Goal: Task Accomplishment & Management: Complete application form

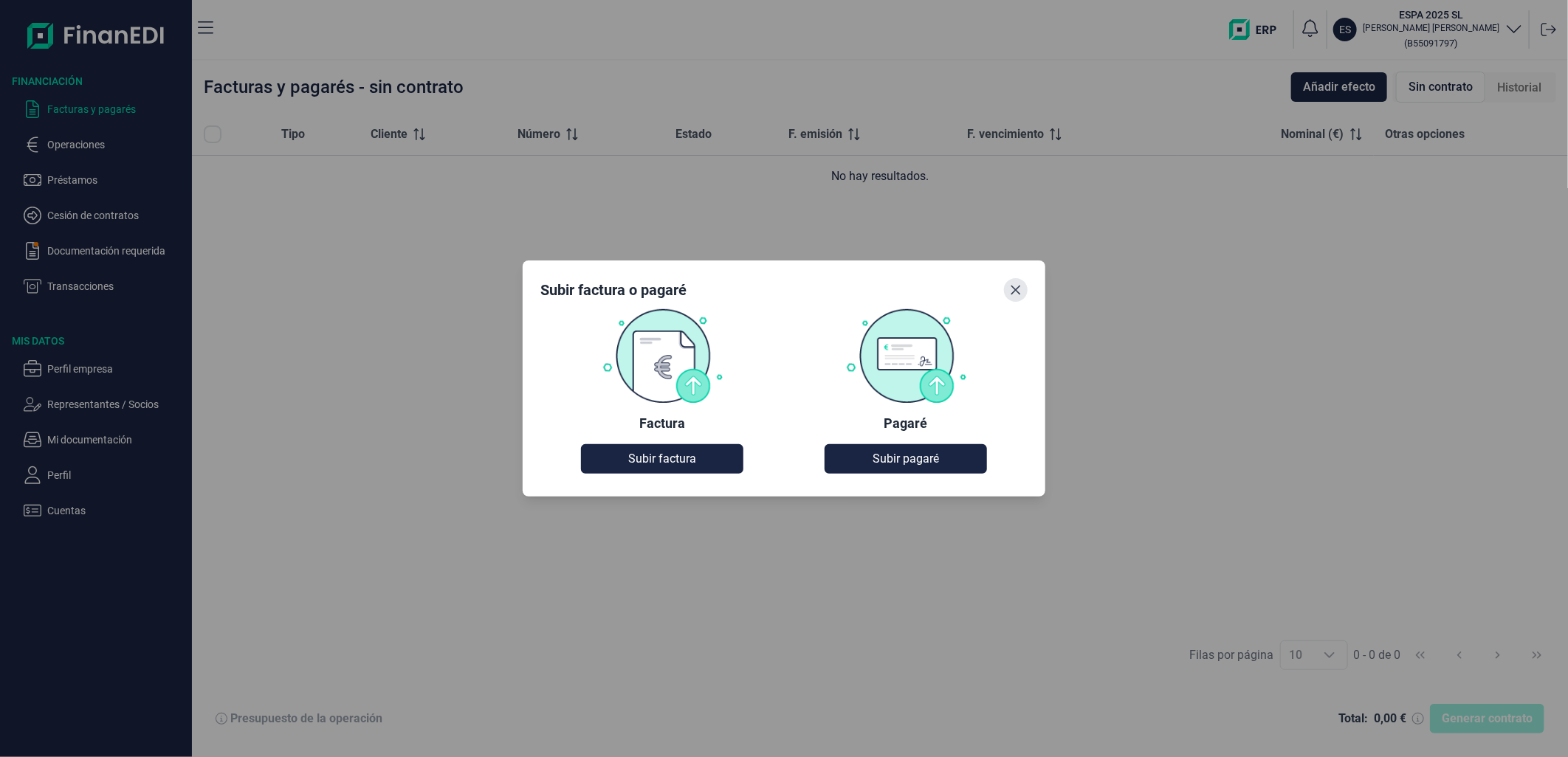
click at [1015, 287] on icon "Close" at bounding box center [1016, 290] width 12 height 12
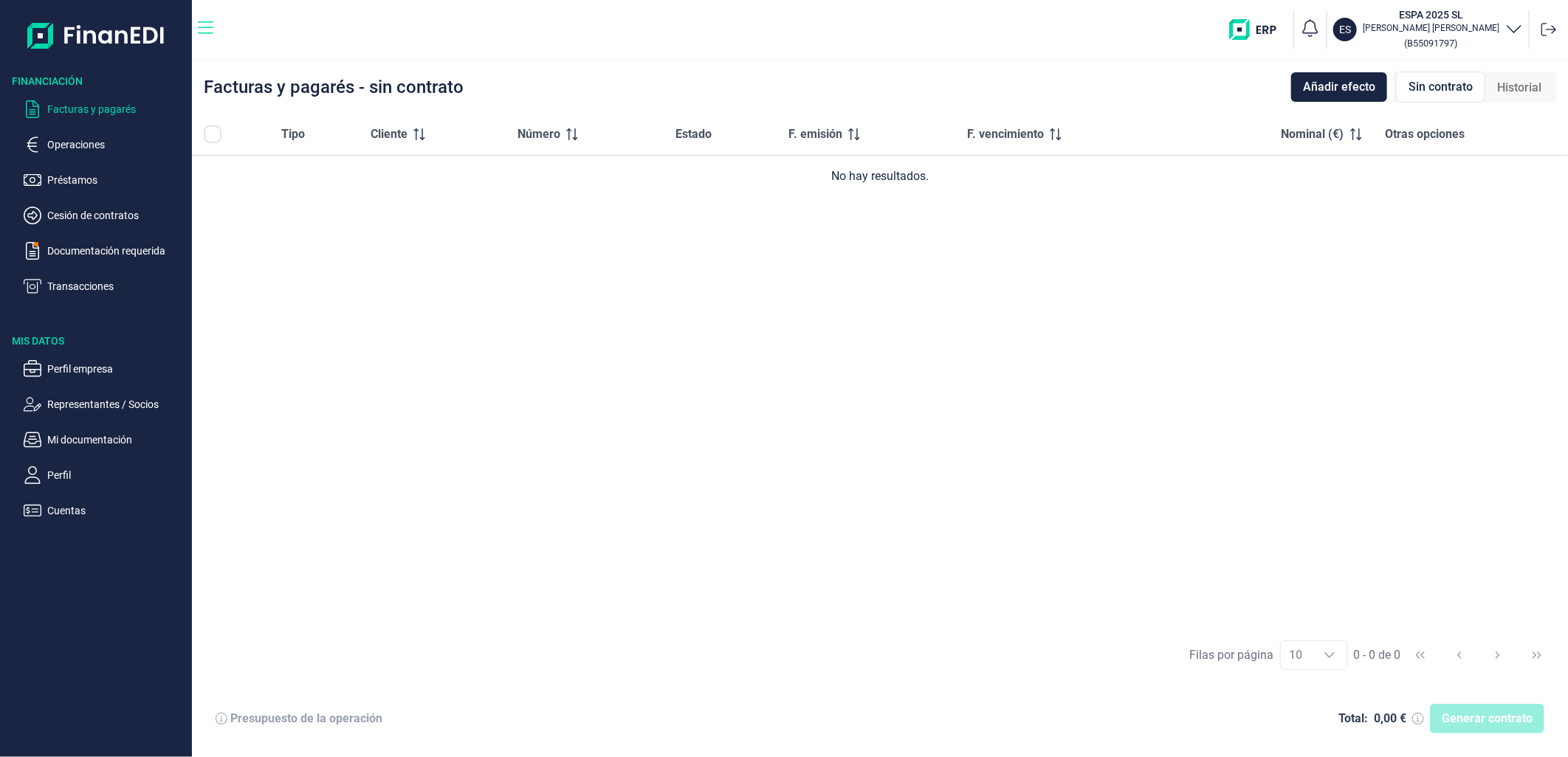
click at [203, 25] on icon "button" at bounding box center [205, 28] width 16 height 18
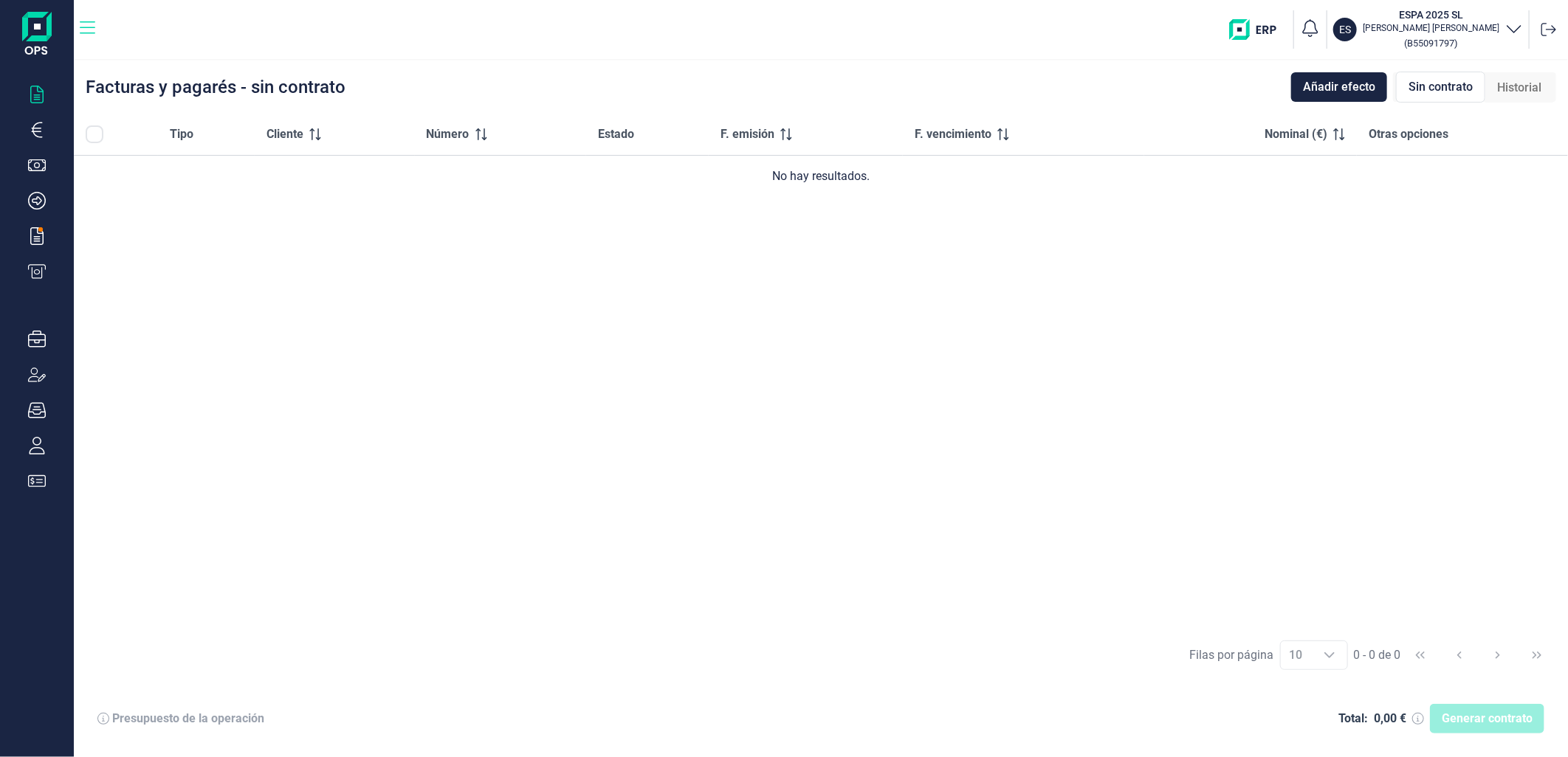
click at [87, 23] on icon "button" at bounding box center [87, 28] width 16 height 18
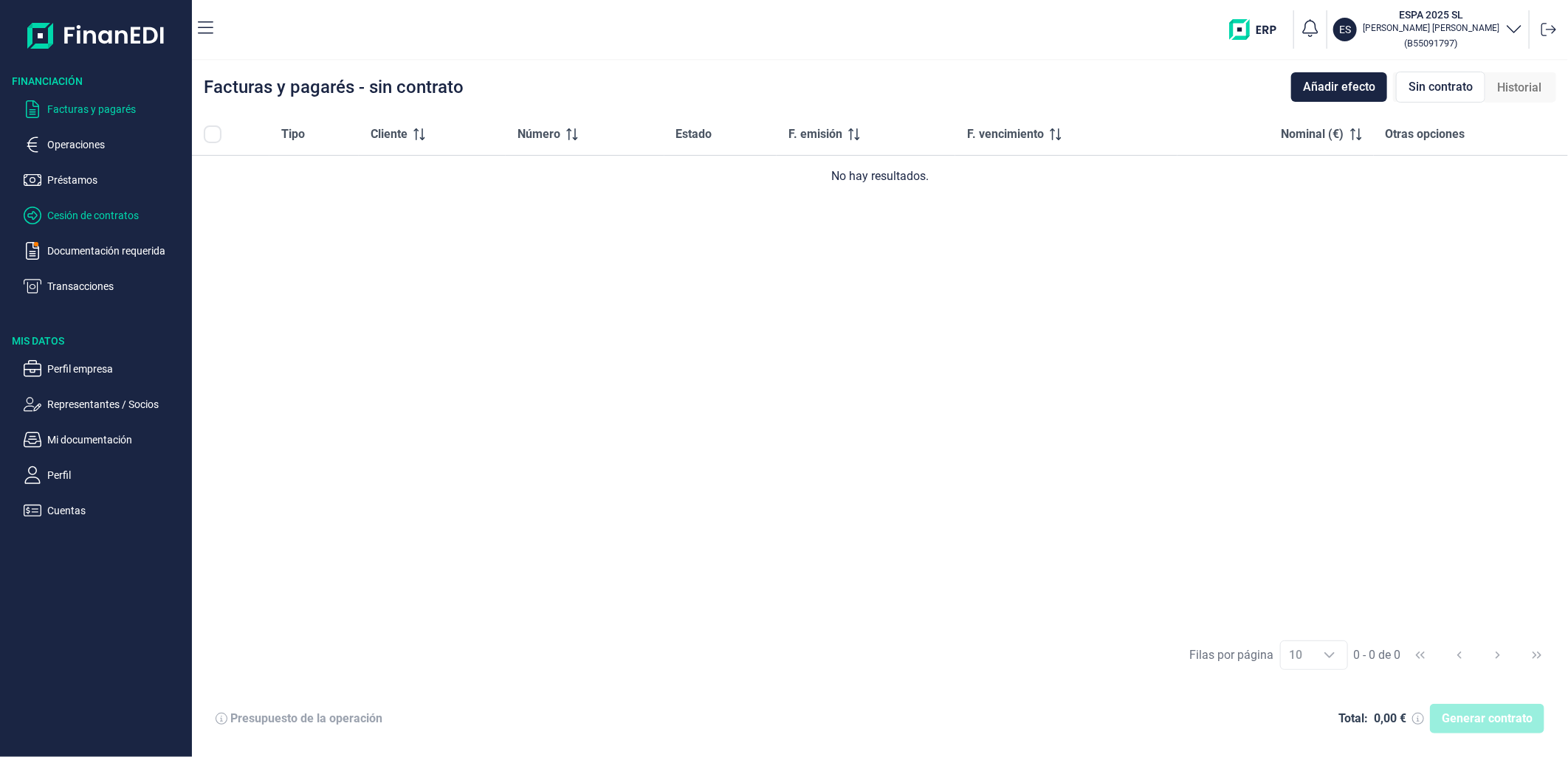
click at [117, 211] on p "Cesión de contratos" at bounding box center [117, 215] width 139 height 18
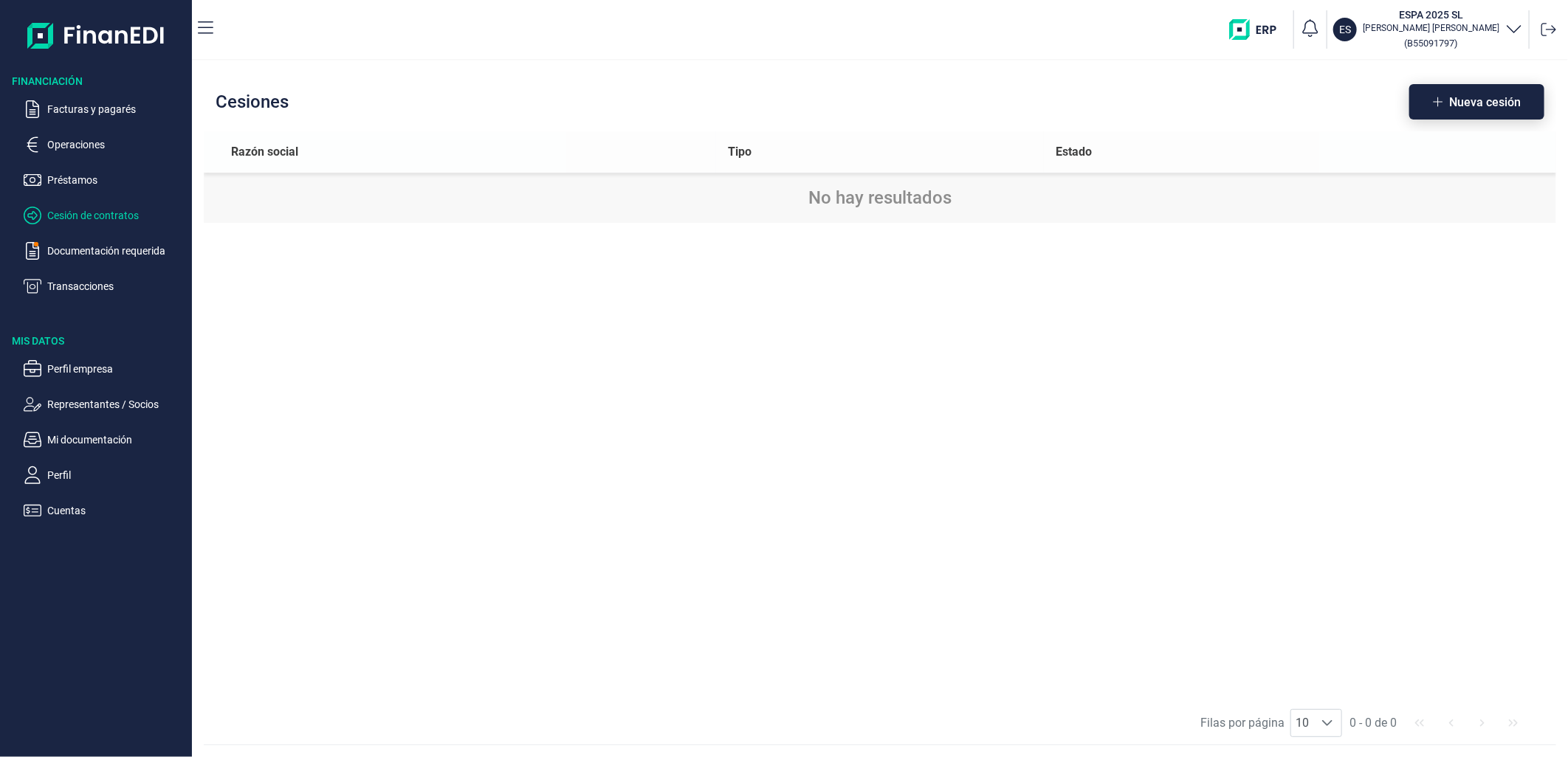
click at [1484, 99] on span "Nueva cesión" at bounding box center [1484, 102] width 72 height 11
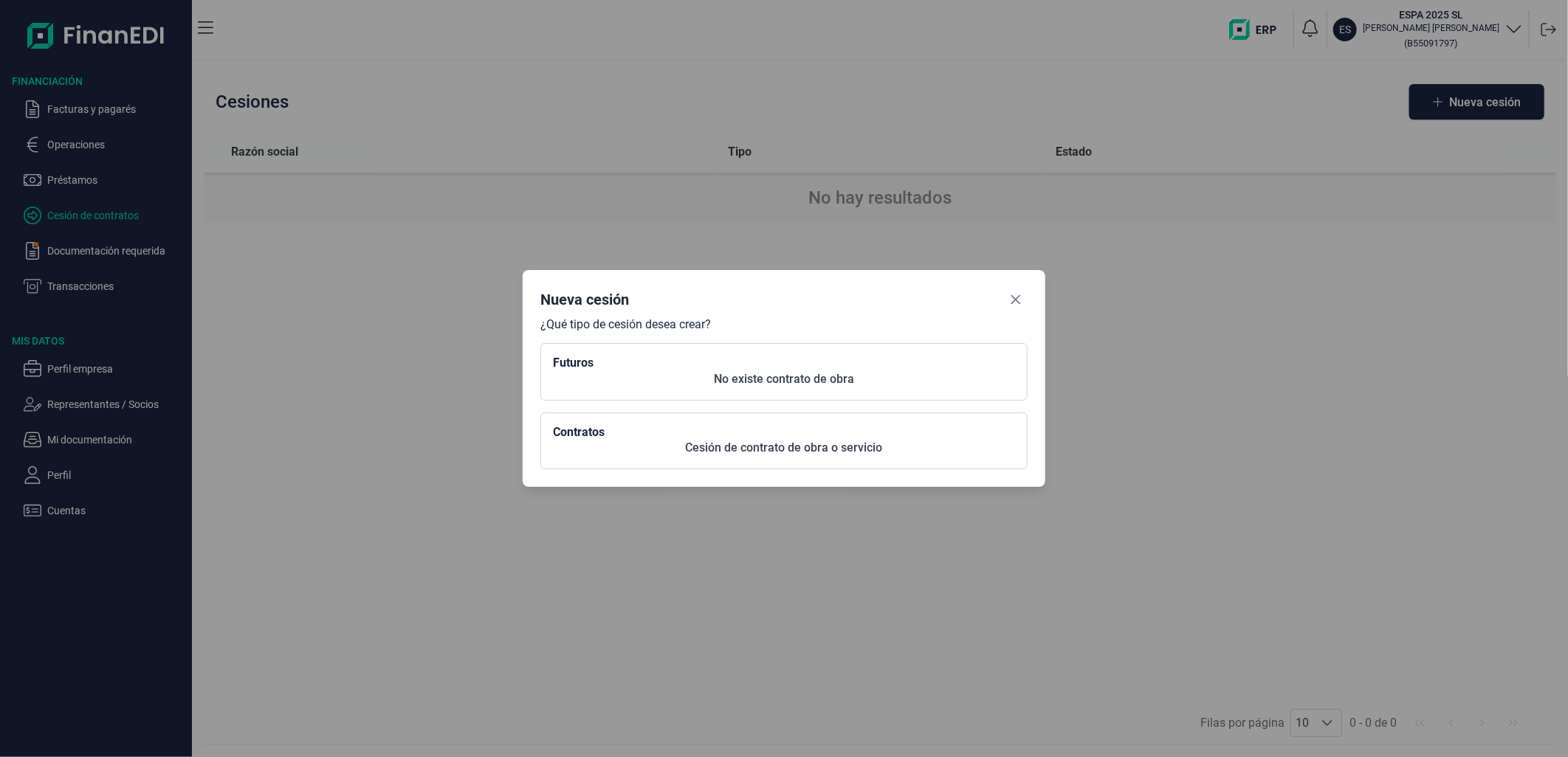
click at [799, 380] on p "No existe contrato de obra" at bounding box center [783, 379] width 462 height 18
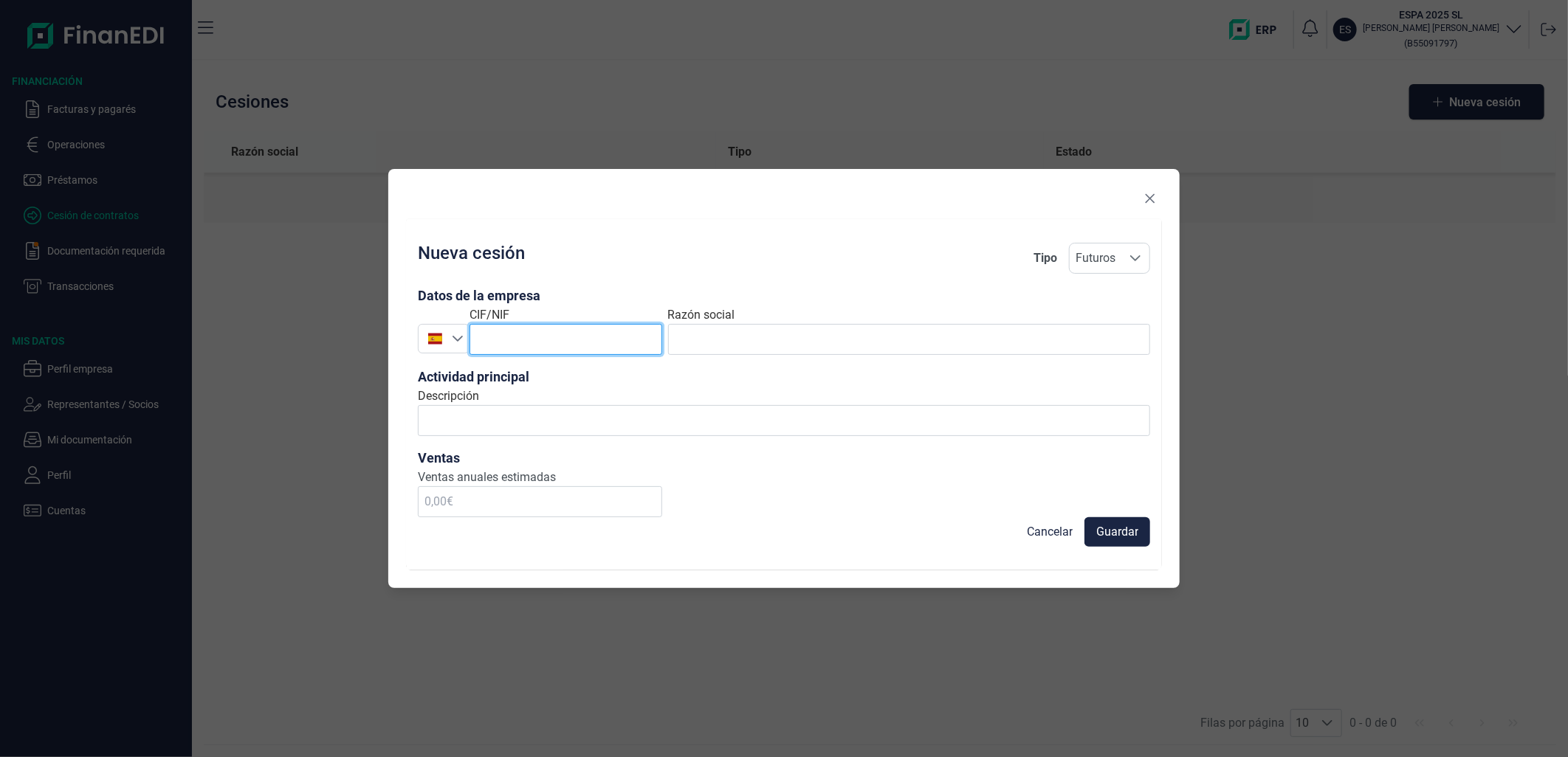
click at [584, 347] on input "text" at bounding box center [566, 339] width 193 height 31
click at [465, 341] on div "Seleccione un país" at bounding box center [460, 338] width 17 height 28
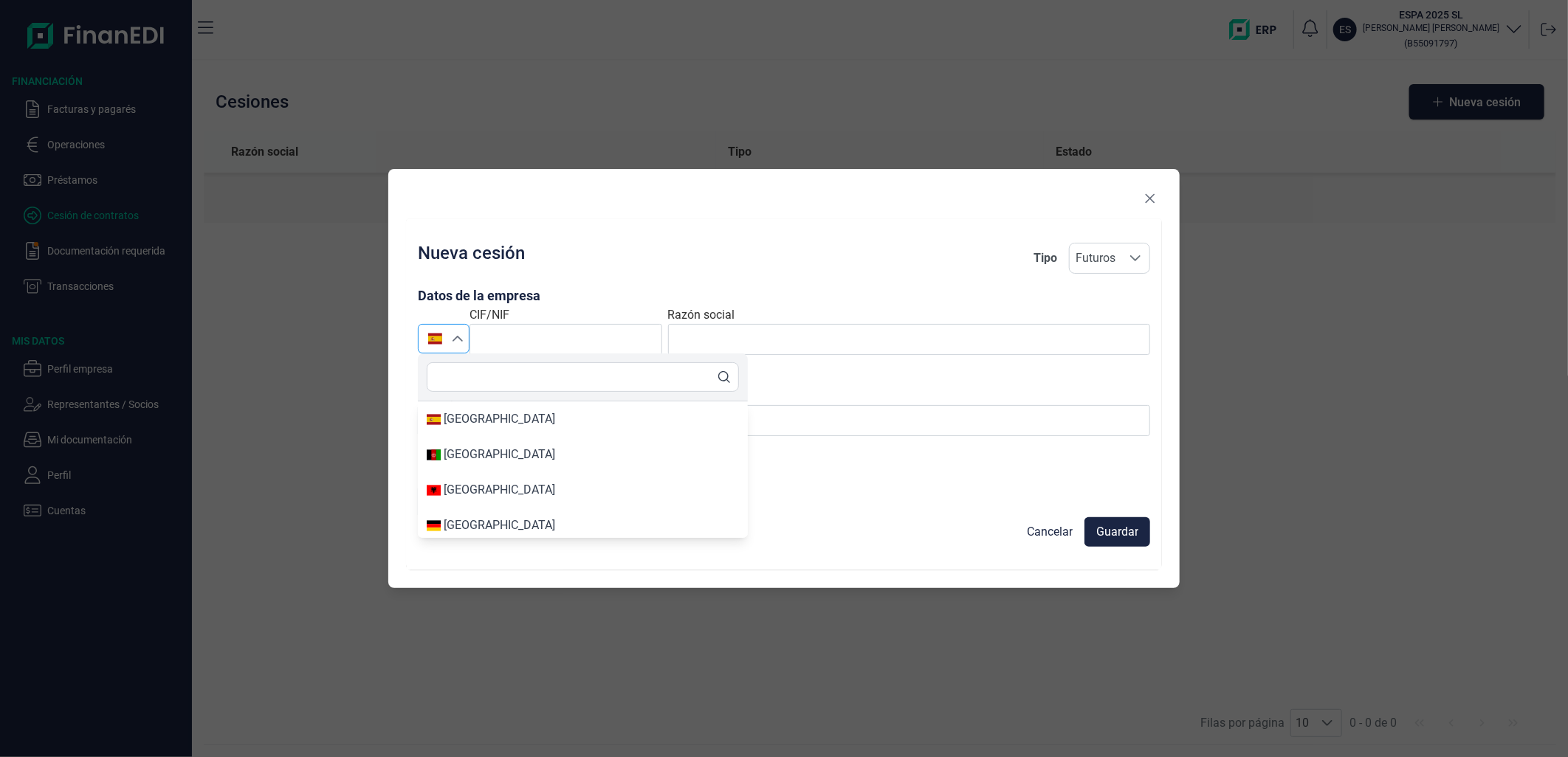
click at [465, 338] on div "Seleccione un país" at bounding box center [460, 338] width 17 height 28
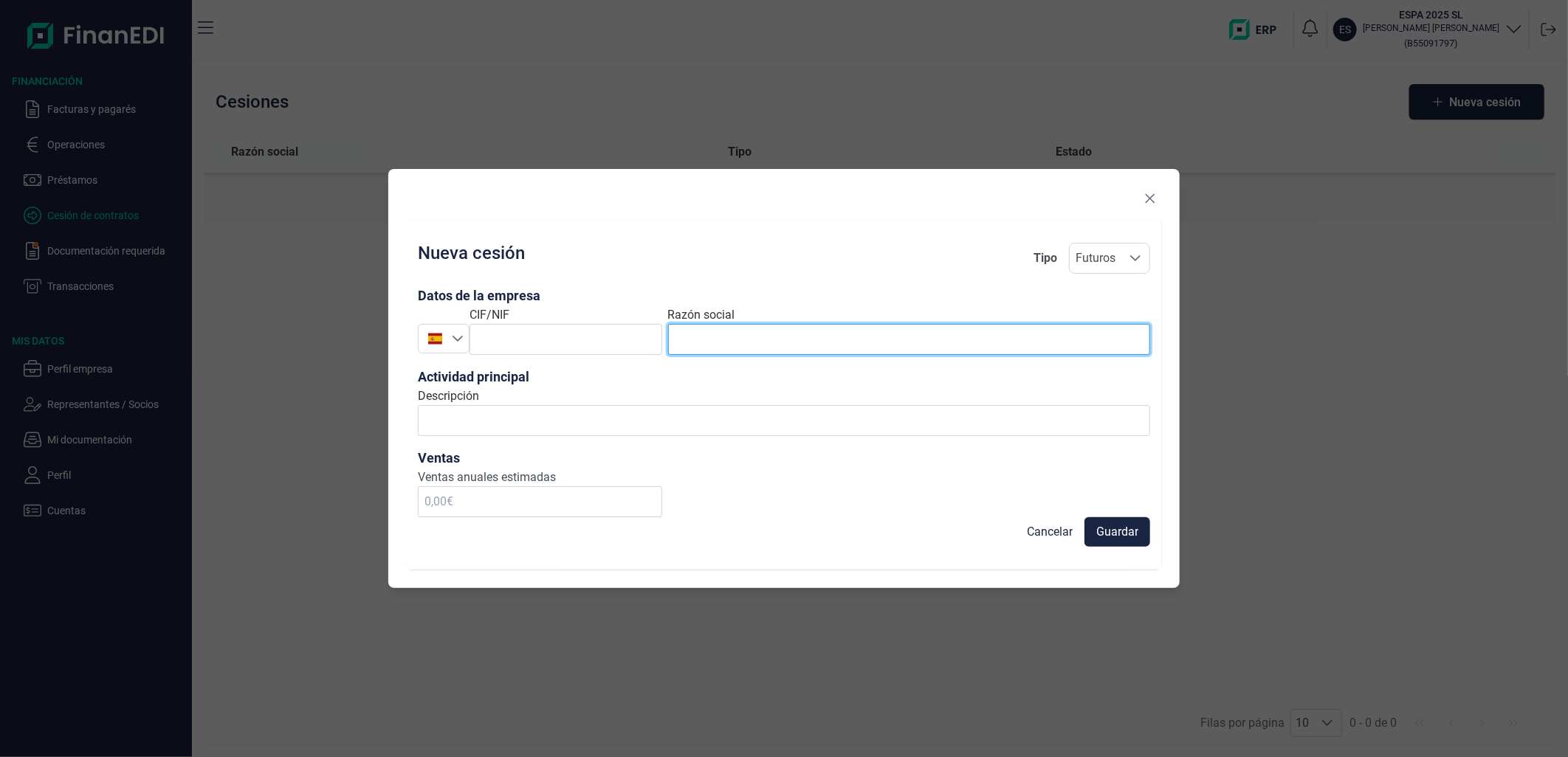
click at [687, 350] on input "text" at bounding box center [909, 339] width 482 height 31
paste input "ACQUAPOMPE CORPORATION"
type input "ACQUAPOMPE CORPORATION"
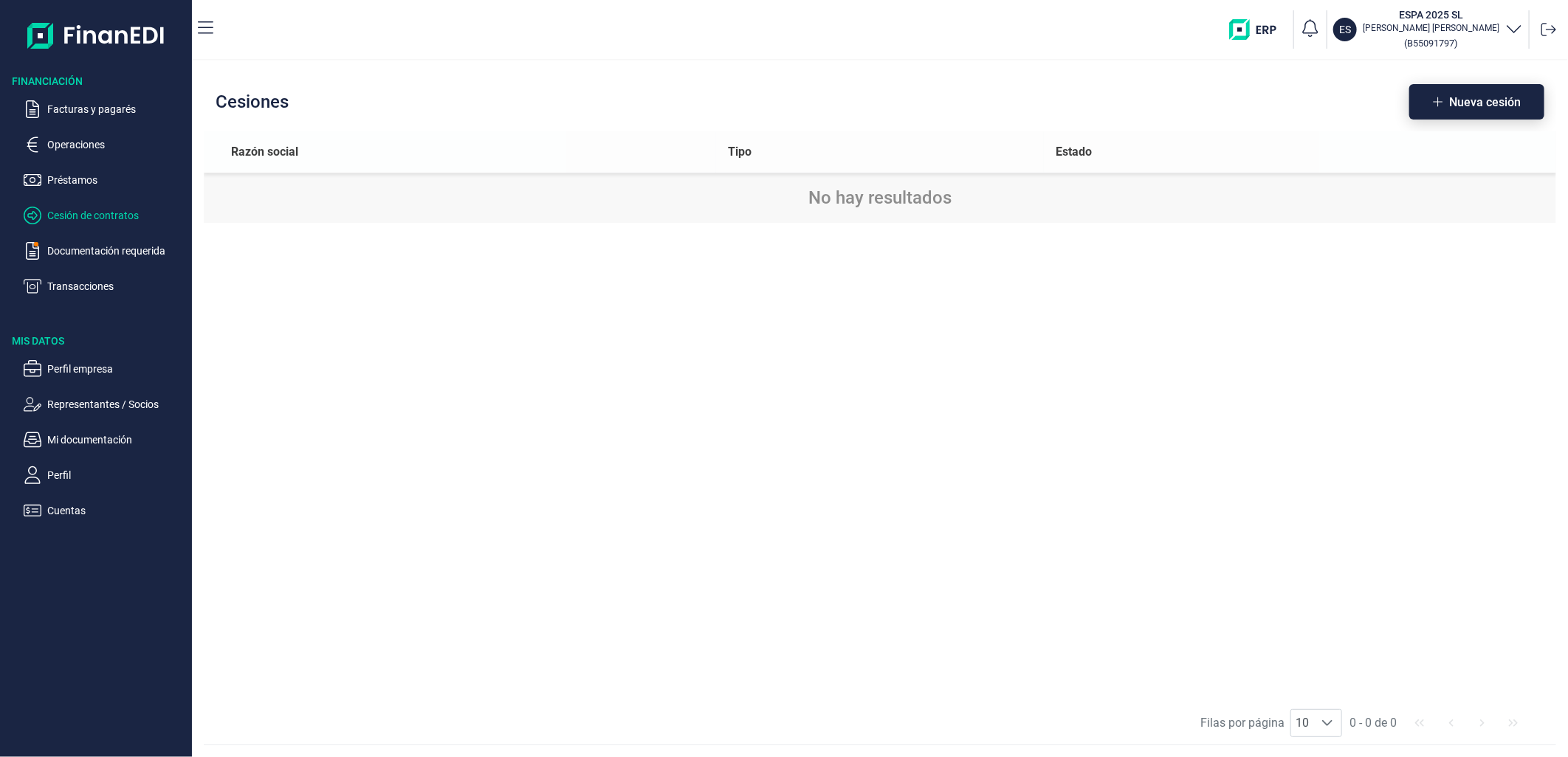
click at [1434, 100] on icon "button" at bounding box center [1438, 102] width 10 height 12
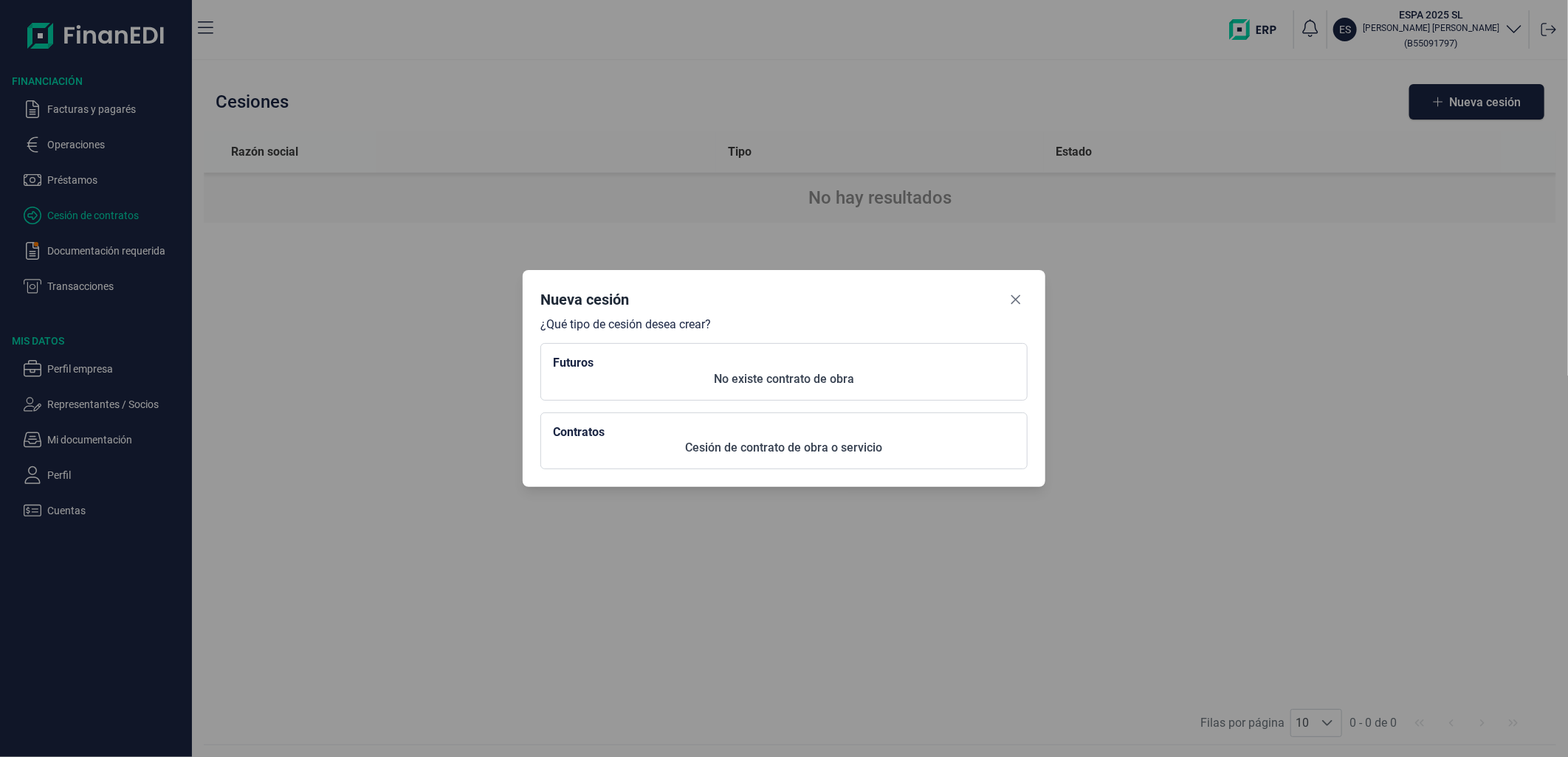
click at [749, 370] on p "No existe contrato de obra" at bounding box center [783, 379] width 462 height 18
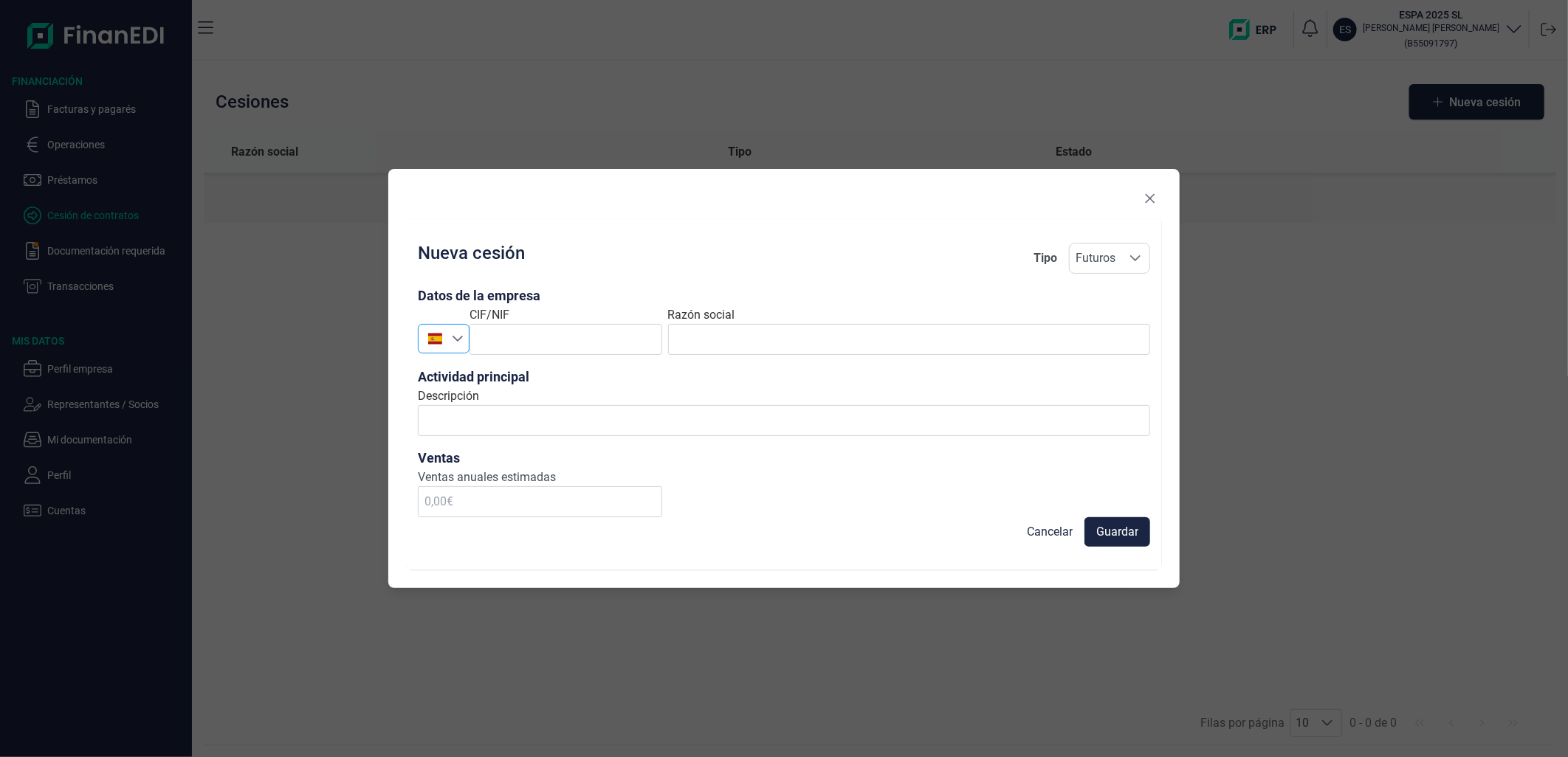
click at [462, 329] on div "Seleccione un país" at bounding box center [460, 338] width 17 height 28
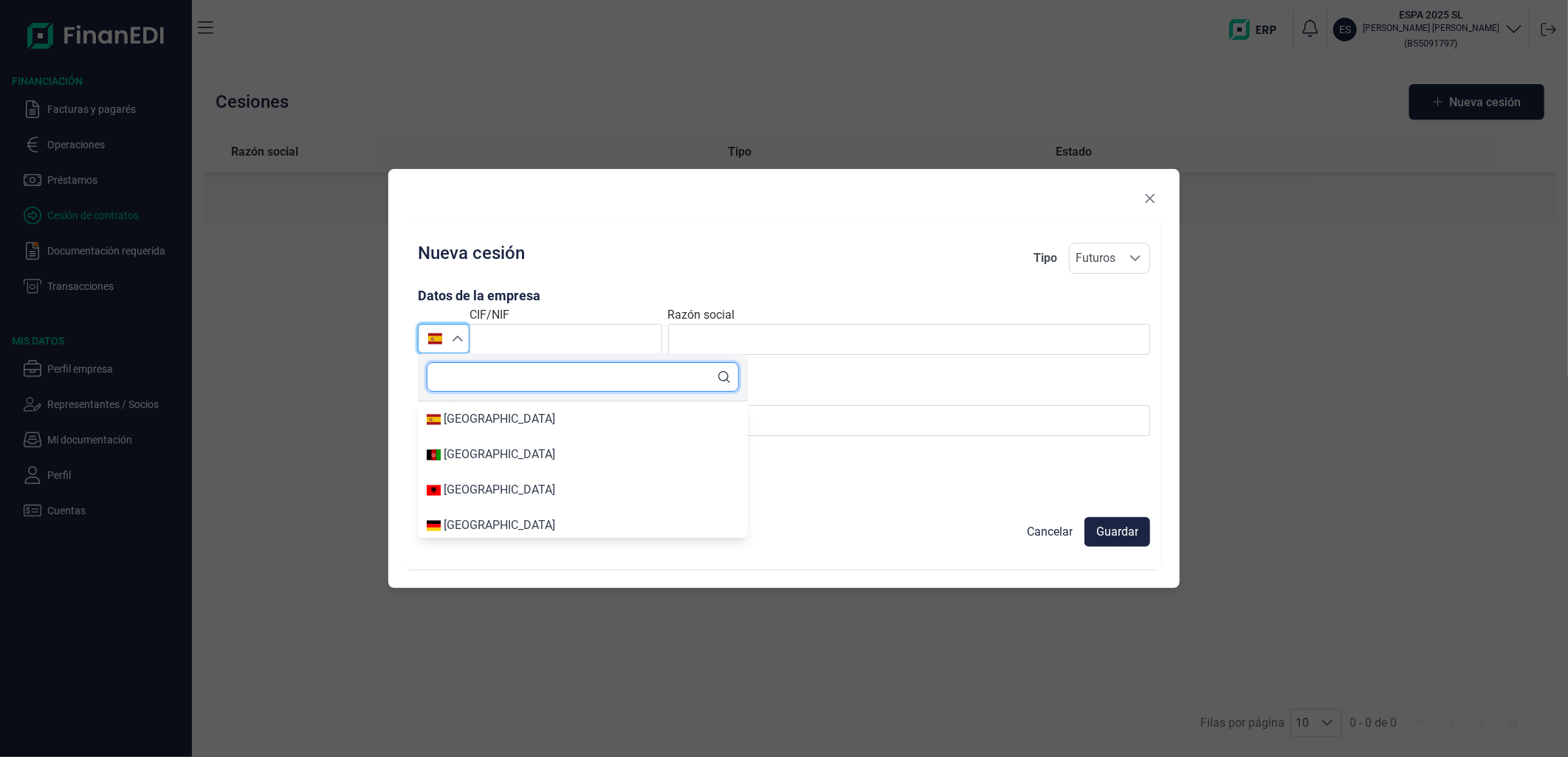
drag, startPoint x: 487, startPoint y: 374, endPoint x: 496, endPoint y: 376, distance: 9.2
click at [488, 374] on input "text" at bounding box center [583, 377] width 313 height 29
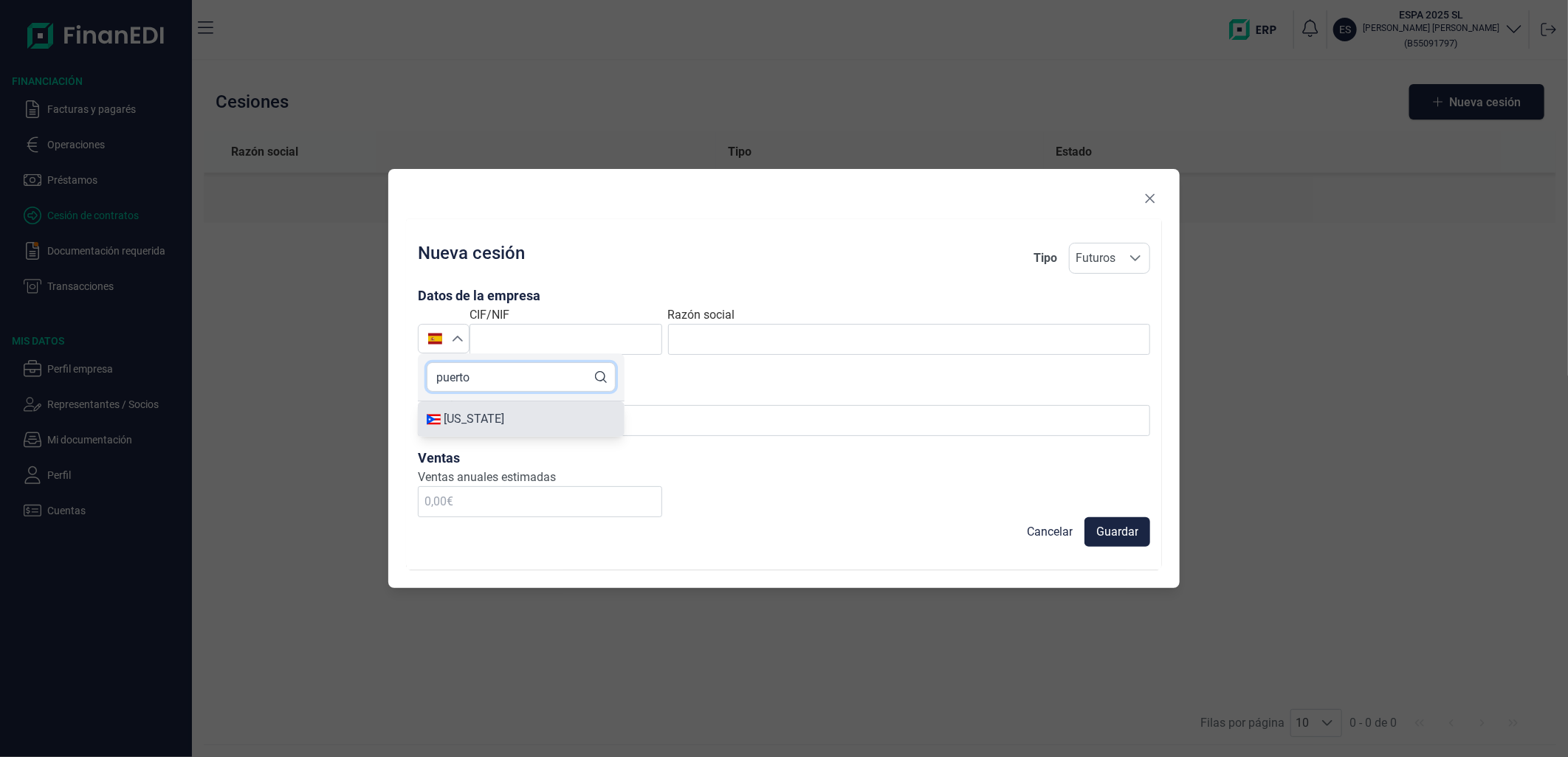
type input "puerto"
click at [496, 413] on div "[US_STATE]" at bounding box center [474, 419] width 60 height 18
type input "[US_STATE]"
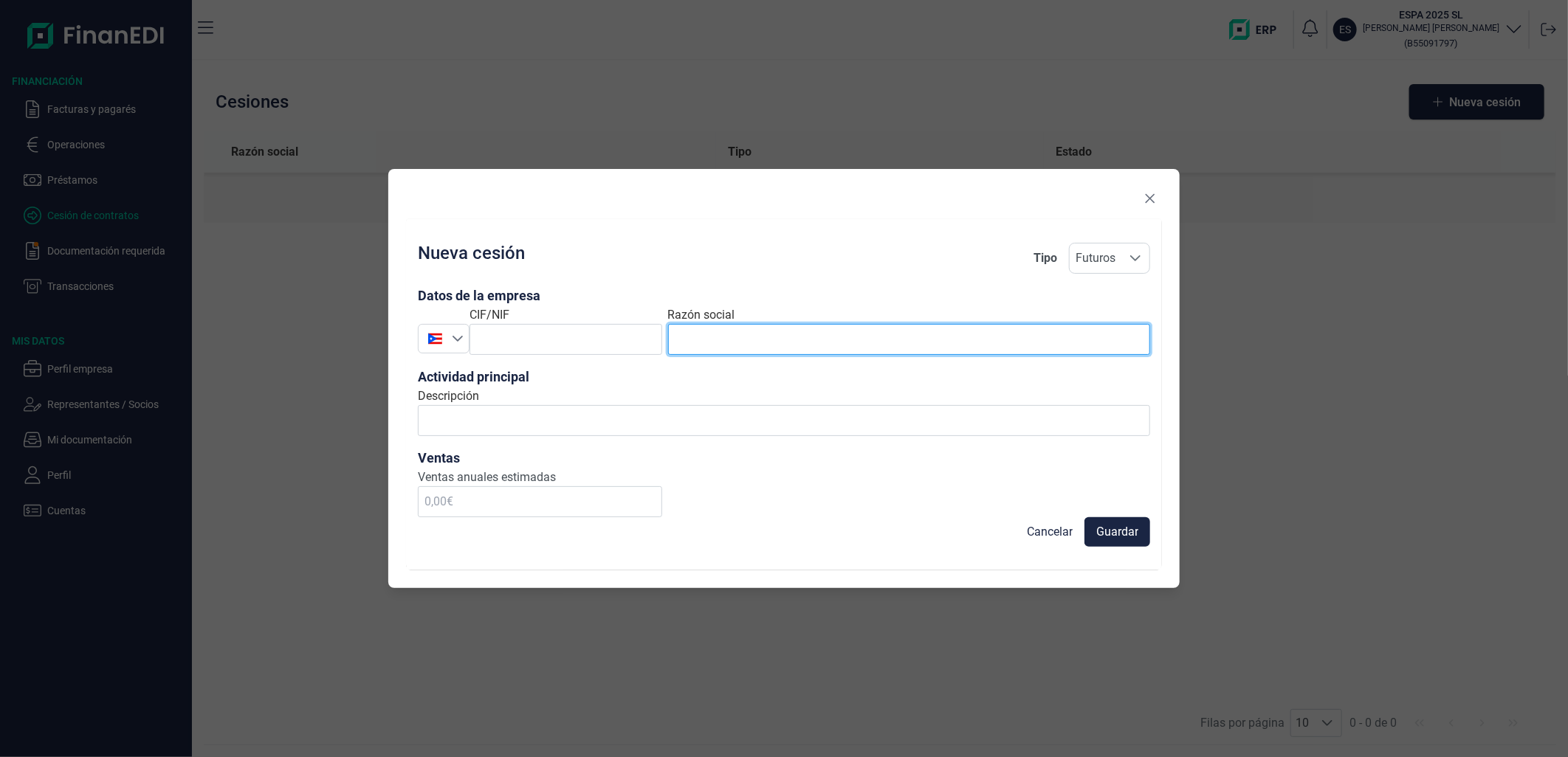
click at [765, 338] on input "text" at bounding box center [909, 339] width 482 height 31
paste input "ACQUAPOMPE CORPORATION"
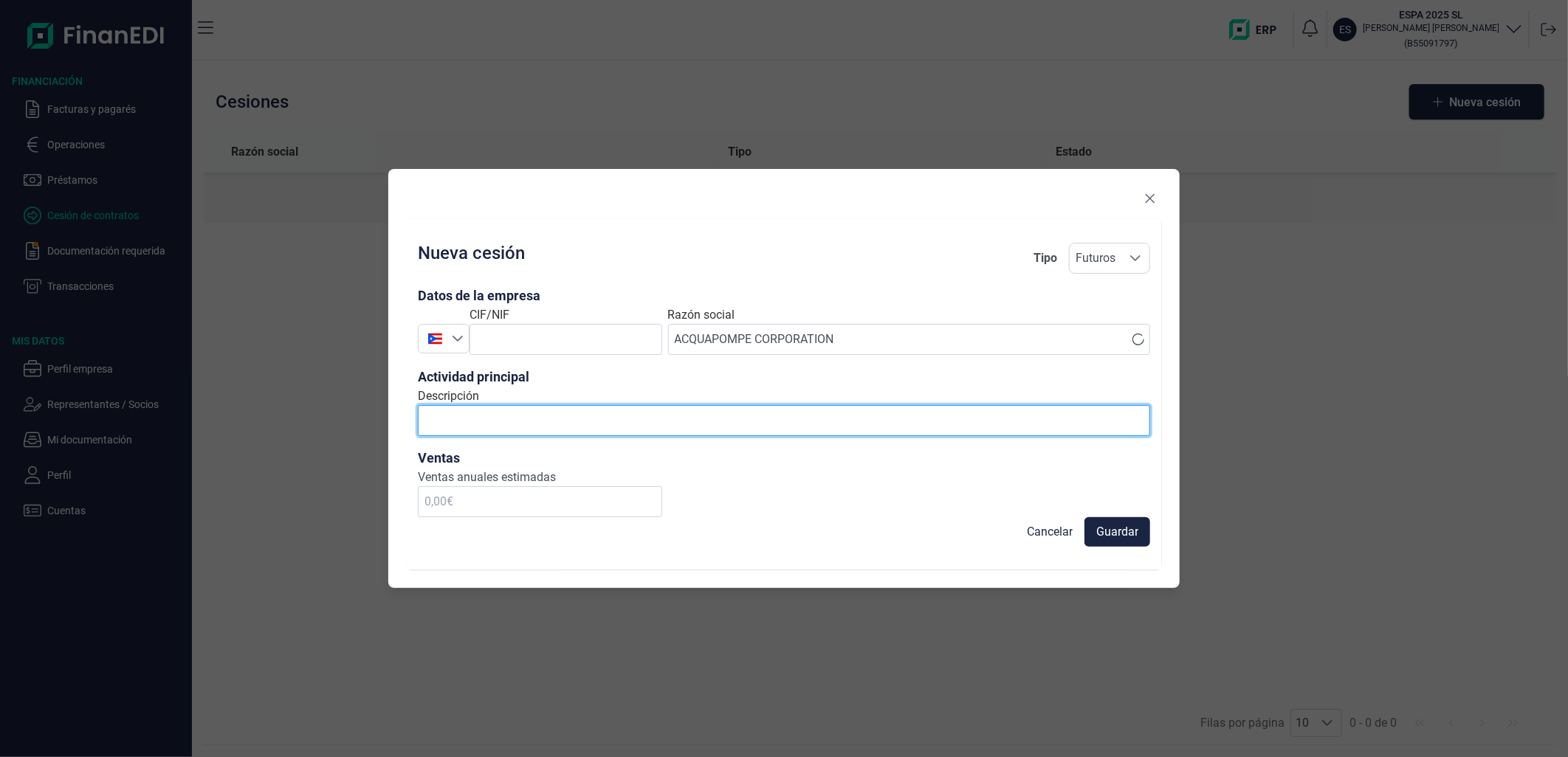
click at [674, 419] on input "Descripción" at bounding box center [784, 420] width 732 height 31
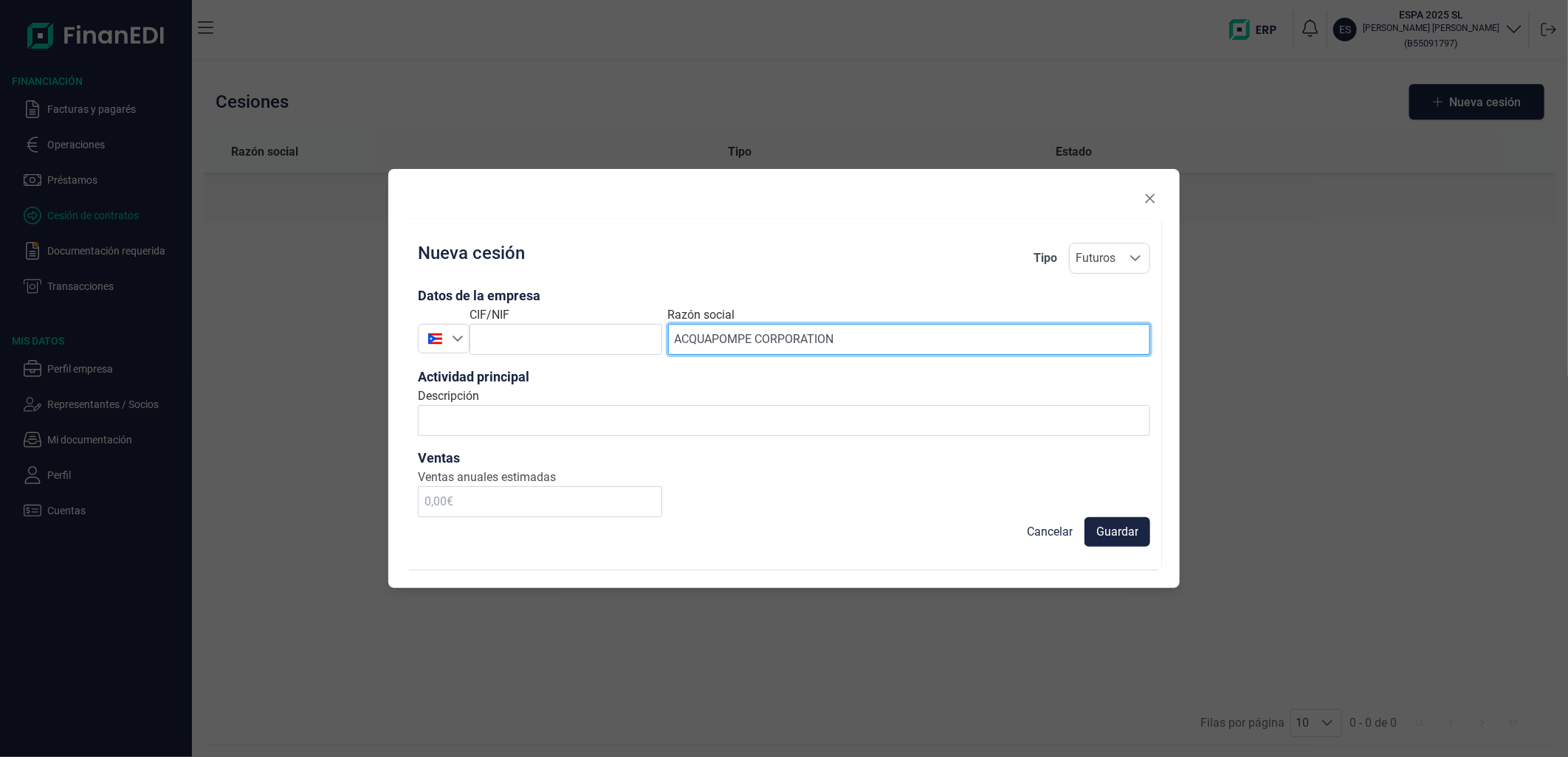
click at [890, 337] on input "ACQUAPOMPE CORPORATION" at bounding box center [909, 339] width 482 height 31
type input "ACQUAPOMPE CORPORATION"
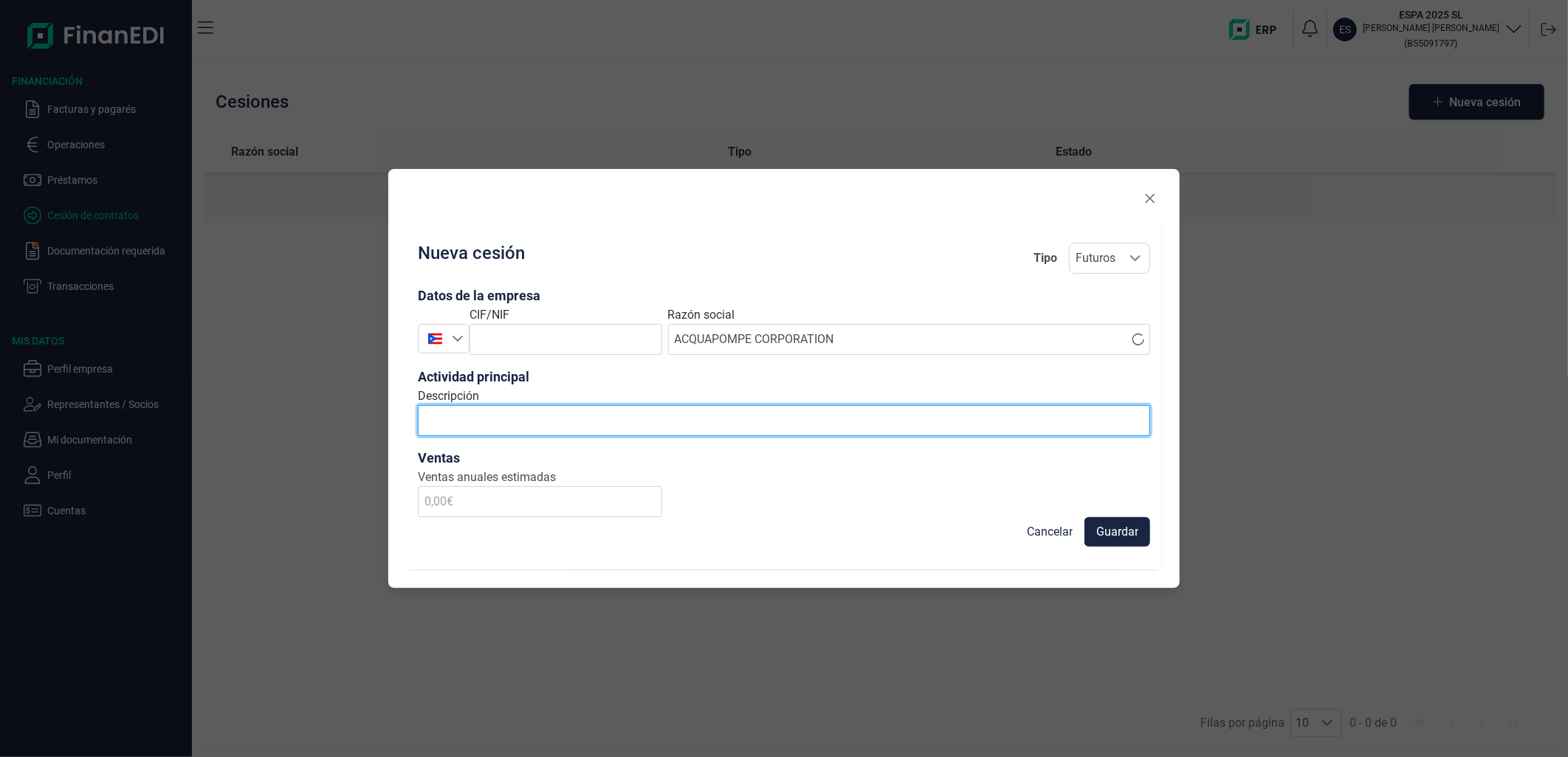
click at [605, 428] on input "Descripción" at bounding box center [784, 420] width 732 height 31
paste input "ACQUAPOMPE CORPORATION"
type input "ACQUAPOMPE CORPORATION"
paste input "bombeo y almacenamiento de agua"
type input "productos para el bombeo y almacenamiento de agua"
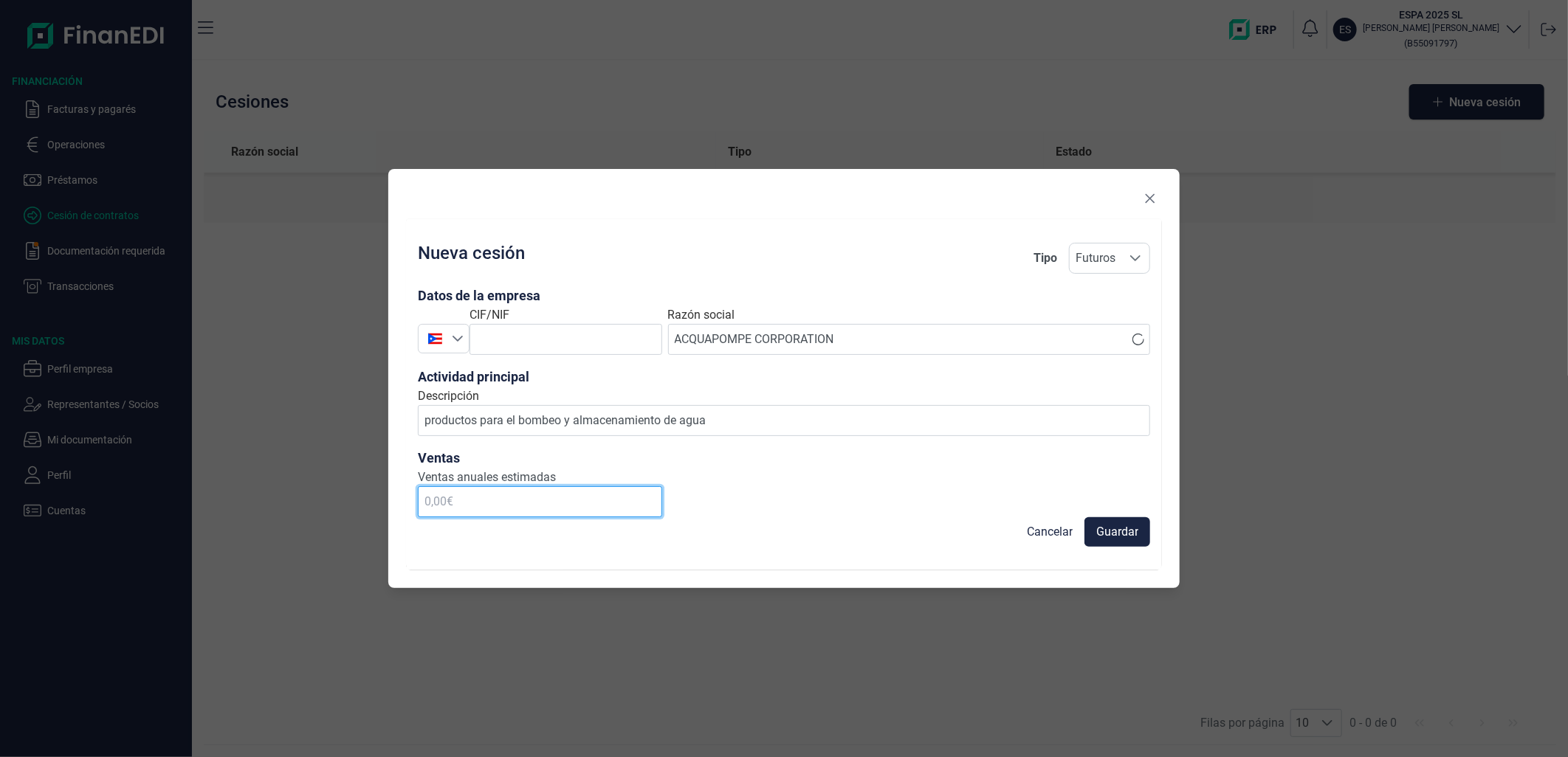
click at [630, 502] on input "text" at bounding box center [540, 502] width 244 height 31
click at [558, 504] on input "text" at bounding box center [540, 502] width 244 height 31
type input "125.000,00 €"
click at [1108, 532] on span "Guardar" at bounding box center [1117, 532] width 42 height 18
click at [492, 332] on input "text" at bounding box center [566, 339] width 193 height 31
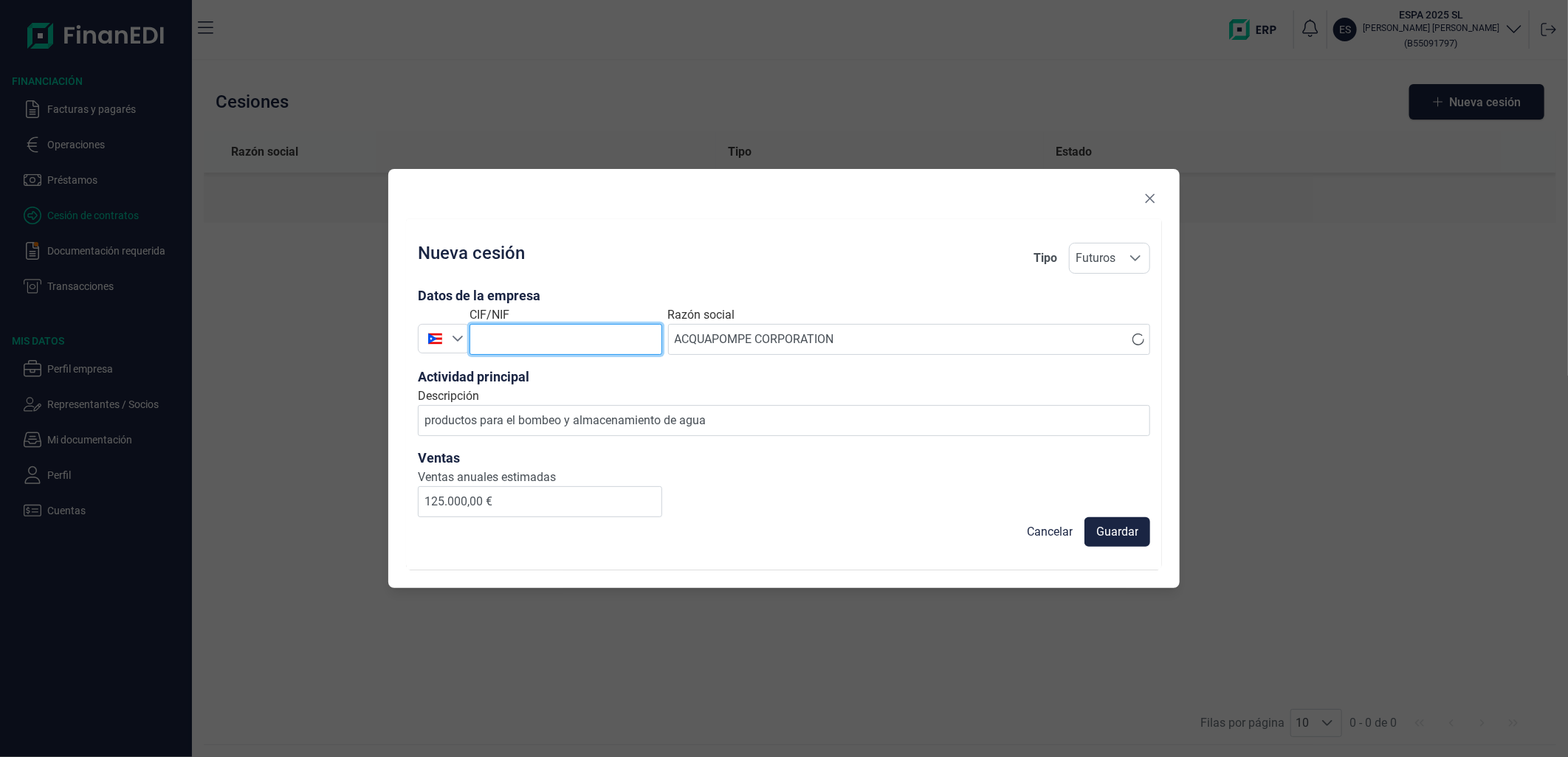
click at [540, 349] on input "text" at bounding box center [566, 339] width 193 height 31
click at [460, 341] on icon "Seleccione un país" at bounding box center [458, 339] width 12 height 12
click at [488, 391] on input "puerto" at bounding box center [521, 377] width 189 height 29
type input "p"
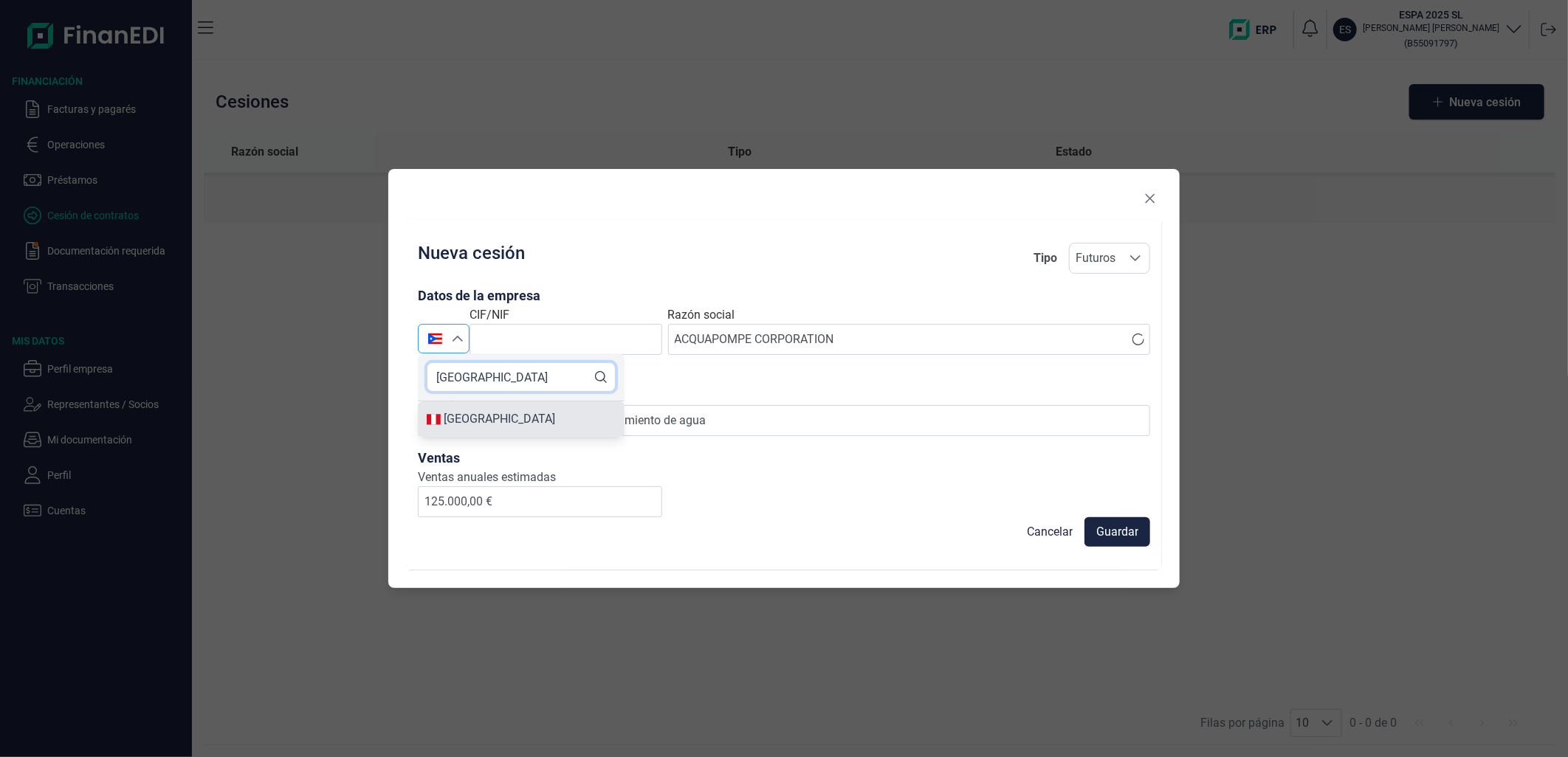
type input "[GEOGRAPHIC_DATA]"
click at [497, 414] on div "[GEOGRAPHIC_DATA]" at bounding box center [521, 419] width 189 height 18
type input "[GEOGRAPHIC_DATA]"
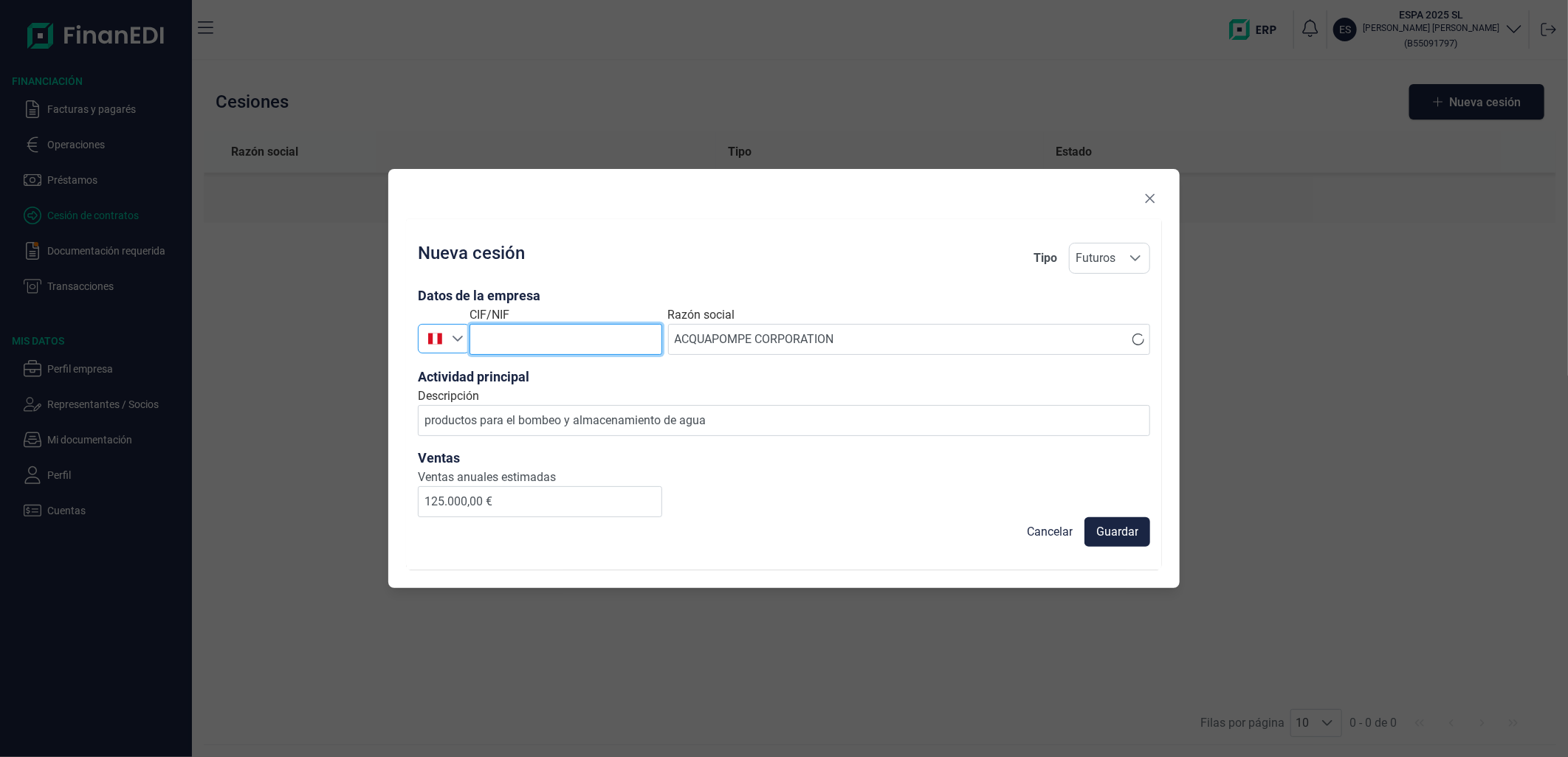
click at [524, 343] on input "text" at bounding box center [566, 339] width 193 height 31
paste input "PE20102183143"
type input "PE20102183143"
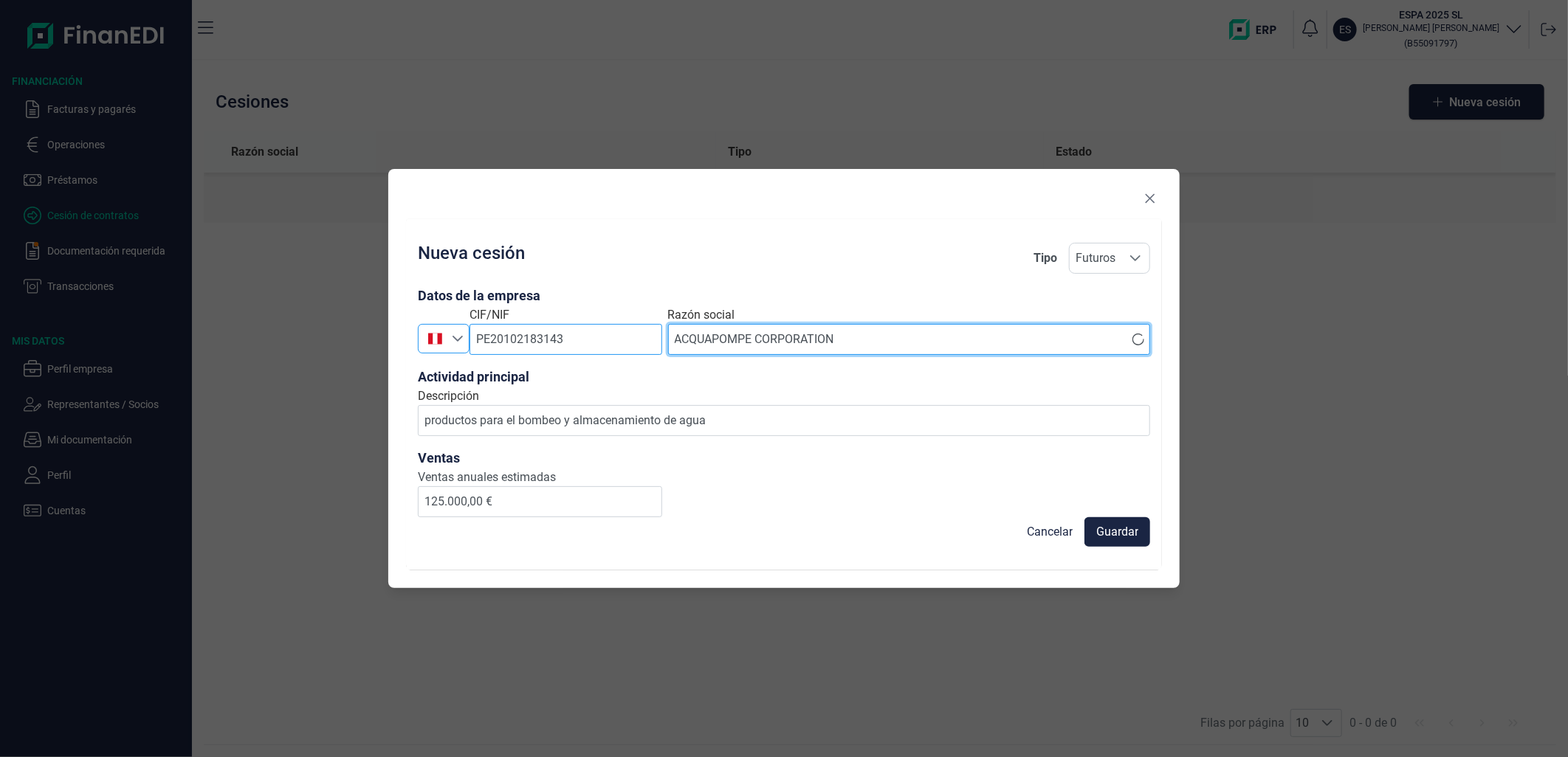
drag, startPoint x: 845, startPoint y: 338, endPoint x: 614, endPoint y: 337, distance: 231.0
click at [614, 337] on div "Perú [GEOGRAPHIC_DATA] CIF/NIF PE20102183143 Razón social ACQUAPOMPE CORPORATION" at bounding box center [784, 331] width 732 height 48
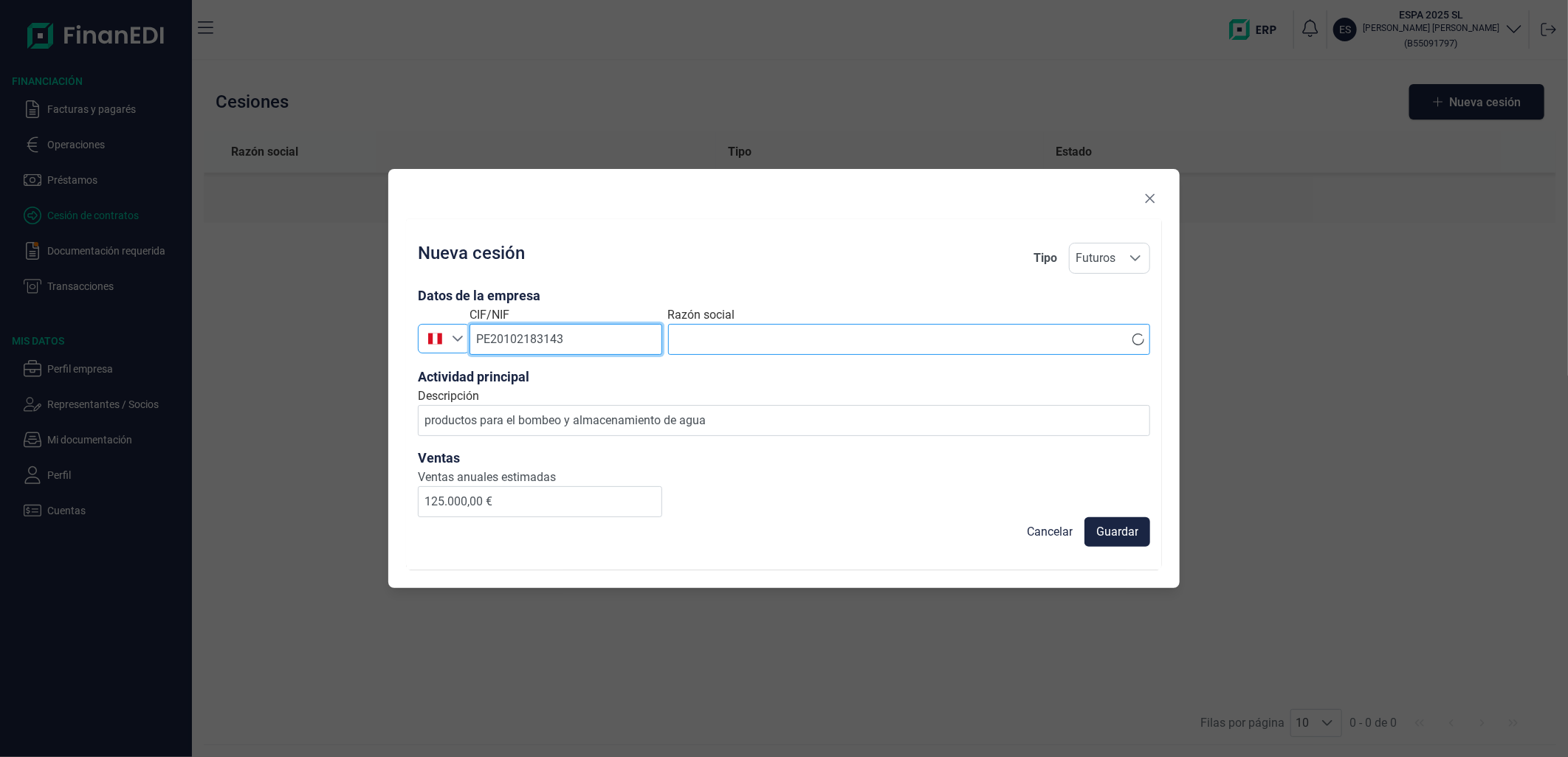
type input "PE20102183143ACQUAPOMPE CORPORATION"
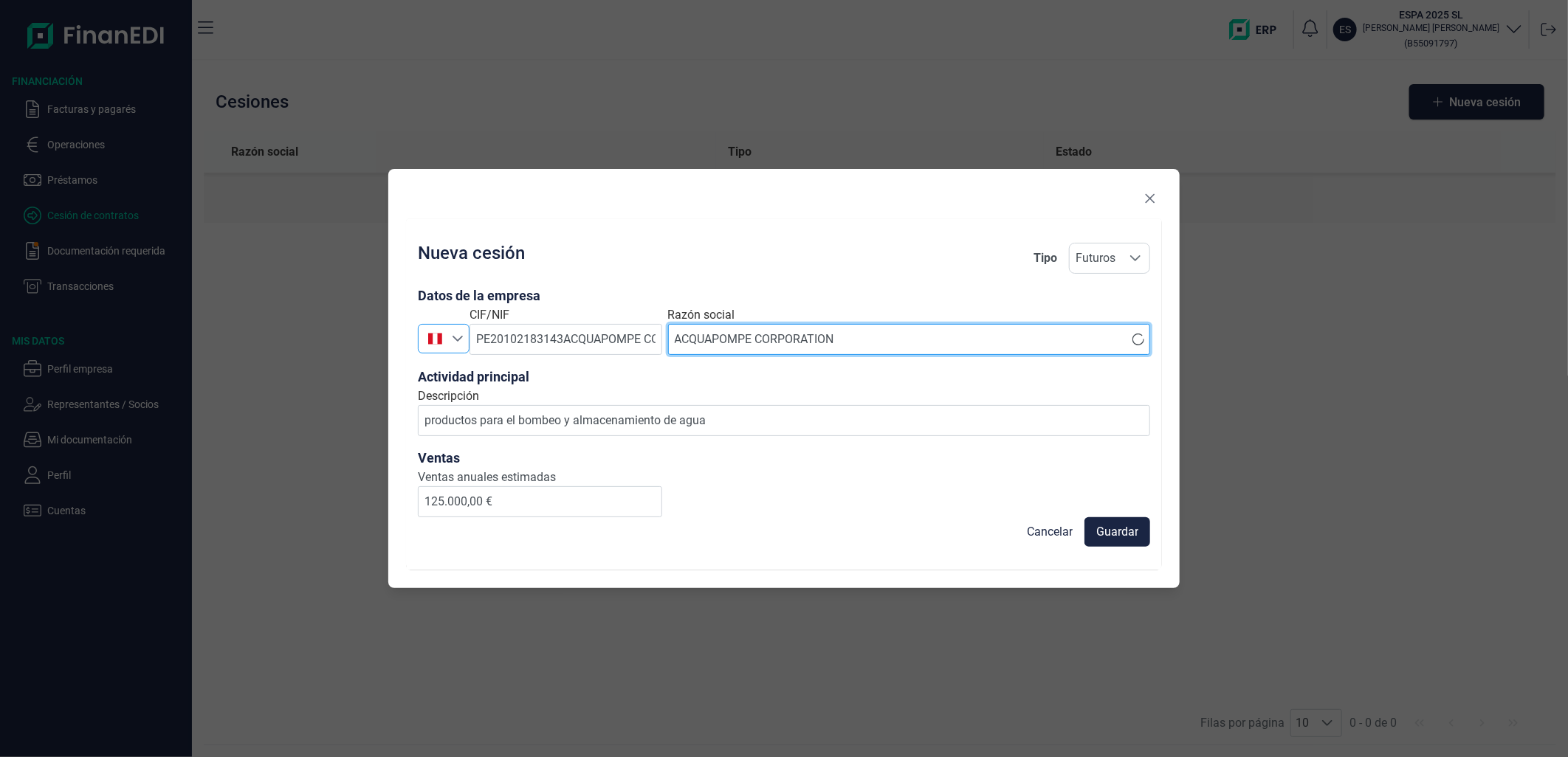
type input "ACQUAPOMPE CORPORATION"
click at [458, 342] on icon "Seleccione un país" at bounding box center [458, 339] width 12 height 12
click at [783, 337] on input "ACQUAPOMPE CORPORATION" at bounding box center [909, 339] width 482 height 31
drag, startPoint x: 895, startPoint y: 341, endPoint x: 675, endPoint y: 335, distance: 220.1
click at [675, 335] on input "ACQUAPOMPE CORPORATION" at bounding box center [909, 339] width 482 height 31
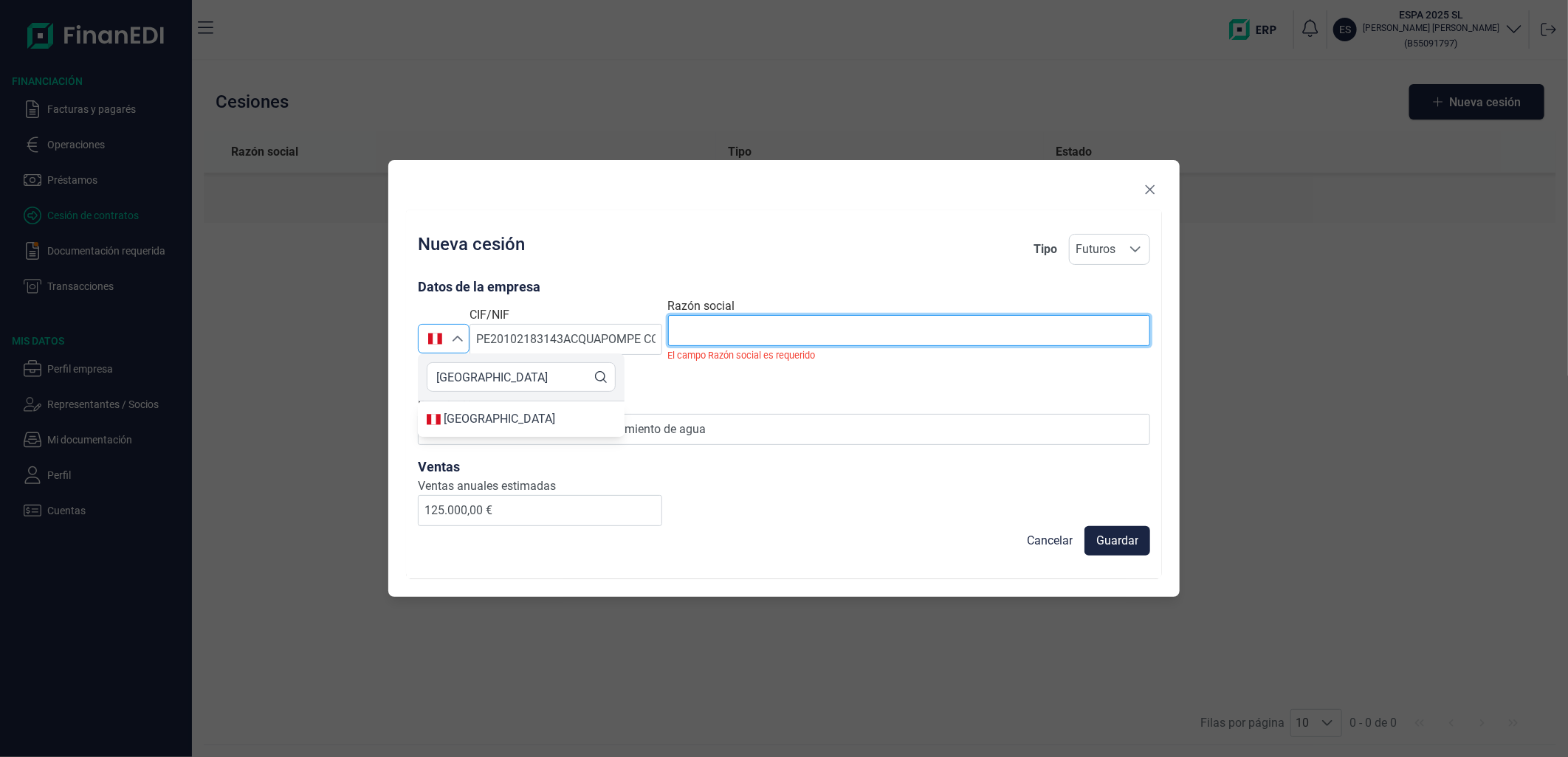
paste input "HYDRO CENTER INGENIEROS S.A.C."
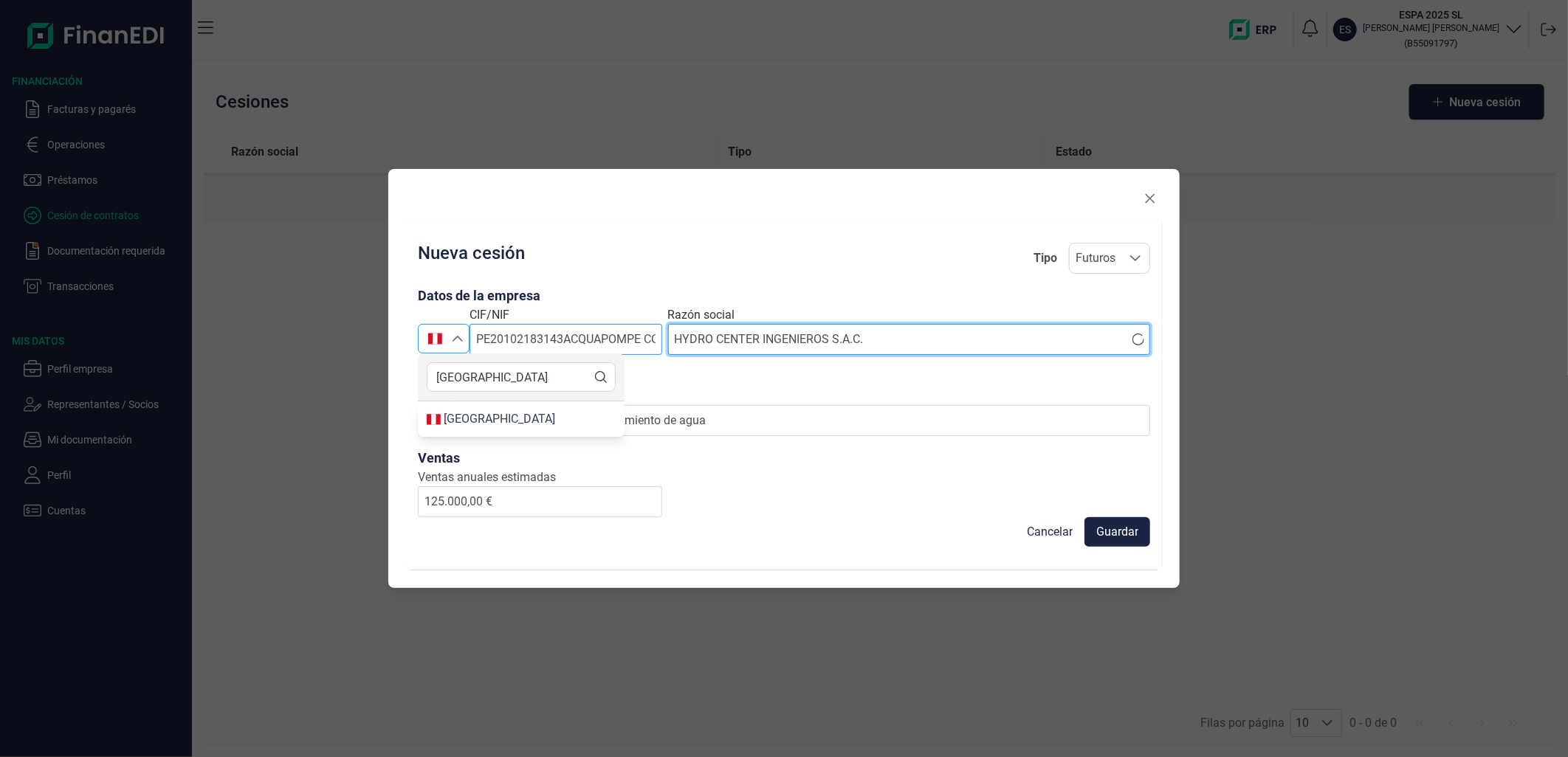
type input "HYDRO CENTER INGENIEROS S.A.C."
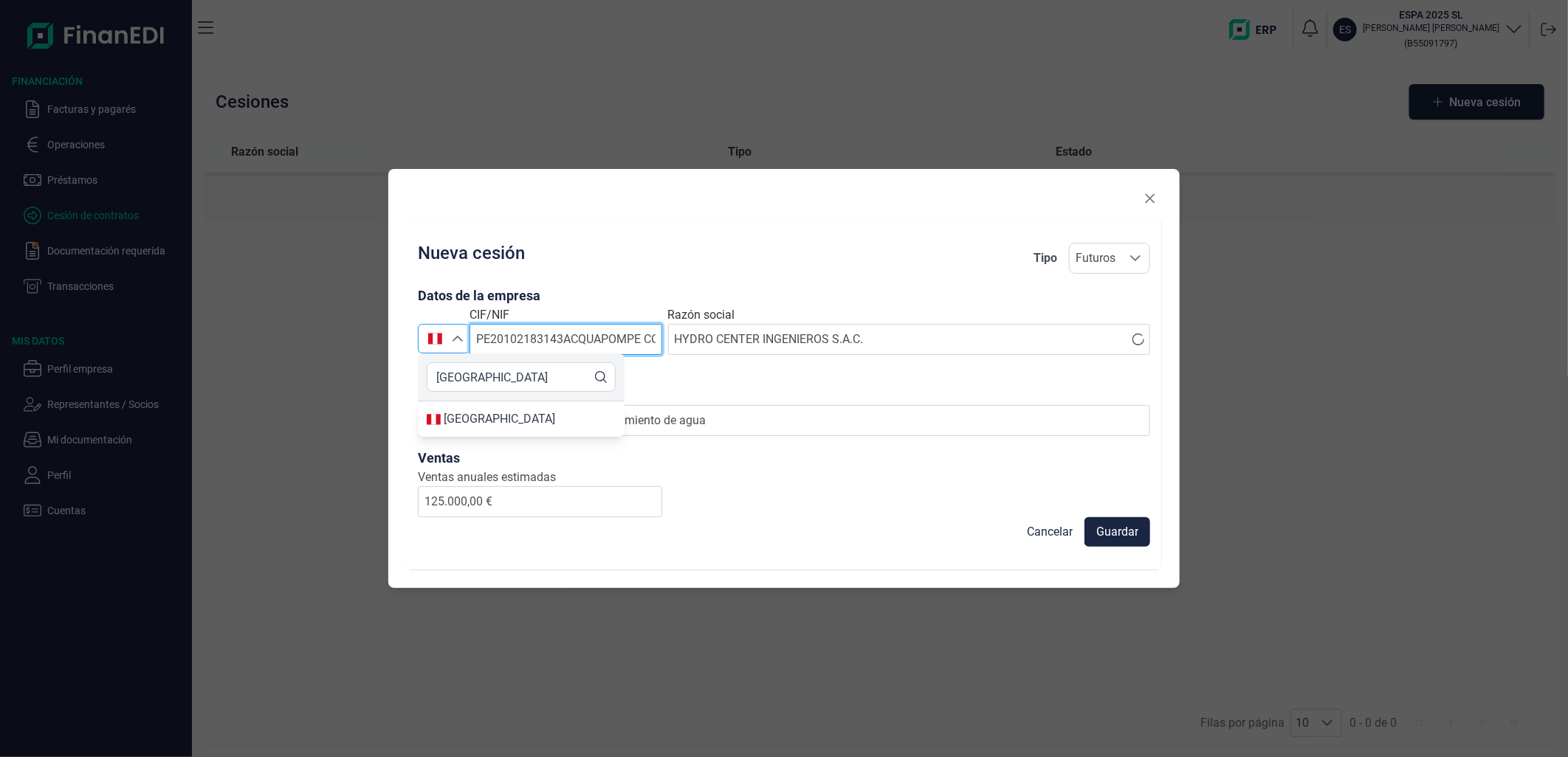
click at [644, 334] on input "PE20102183143ACQUAPOMPE CORPORATION" at bounding box center [566, 339] width 193 height 31
type input "PE20102183143"
click at [710, 379] on h3 "Actividad principal" at bounding box center [784, 377] width 732 height 21
click at [825, 495] on div "Nueva cesión Tipo Futuros Futuros Futuros Datos de la empresa Perú [GEOGRAPHIC_…" at bounding box center [784, 380] width 732 height 274
click at [489, 374] on input "[GEOGRAPHIC_DATA]" at bounding box center [521, 377] width 189 height 29
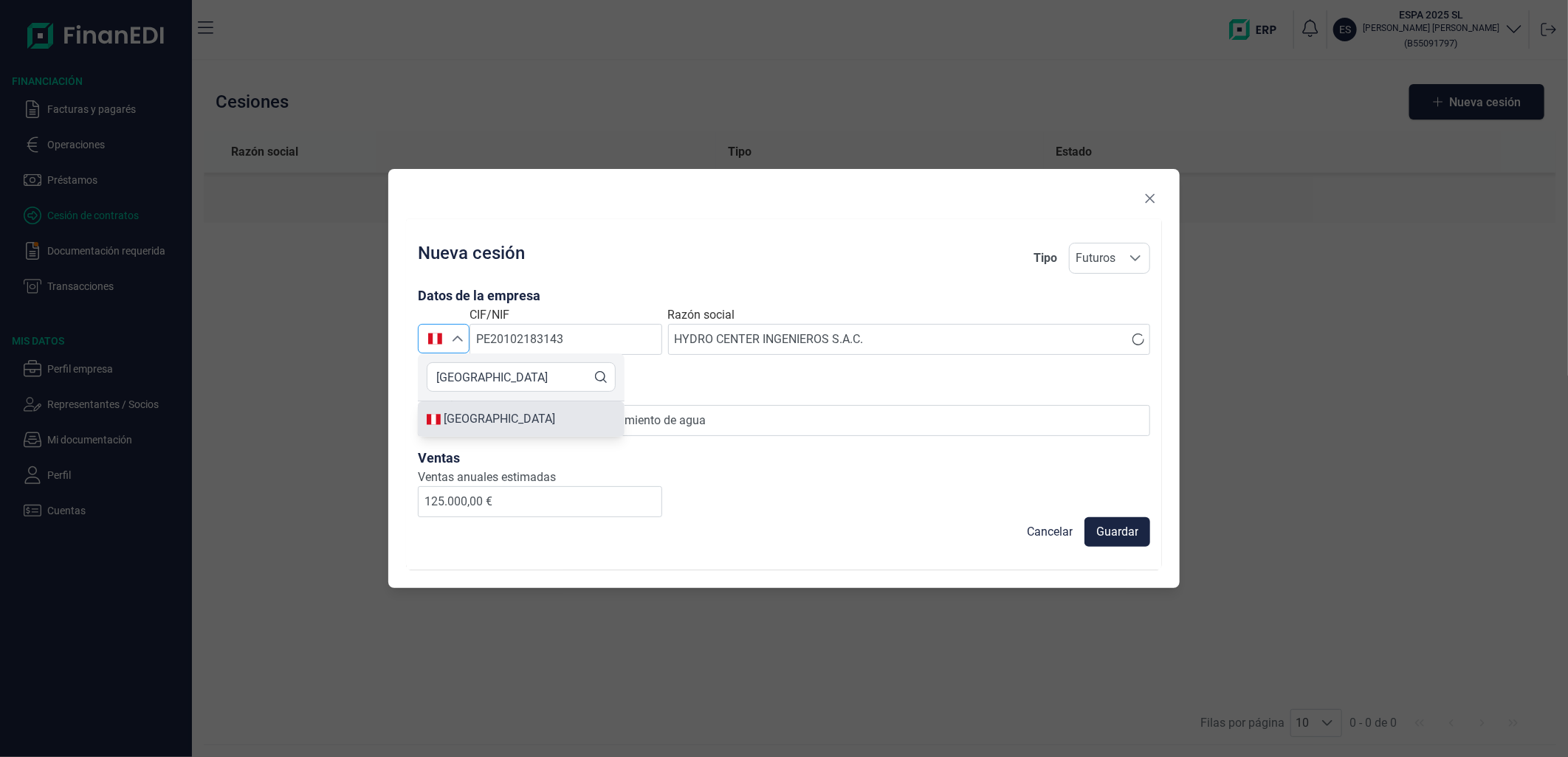
click at [475, 412] on div "[GEOGRAPHIC_DATA]" at bounding box center [521, 419] width 189 height 18
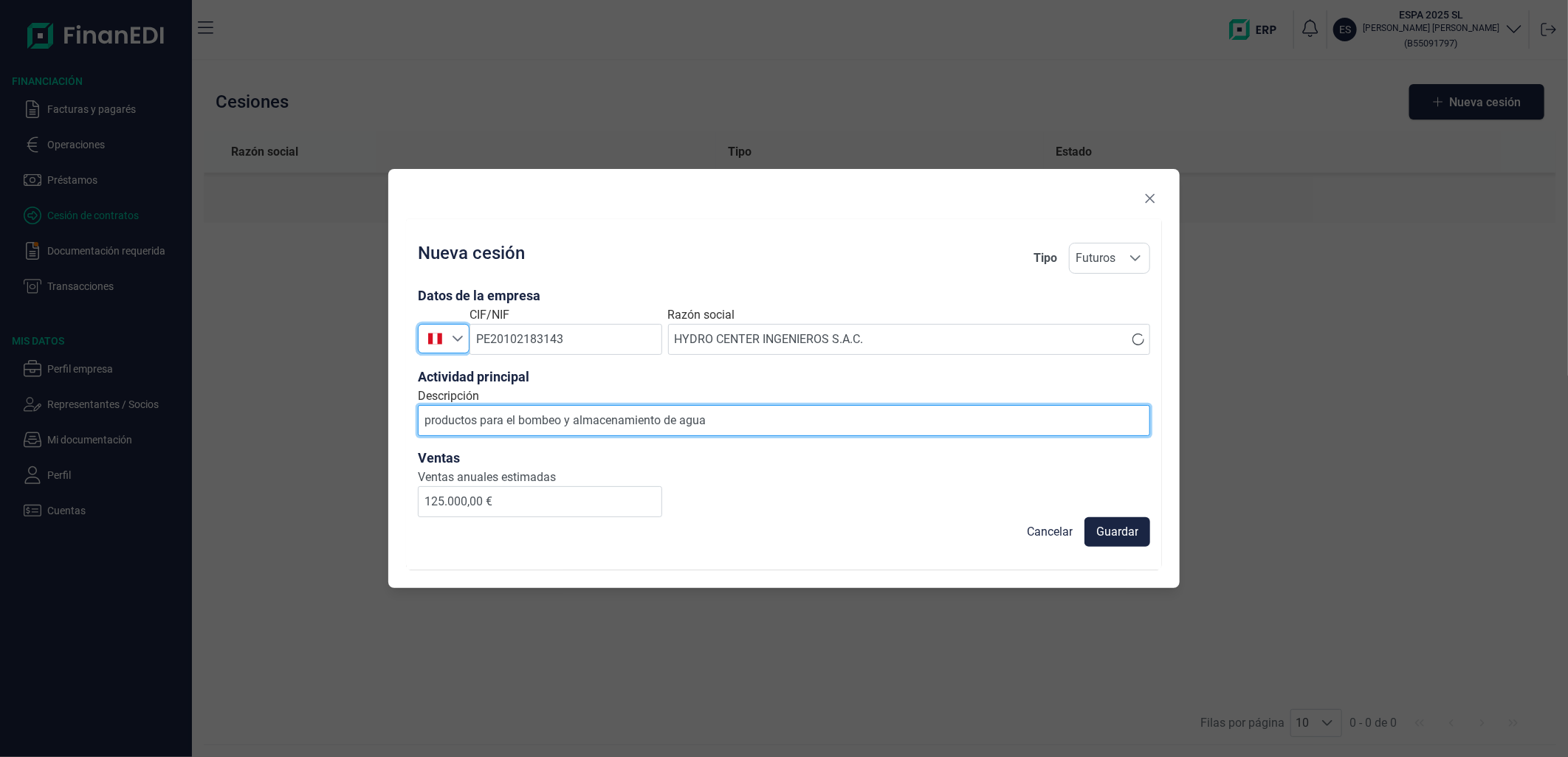
click at [635, 431] on input "productos para el bombeo y almacenamiento de agua" at bounding box center [784, 420] width 732 height 31
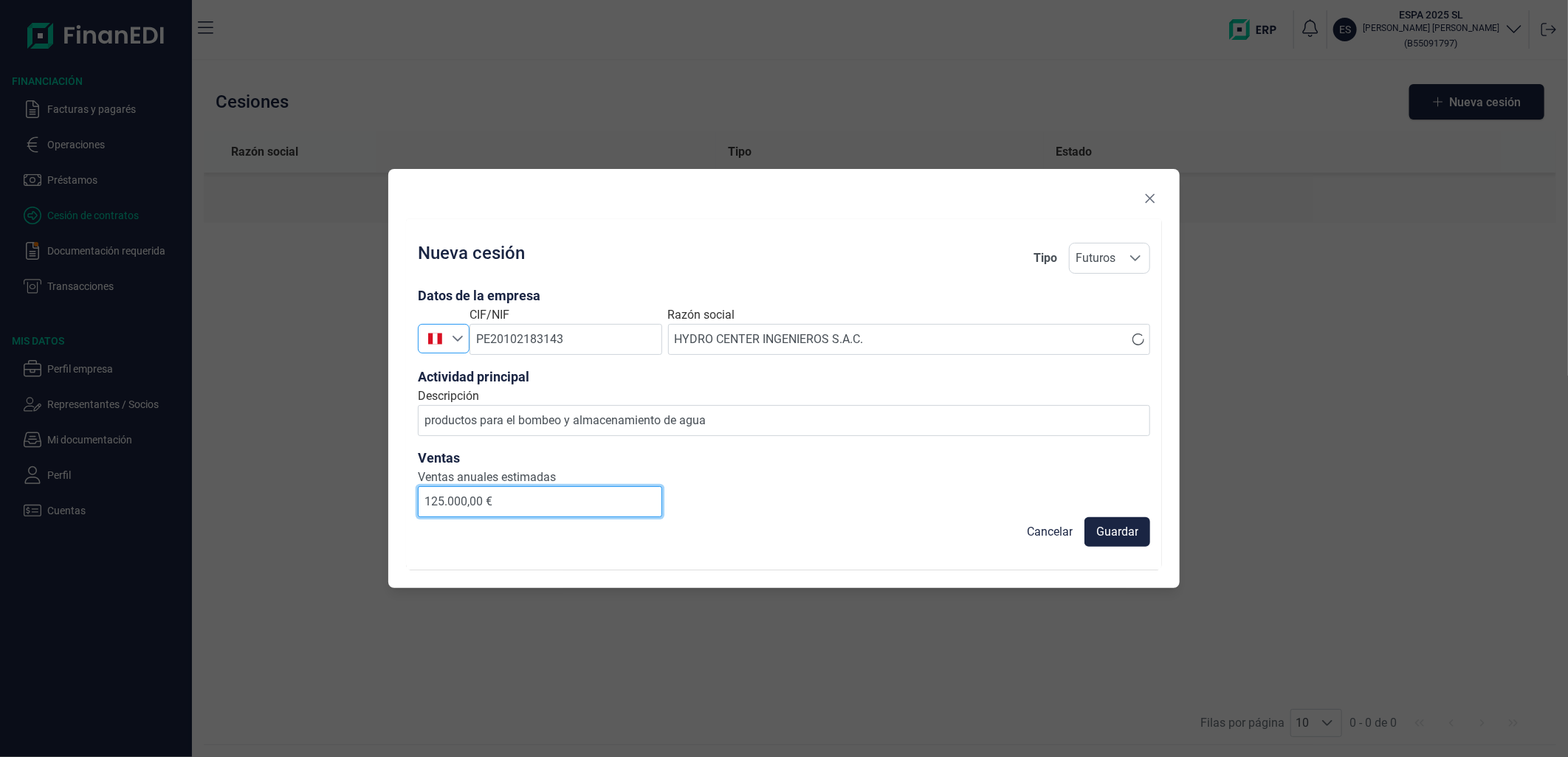
click at [592, 516] on input "125.000,00 €" at bounding box center [540, 502] width 244 height 31
click at [588, 500] on input "125.000,00 €" at bounding box center [540, 502] width 244 height 31
drag, startPoint x: 571, startPoint y: 498, endPoint x: 389, endPoint y: 491, distance: 182.1
click at [389, 491] on div "Nueva cesión Tipo Futuros Futuros Futuros Datos de la empresa Perú [GEOGRAPHIC_…" at bounding box center [784, 379] width 792 height 420
type input "800.000,00 €"
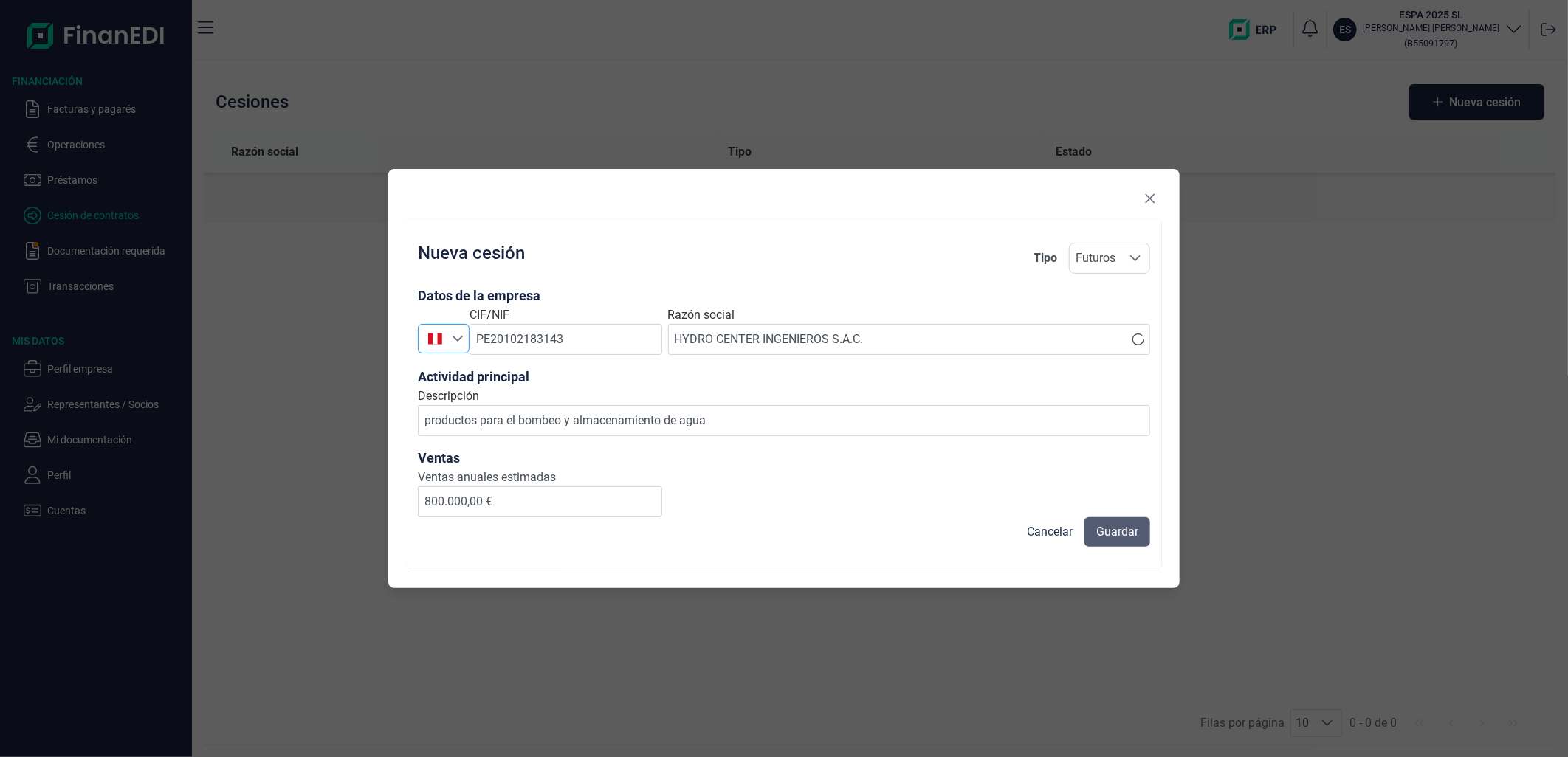
click at [1137, 530] on span "Guardar" at bounding box center [1117, 532] width 42 height 18
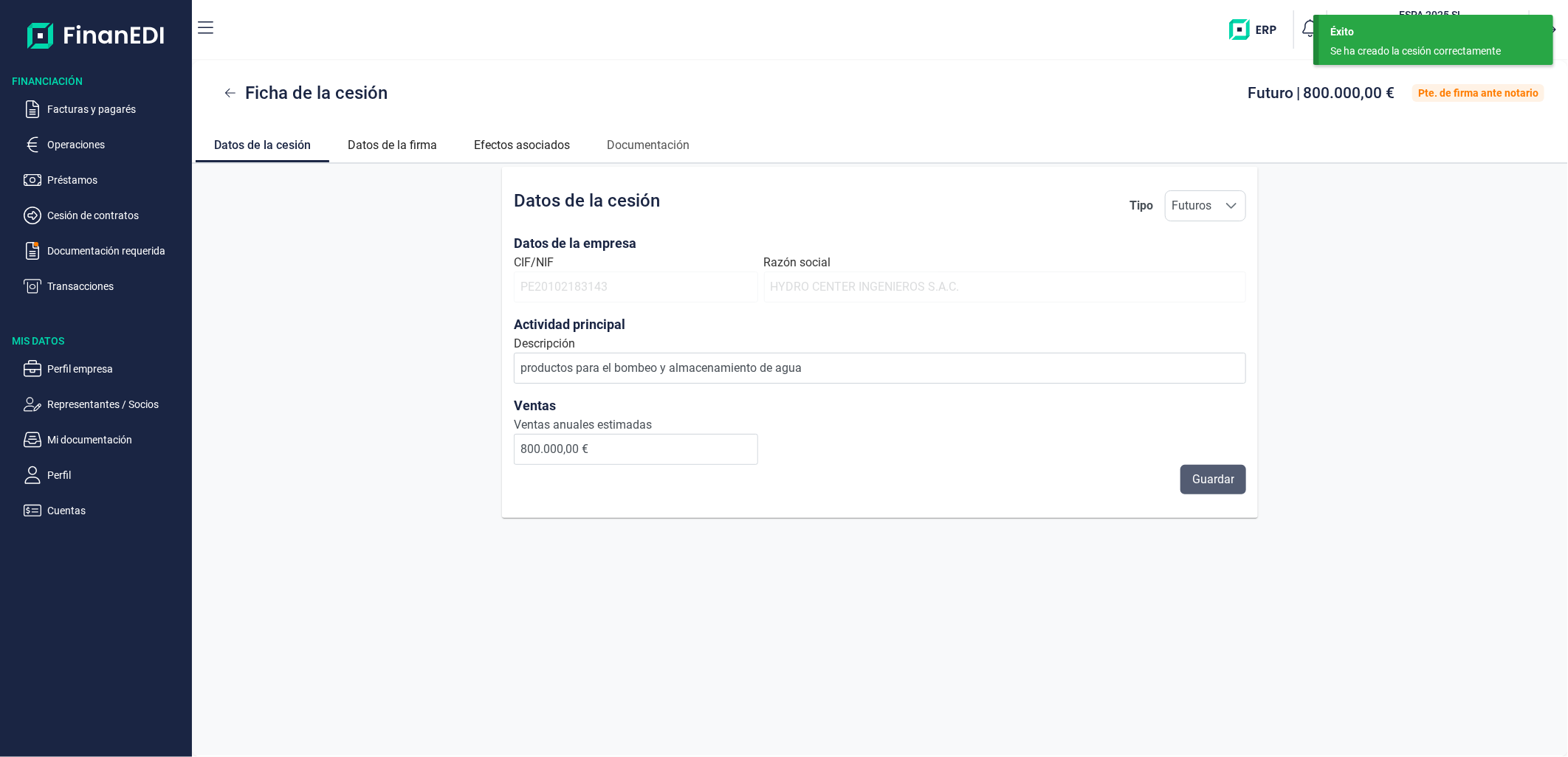
click at [1200, 486] on span "Guardar" at bounding box center [1213, 479] width 42 height 18
click at [1184, 484] on button "Guardar" at bounding box center [1213, 480] width 66 height 29
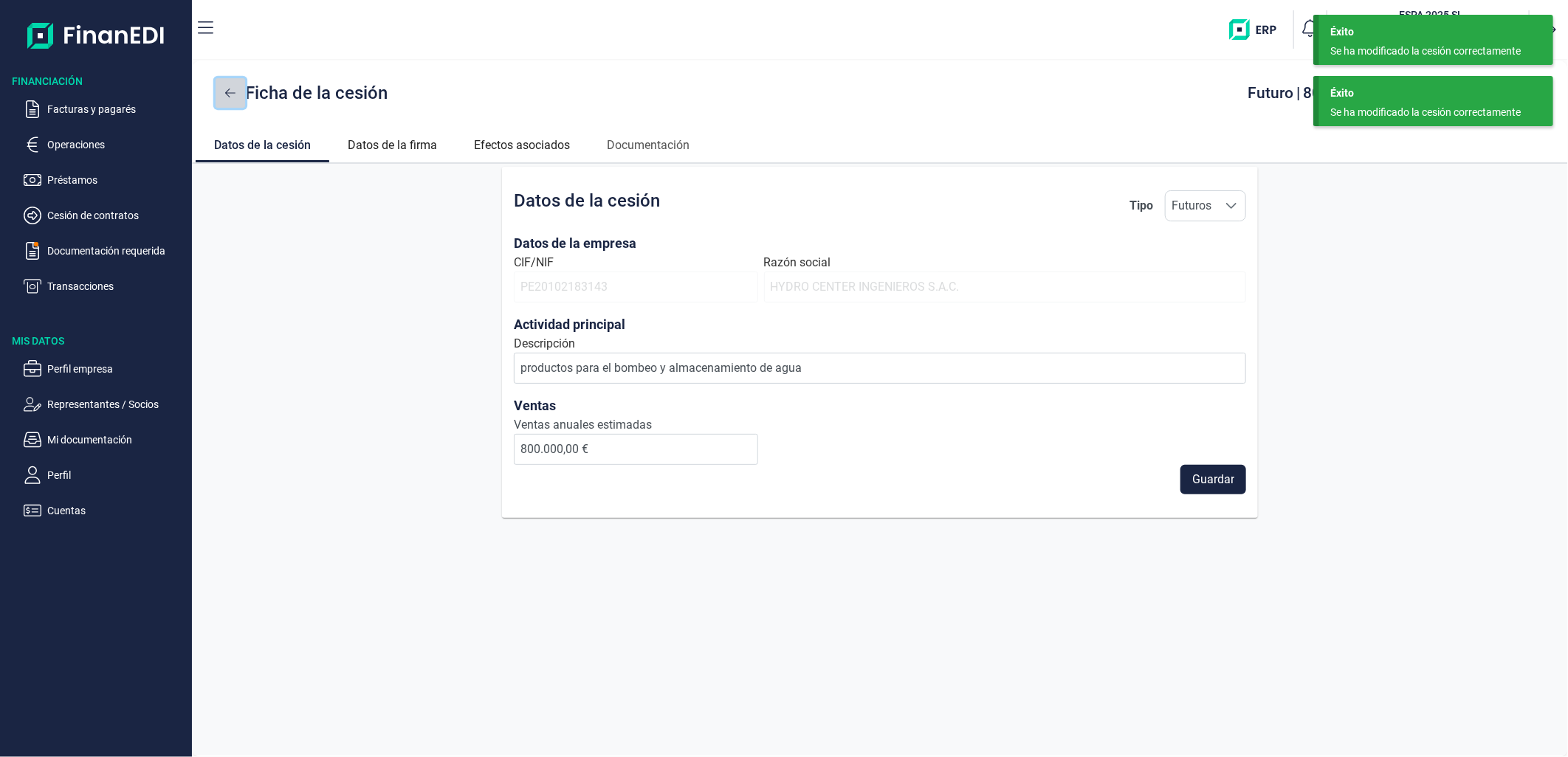
click at [239, 91] on button at bounding box center [231, 93] width 29 height 29
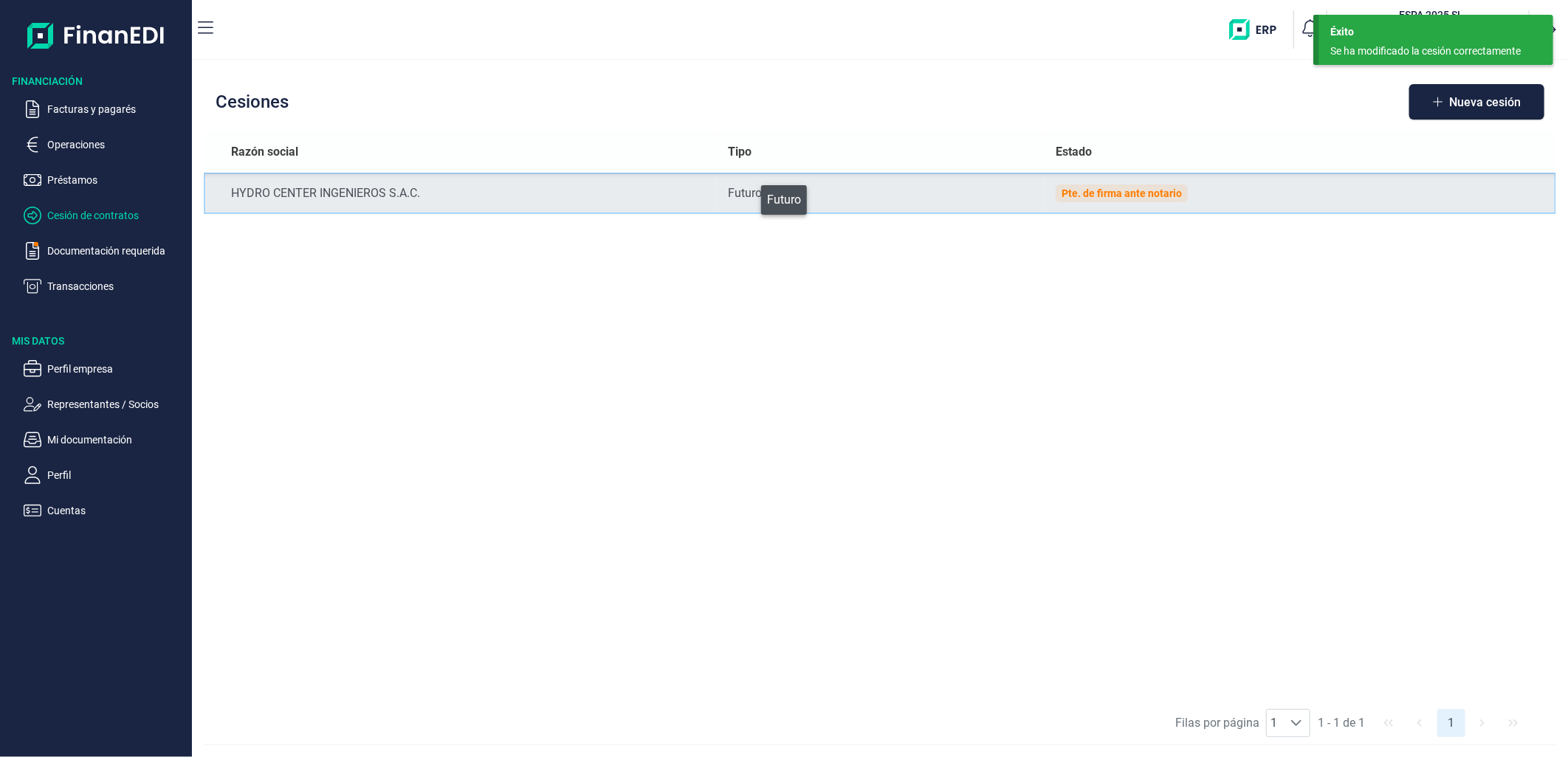
click at [751, 196] on div "Futuro" at bounding box center [880, 193] width 304 height 18
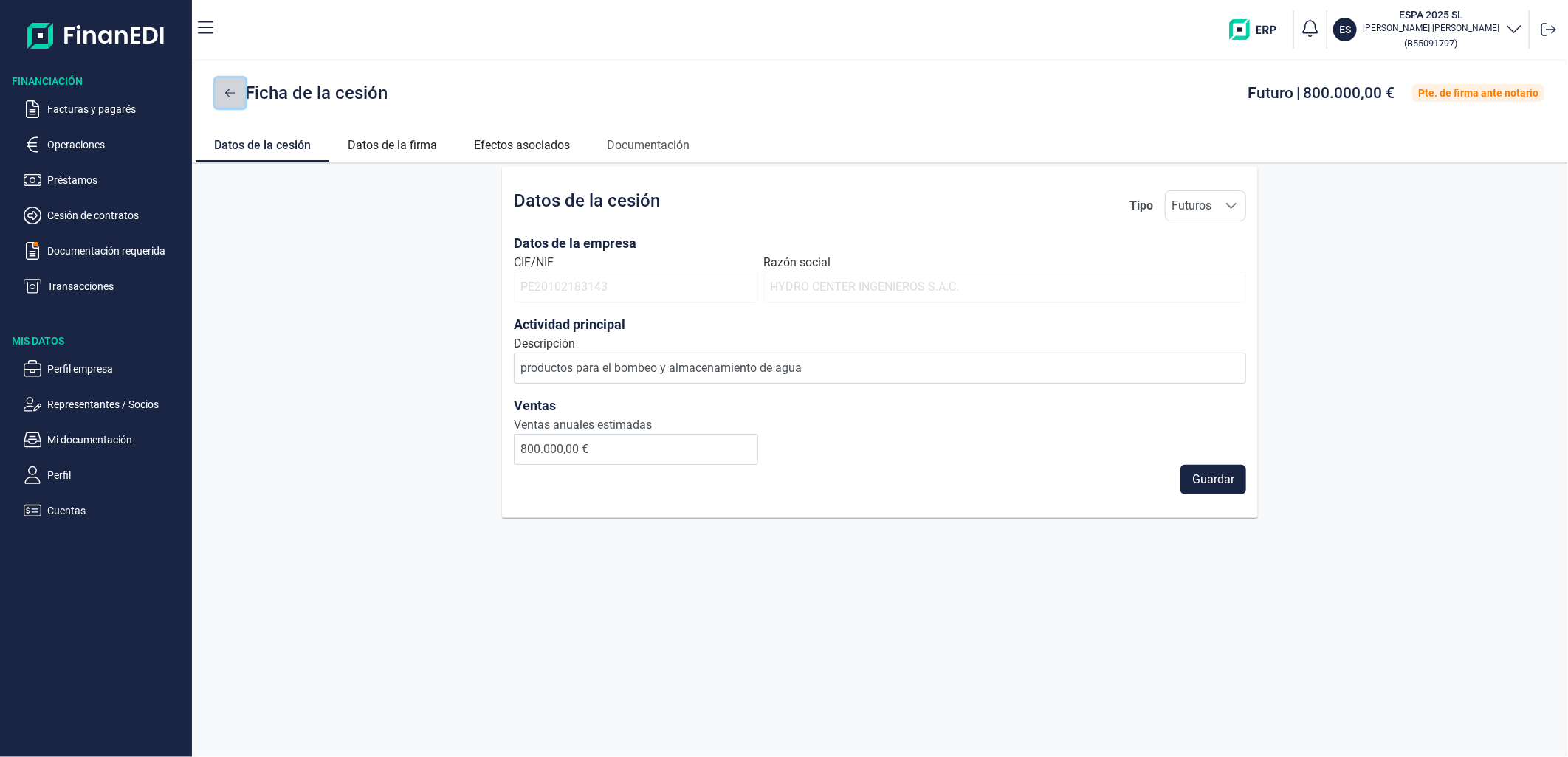
click at [232, 94] on icon at bounding box center [231, 93] width 10 height 12
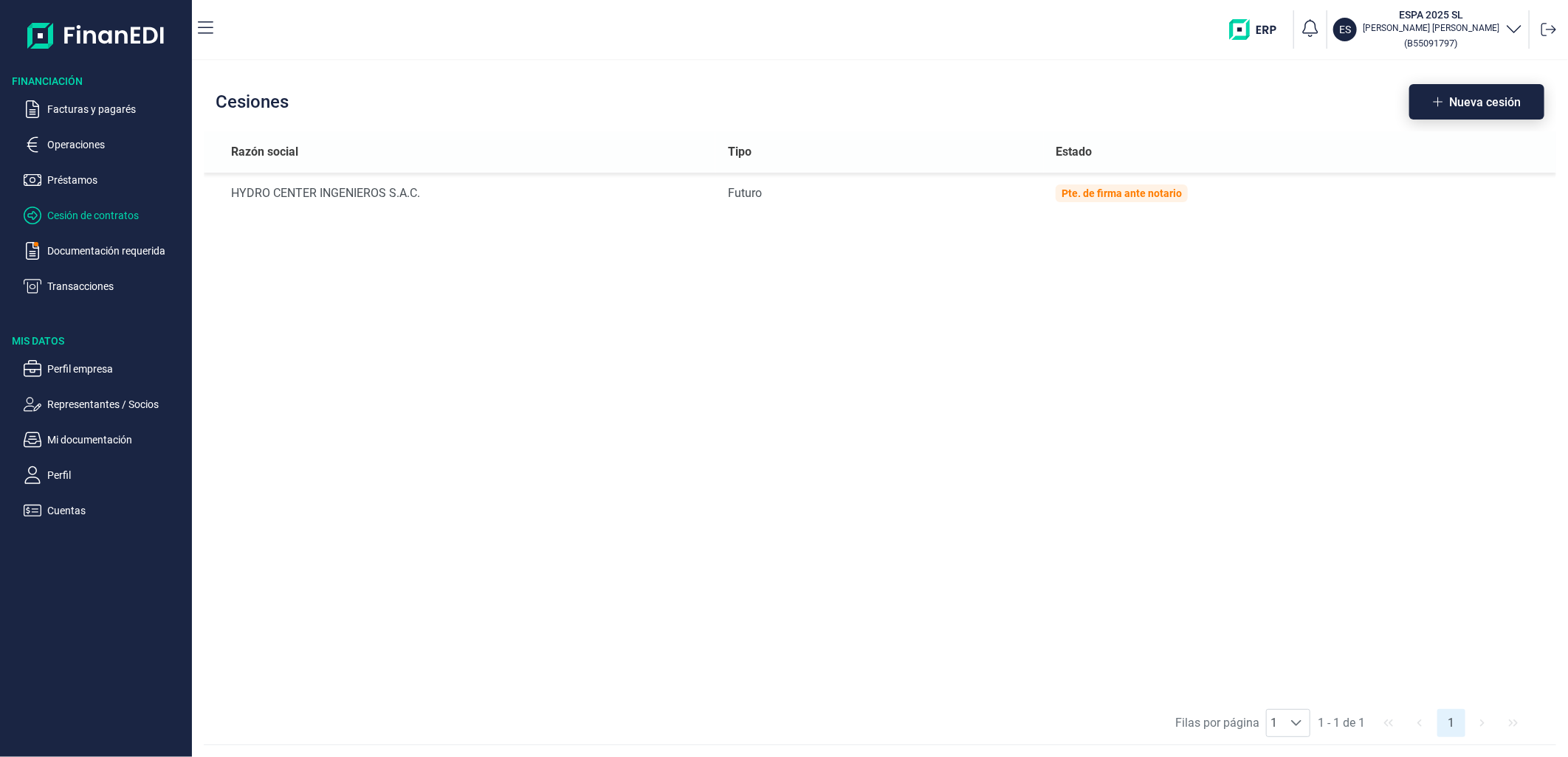
click at [1443, 112] on button "Nueva cesión" at bounding box center [1476, 101] width 135 height 35
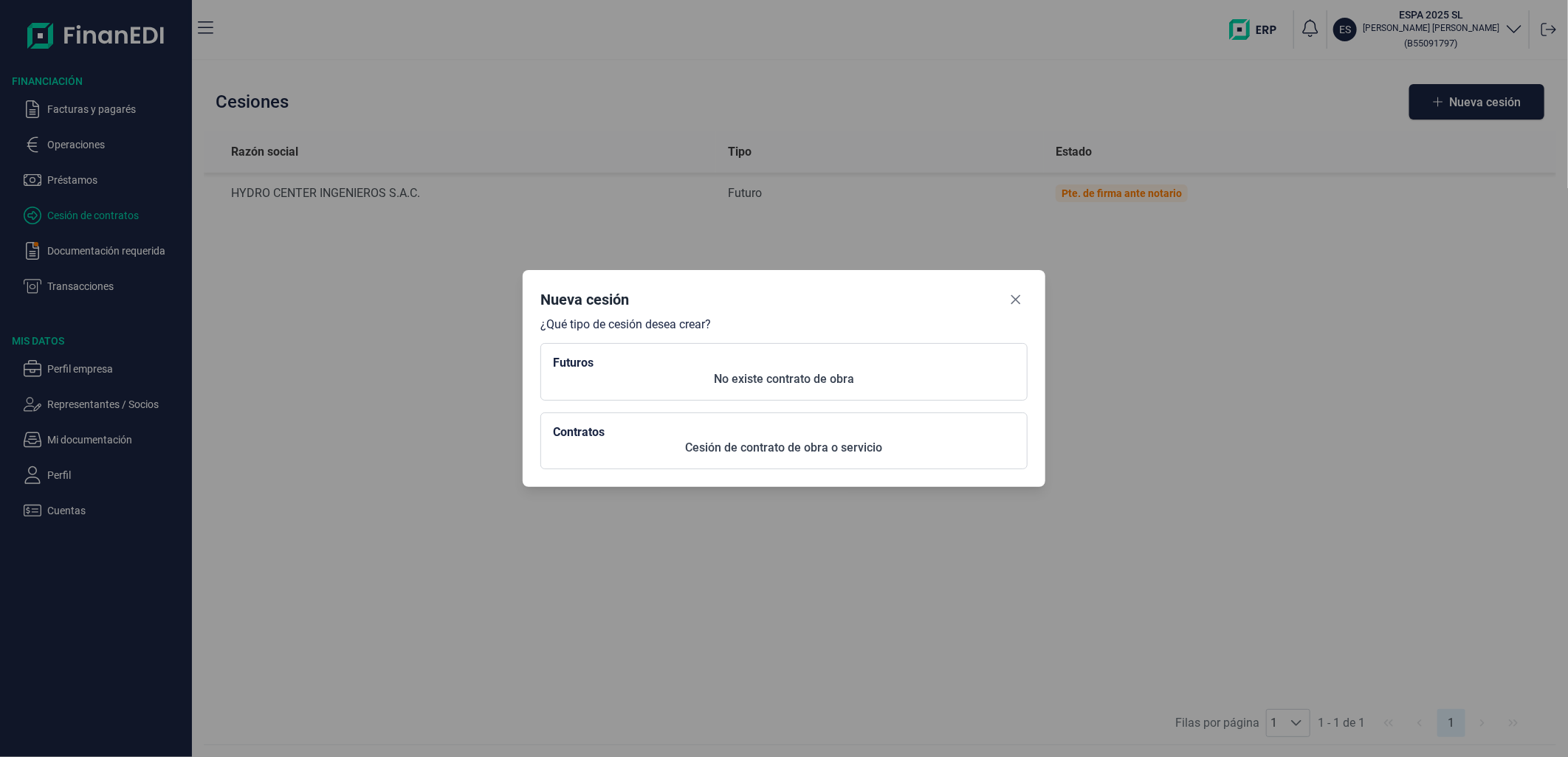
click at [825, 384] on p "No existe contrato de obra" at bounding box center [783, 379] width 462 height 18
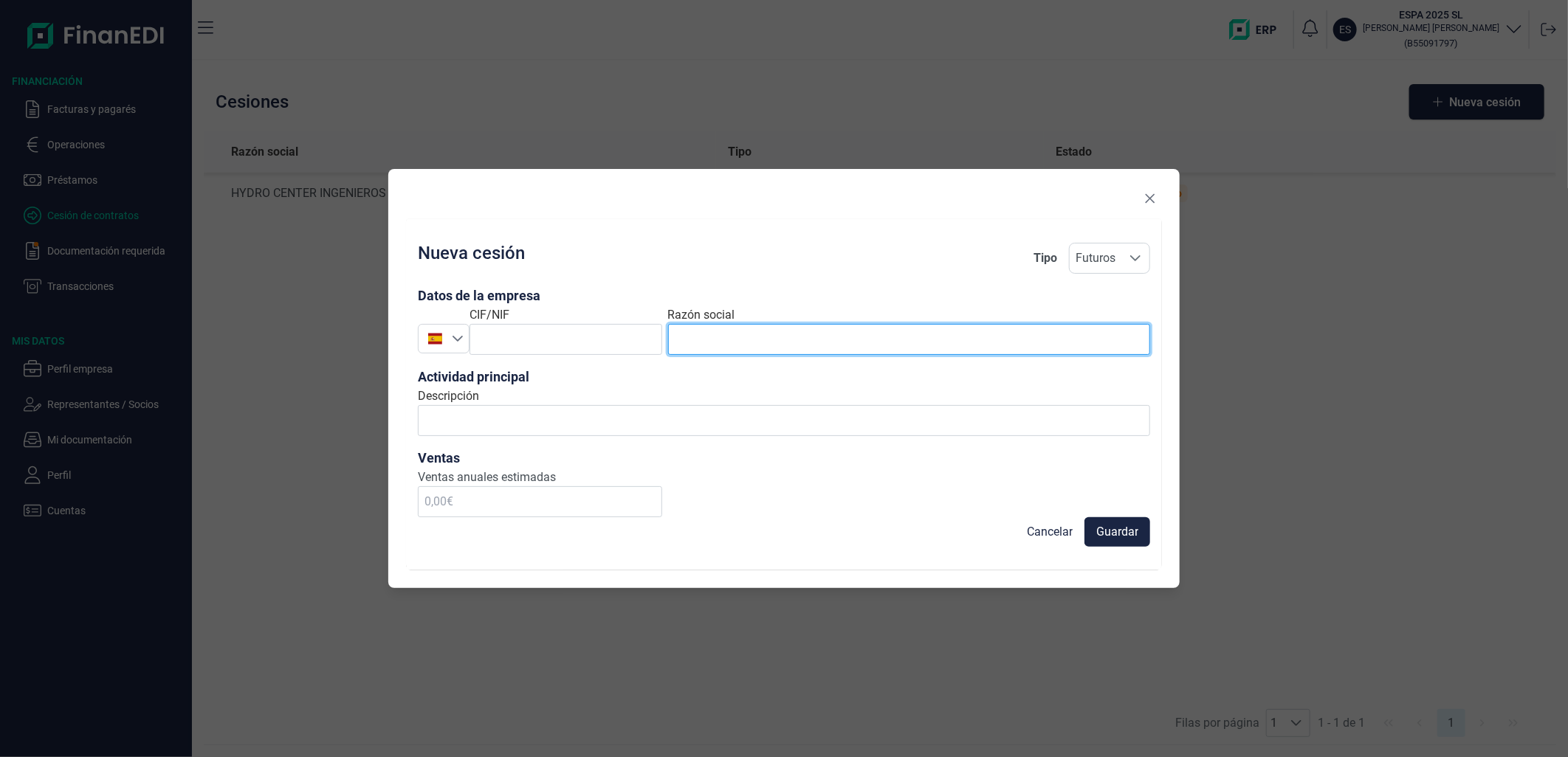
click at [766, 334] on input "text" at bounding box center [909, 339] width 482 height 31
paste input "AQUABOX PUMP SYSTEMS LTD"
type input "AQUABOX PUMP SYSTEMS LTD"
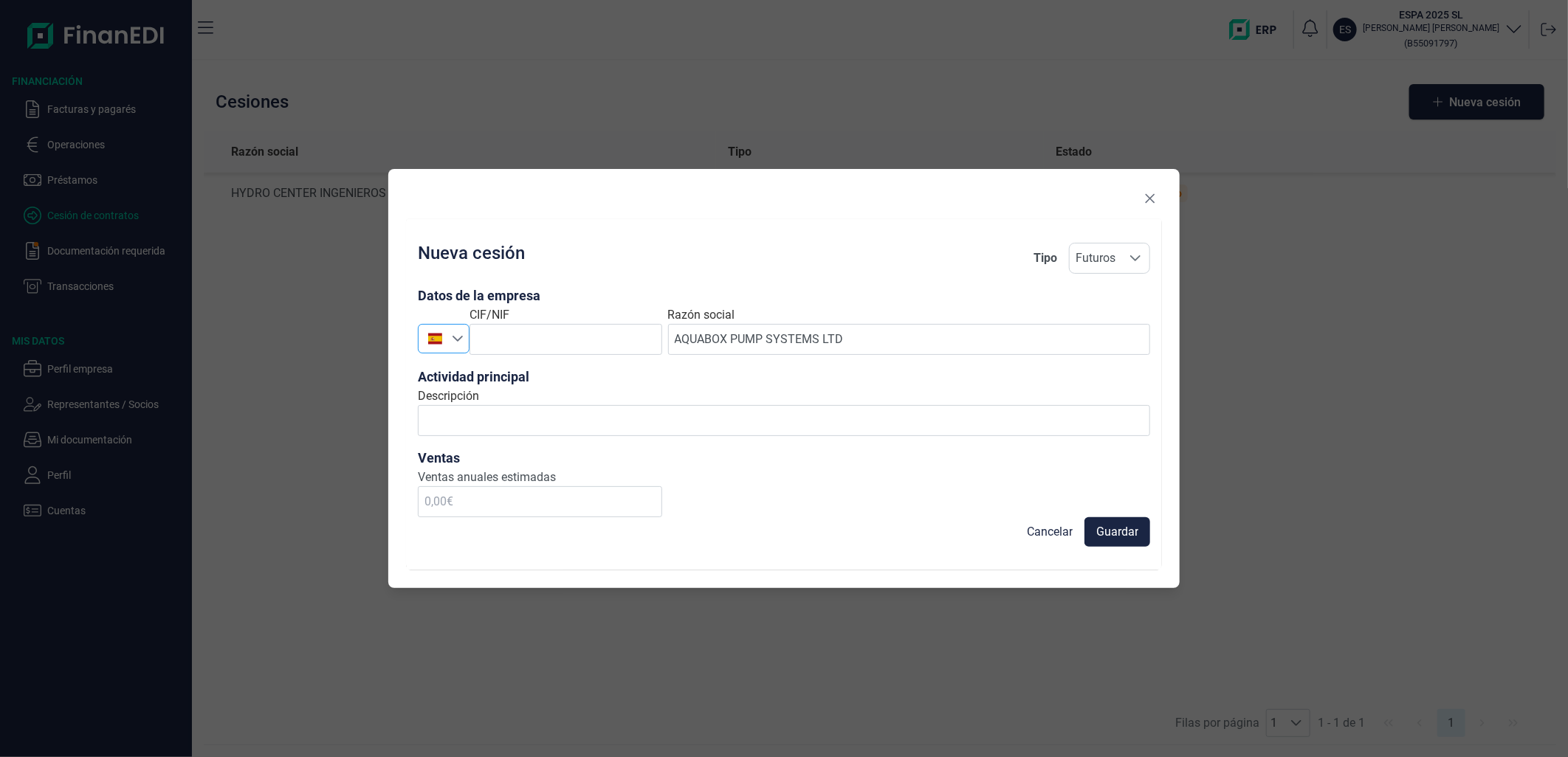
click at [458, 336] on icon "Seleccione un país" at bounding box center [458, 339] width 12 height 12
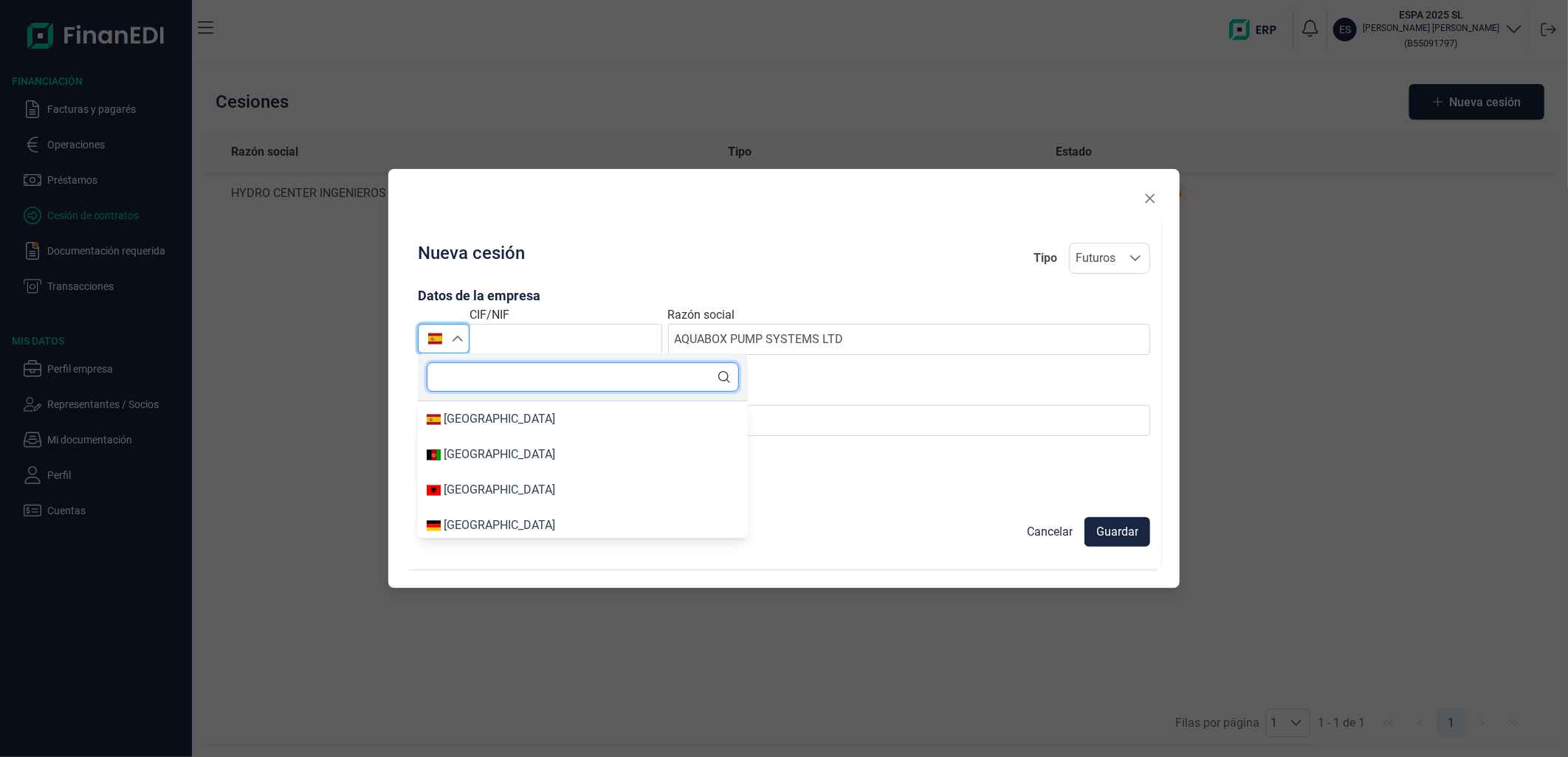
click at [525, 374] on input "text" at bounding box center [583, 377] width 313 height 29
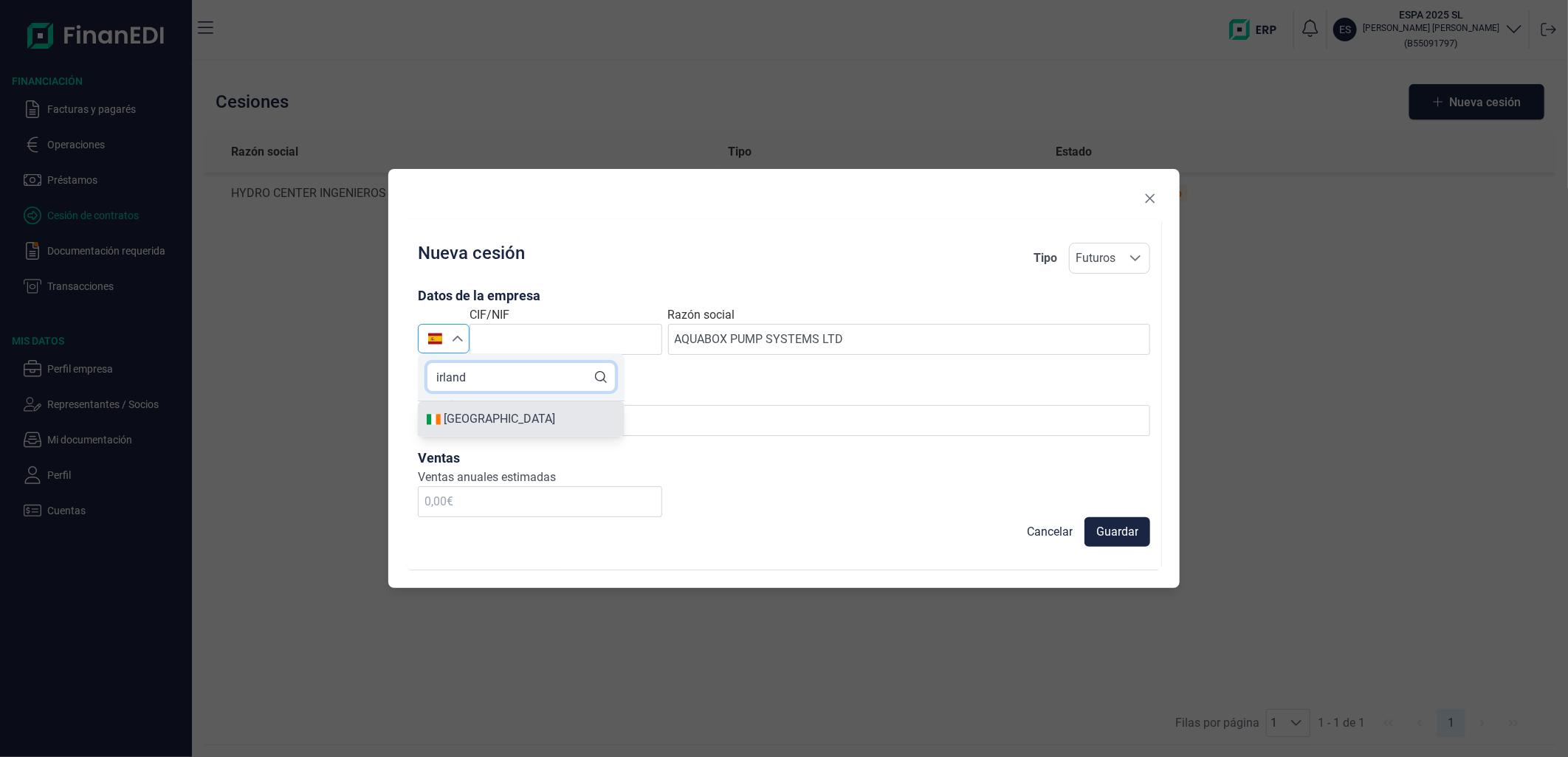
type input "irland"
click at [505, 407] on li "[GEOGRAPHIC_DATA]" at bounding box center [521, 419] width 206 height 35
type input "[GEOGRAPHIC_DATA]"
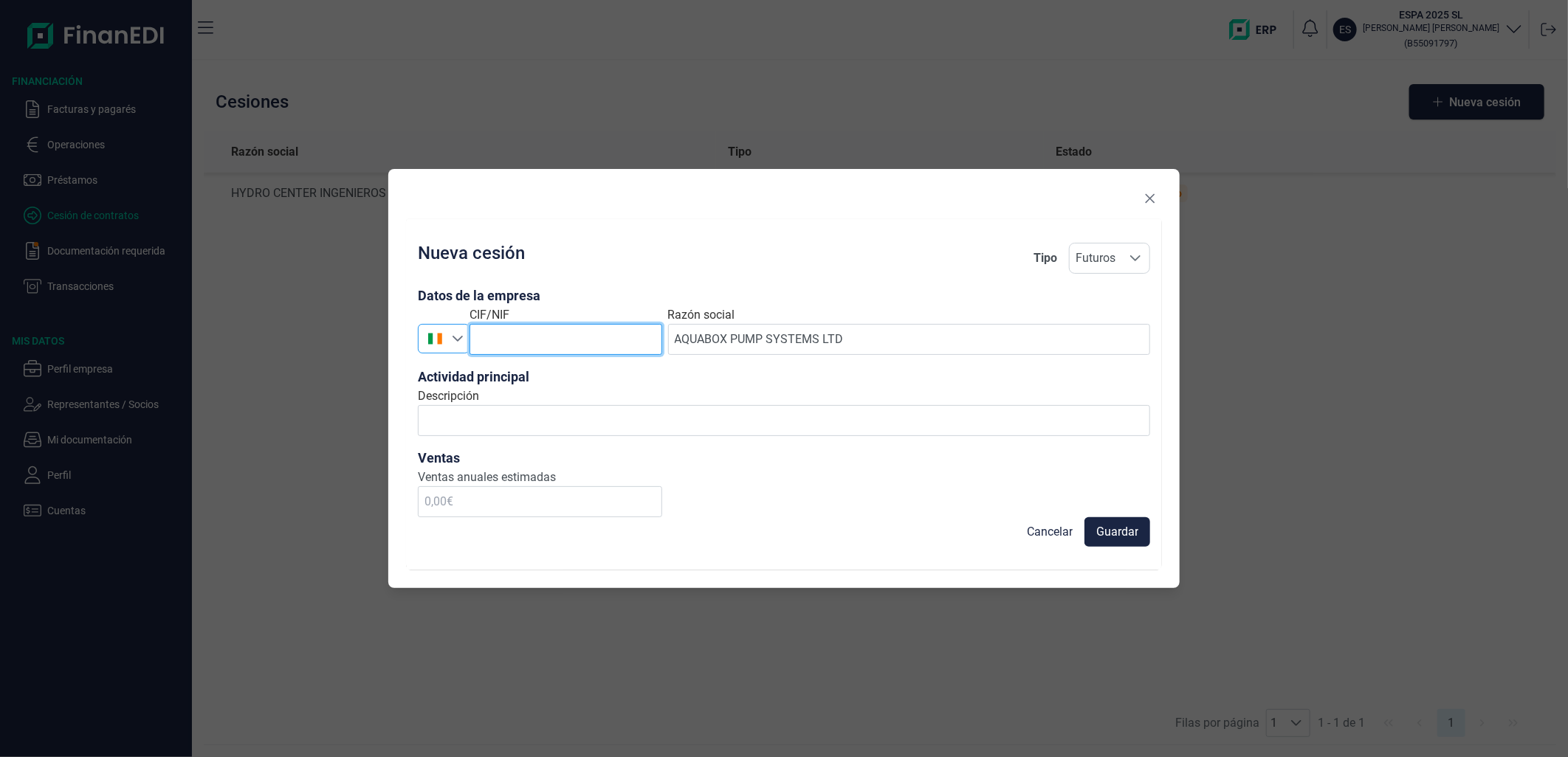
click at [574, 341] on input "text" at bounding box center [566, 339] width 193 height 31
paste input "IE4098517EH"
type input "IE4098517EH"
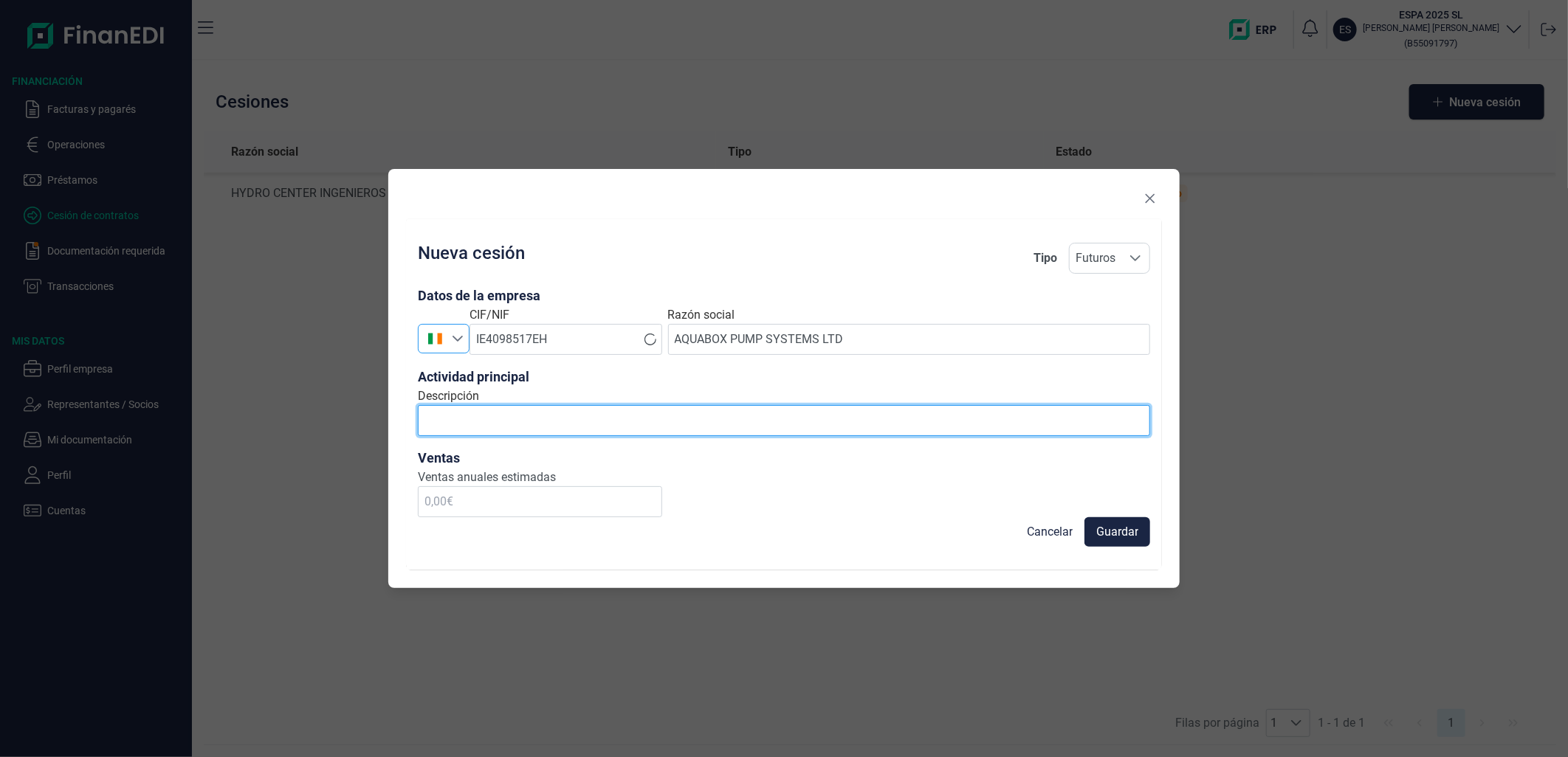
click at [558, 426] on input "Descripción" at bounding box center [784, 420] width 732 height 31
type input "productos para el bombeo y almacenamiento de agua"
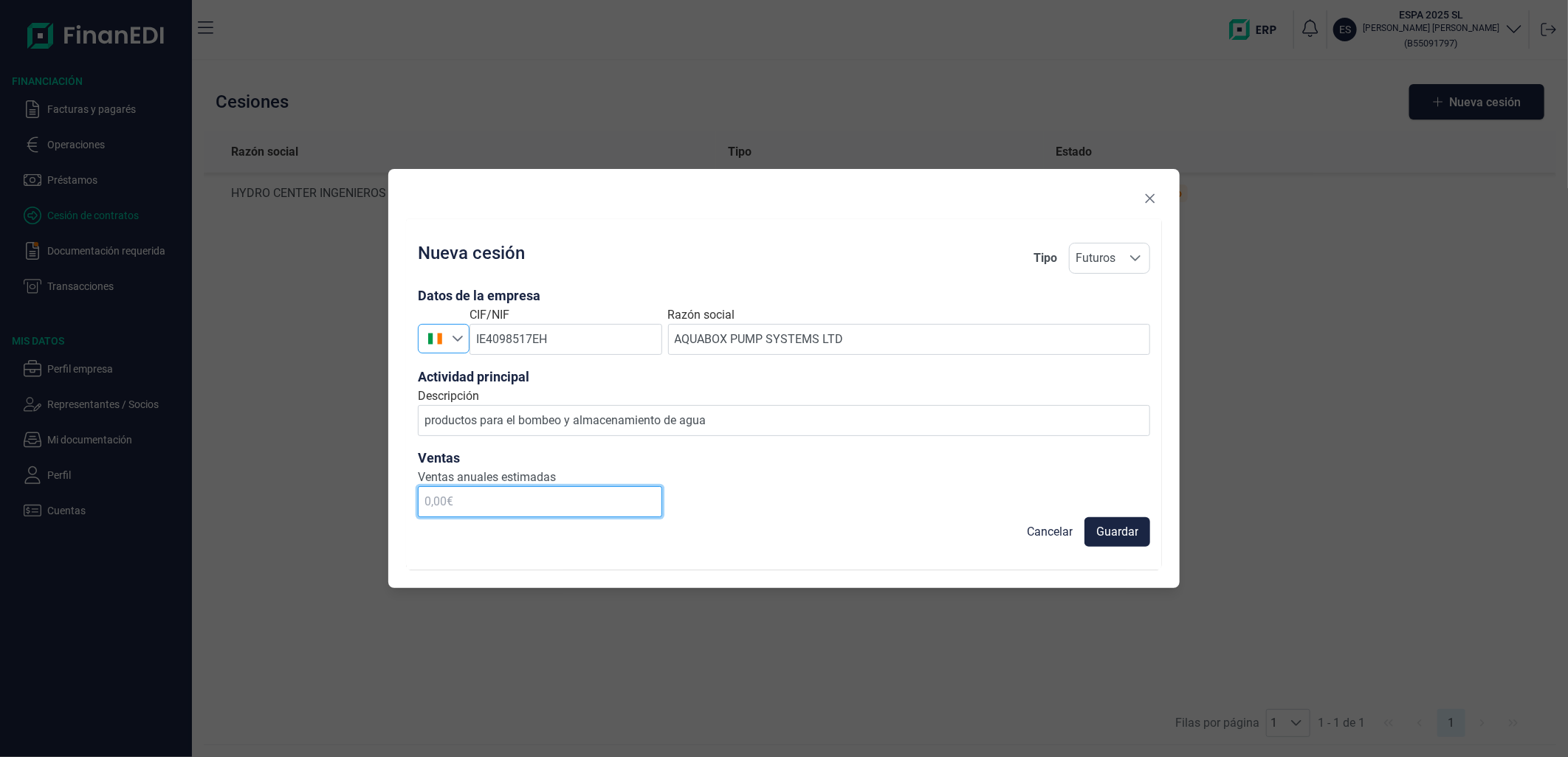
click at [547, 507] on input "text" at bounding box center [540, 502] width 244 height 31
type input "5,00 €"
type input "1.000.000,00 €"
click at [1095, 535] on button "Guardar" at bounding box center [1117, 532] width 66 height 29
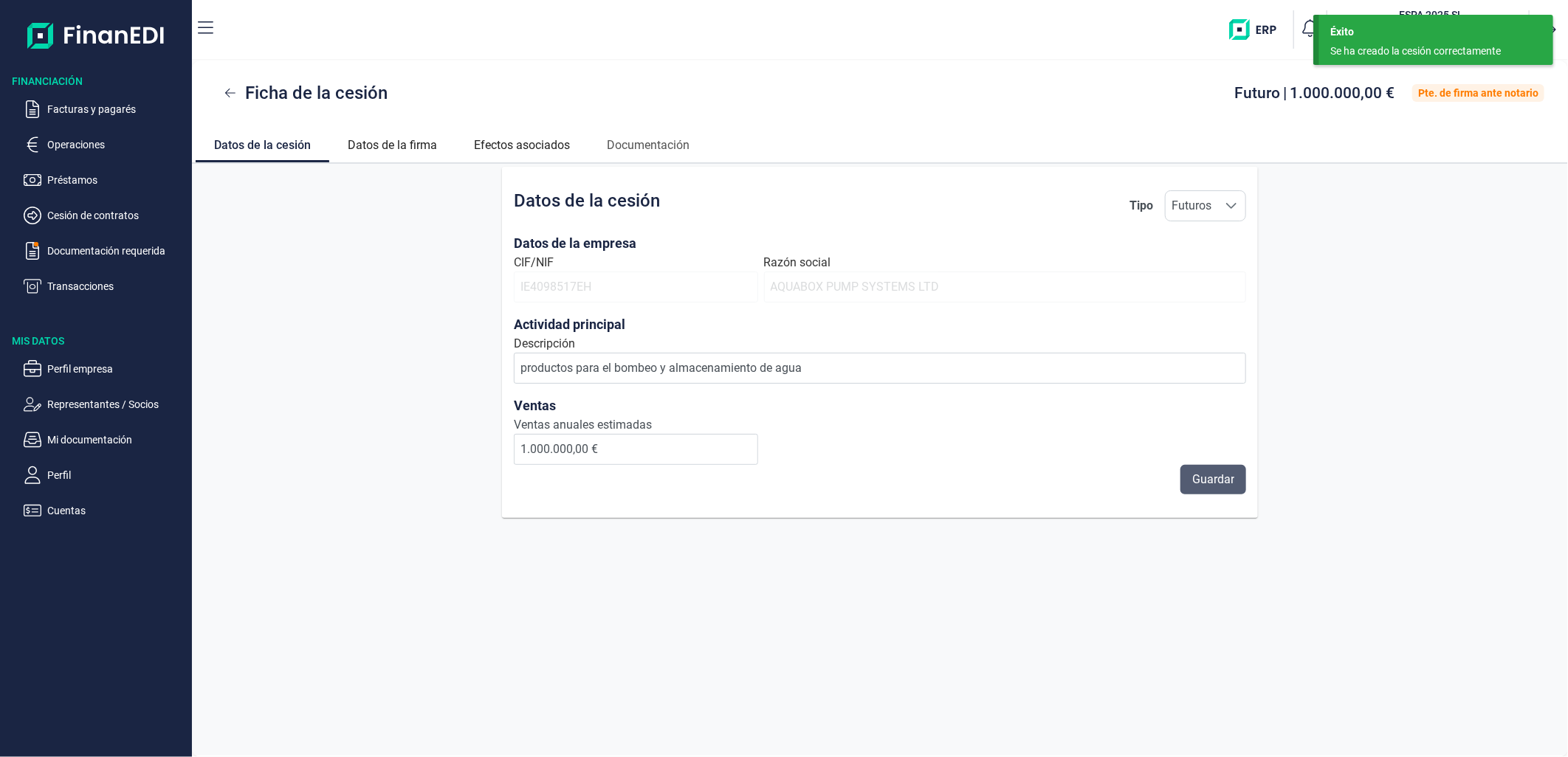
click at [1194, 483] on span "Guardar" at bounding box center [1213, 479] width 42 height 18
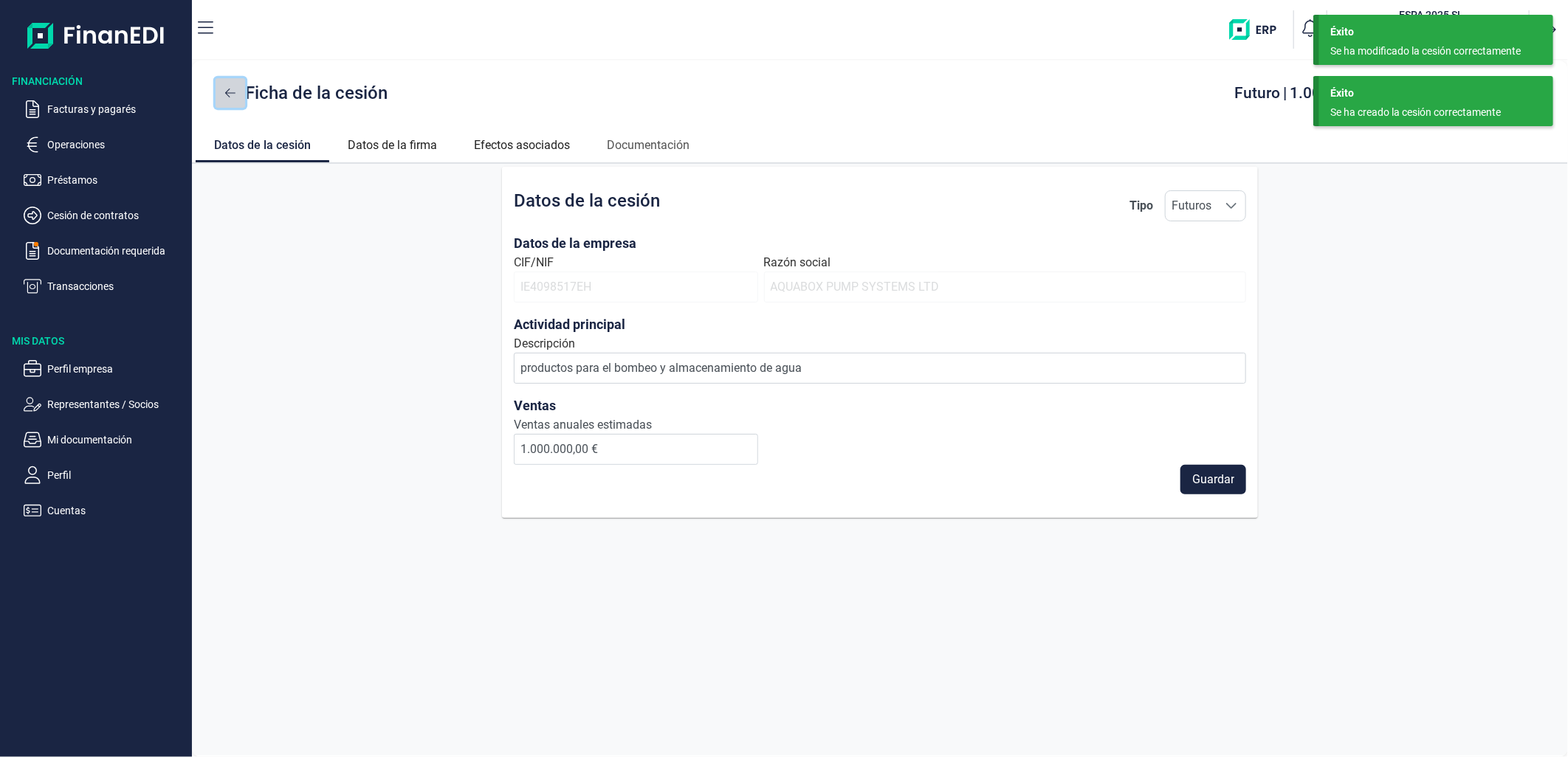
click at [237, 94] on button at bounding box center [231, 93] width 29 height 29
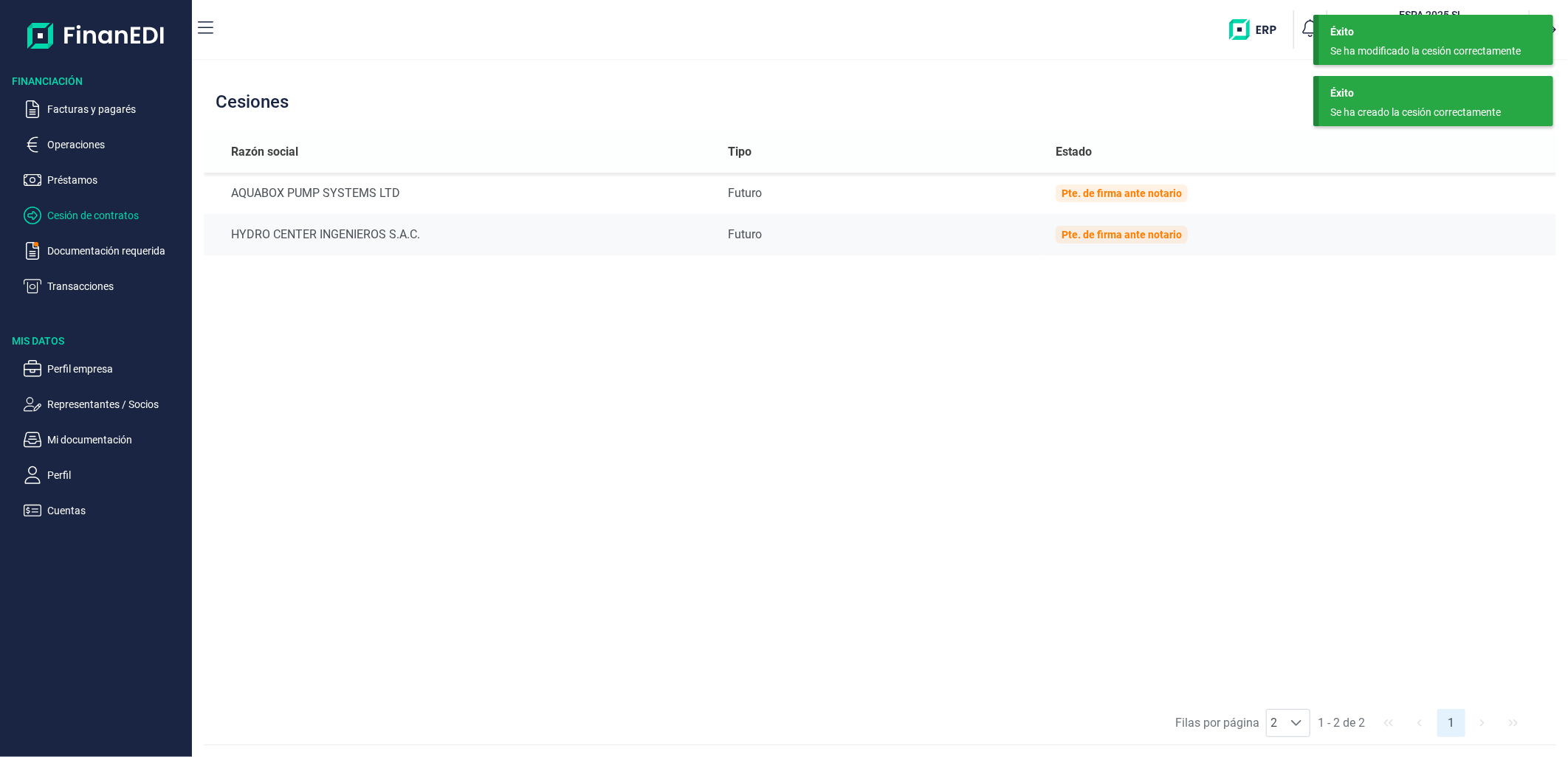
click at [1411, 394] on div "Razón social Tipo Estado AQUABOX PUMP SYSTEMS LTD Futuro Pte. de firma [PERSON_…" at bounding box center [880, 416] width 1352 height 571
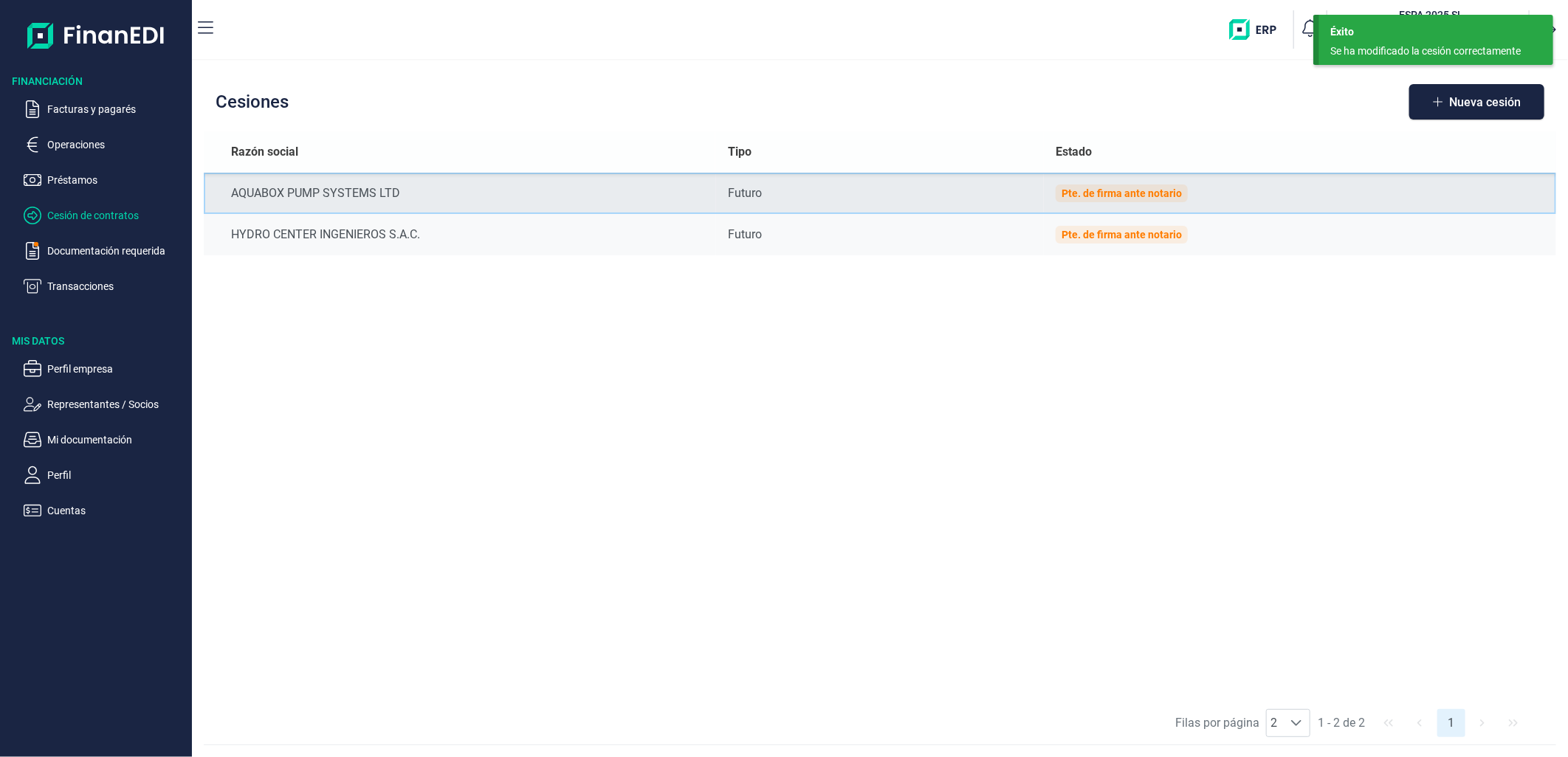
click at [1447, 188] on td "Pte. de firma ante notario" at bounding box center [1299, 193] width 512 height 41
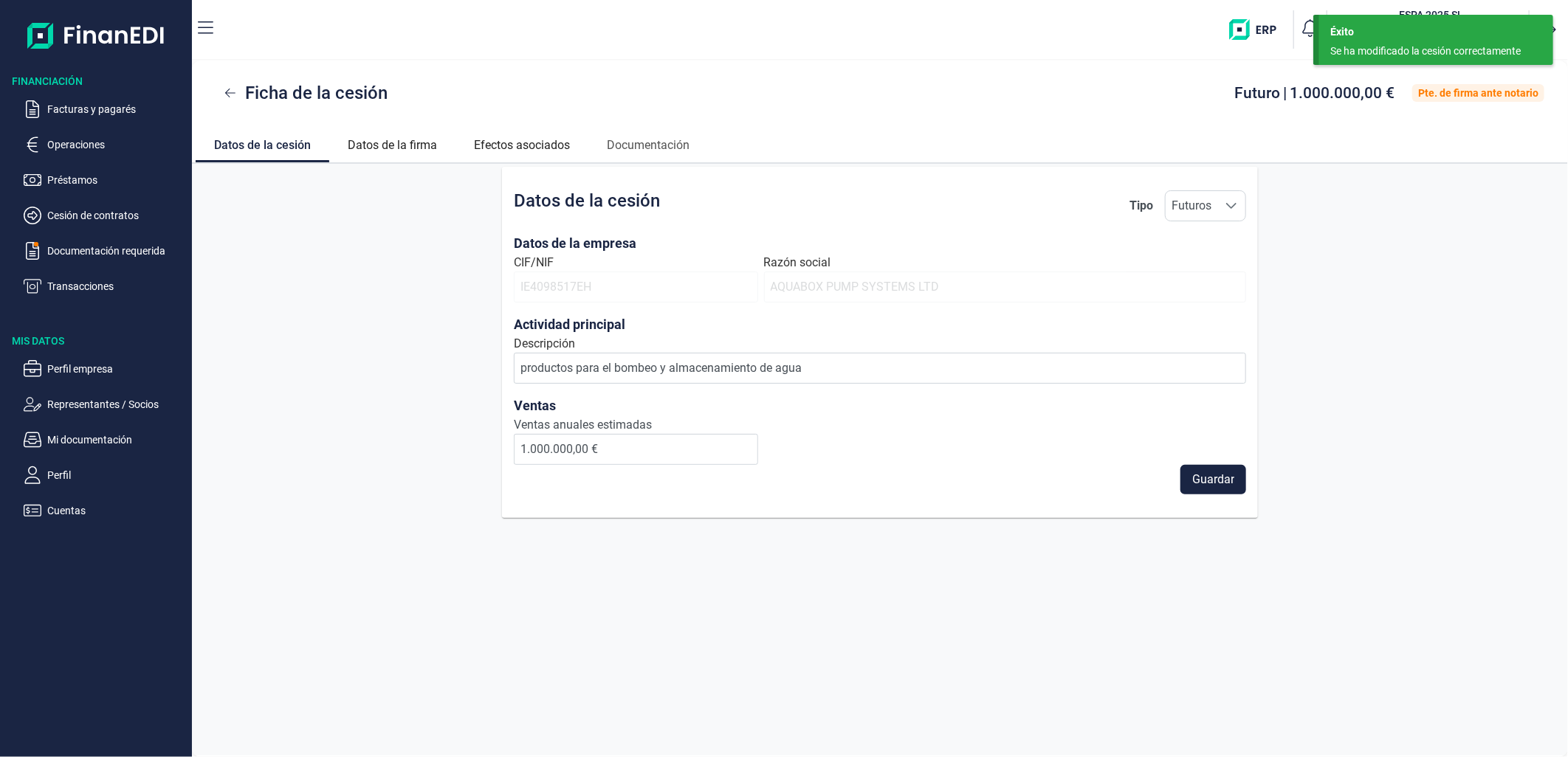
click at [208, 97] on div "Ficha de la cesión Futuro | 1.000.000,00 € Pte. de firma [PERSON_NAME]" at bounding box center [880, 92] width 1376 height 65
click at [221, 97] on button at bounding box center [231, 93] width 29 height 29
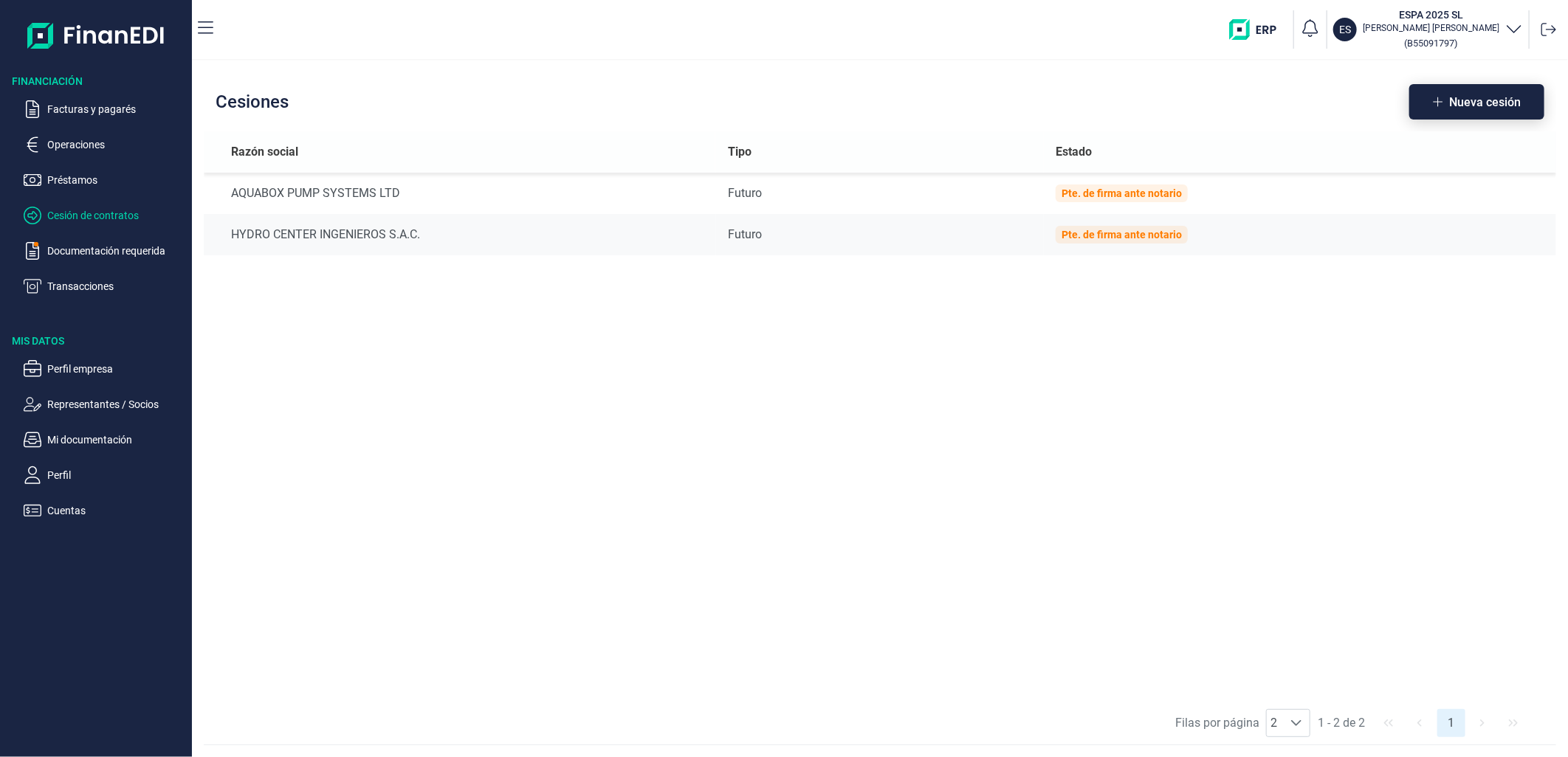
click at [1484, 99] on span "Nueva cesión" at bounding box center [1484, 102] width 72 height 11
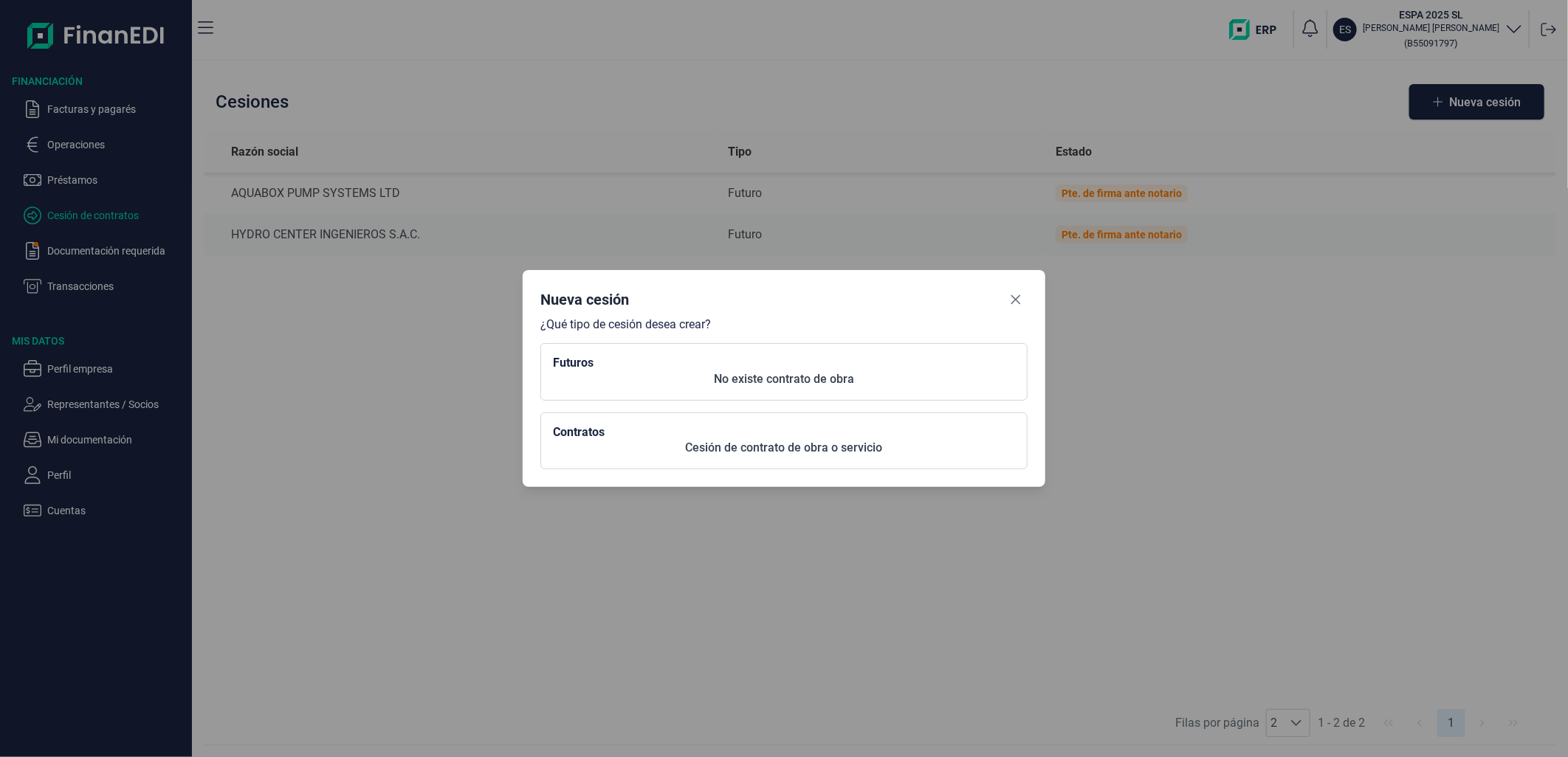
click at [800, 360] on h2 "Futuros" at bounding box center [783, 363] width 462 height 14
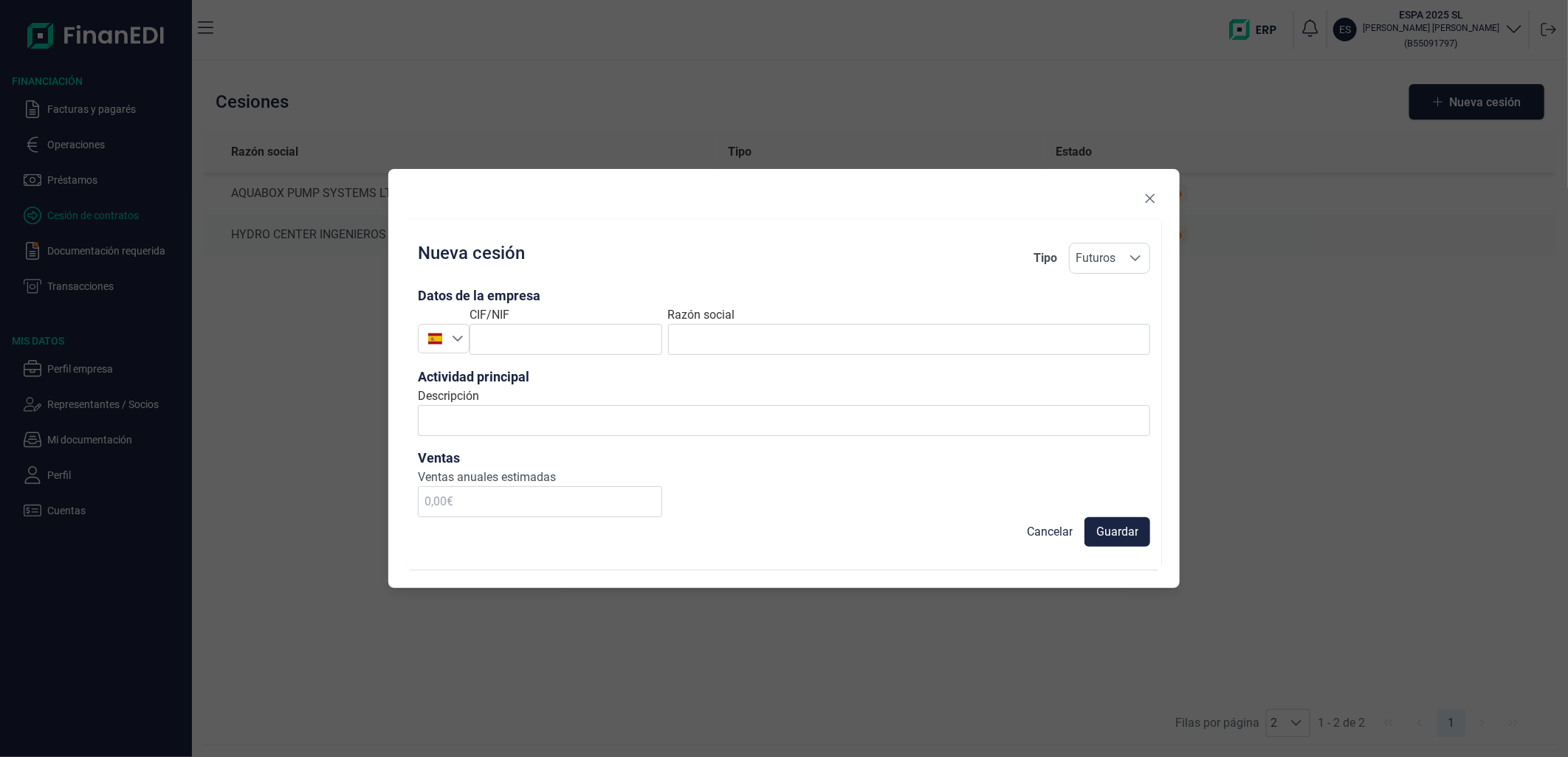
click at [572, 319] on div "CIF/NIF" at bounding box center [566, 331] width 193 height 48
click at [578, 337] on input "text" at bounding box center [566, 339] width 193 height 31
paste input "FR20569801897"
type input "FR20569801897"
click at [427, 334] on div at bounding box center [435, 338] width 33 height 14
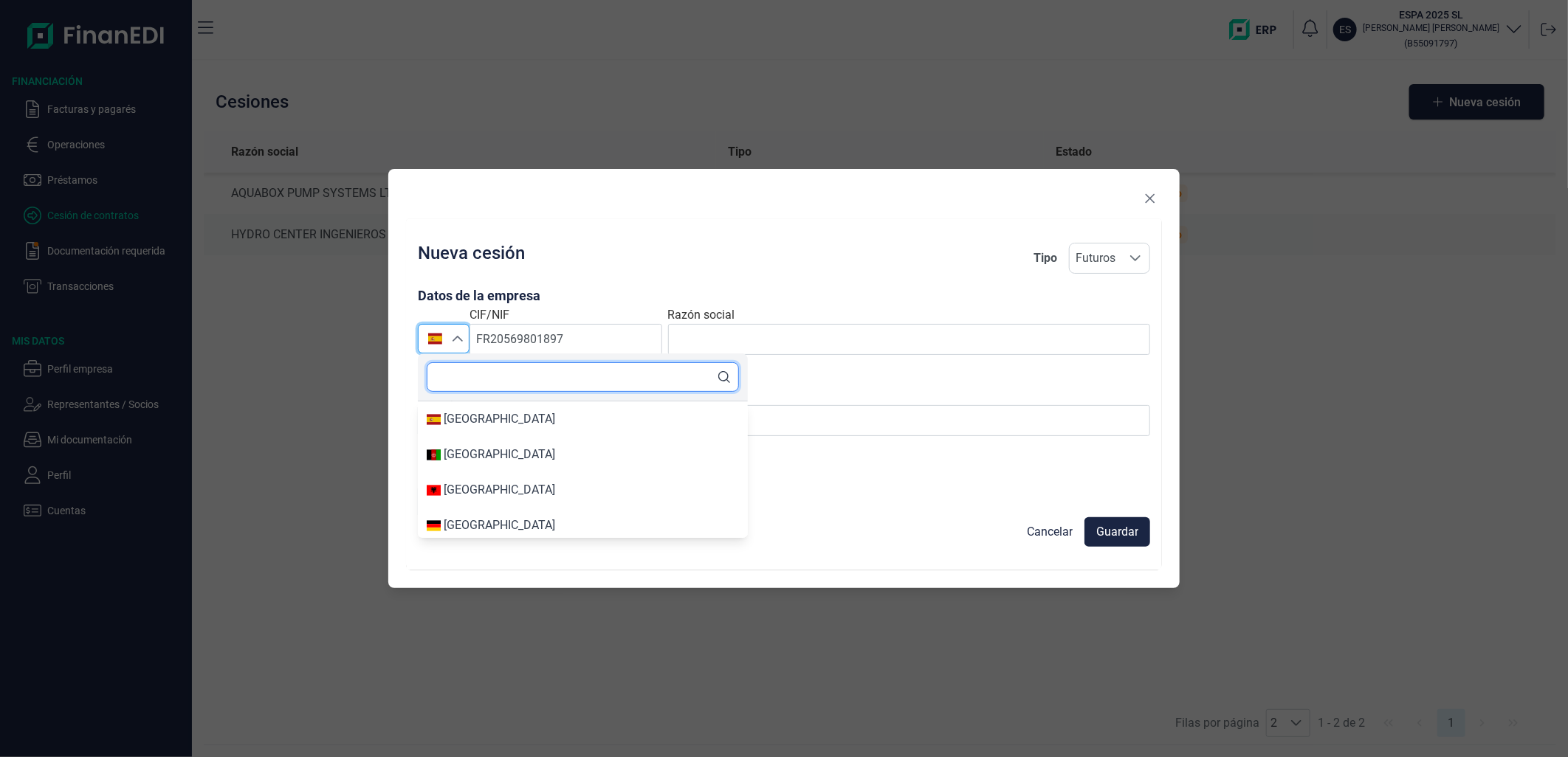
click at [455, 379] on input "text" at bounding box center [583, 377] width 313 height 29
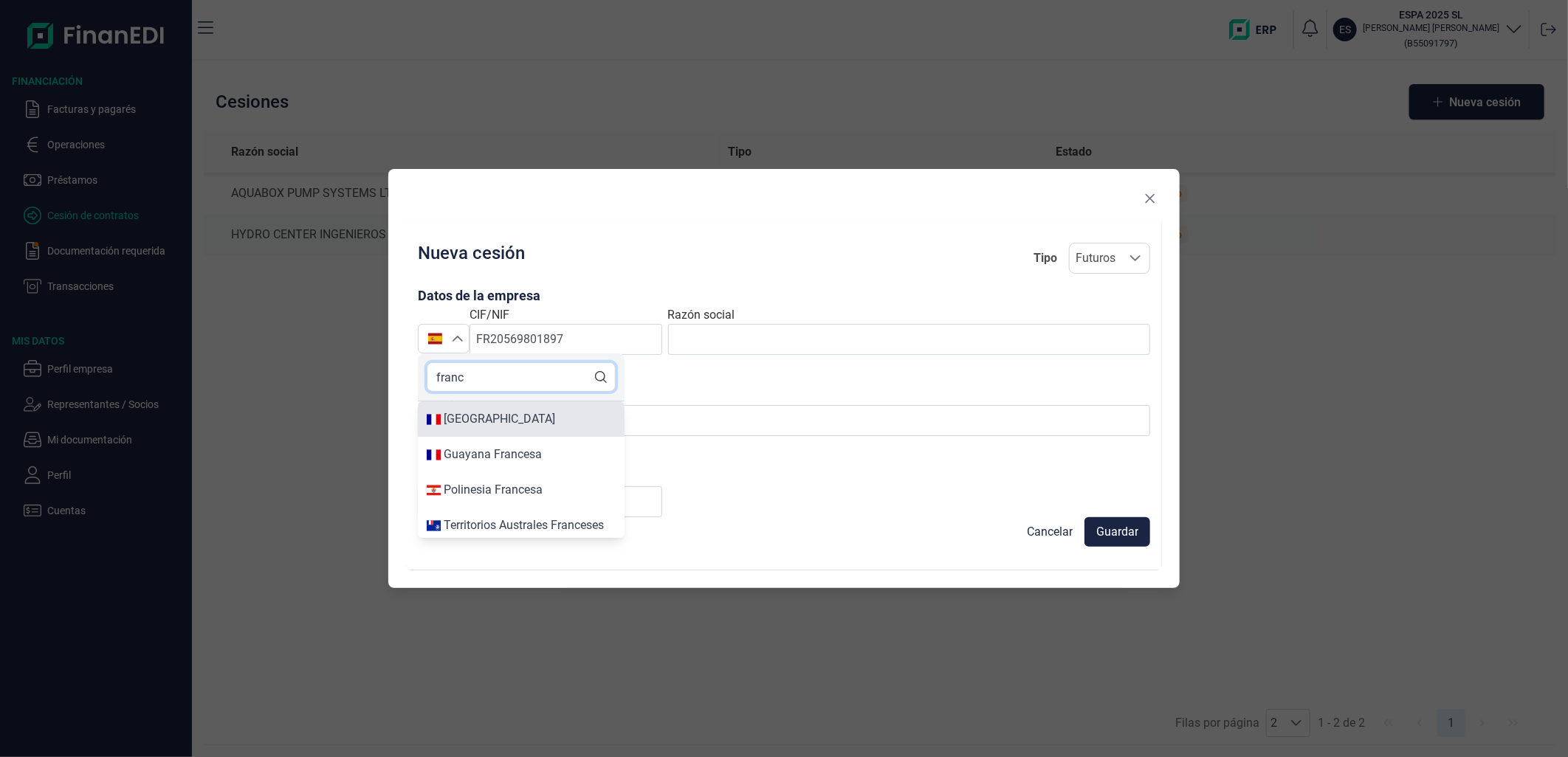
type input "franc"
click at [465, 417] on div "[GEOGRAPHIC_DATA]" at bounding box center [499, 419] width 111 height 18
type input "[GEOGRAPHIC_DATA]"
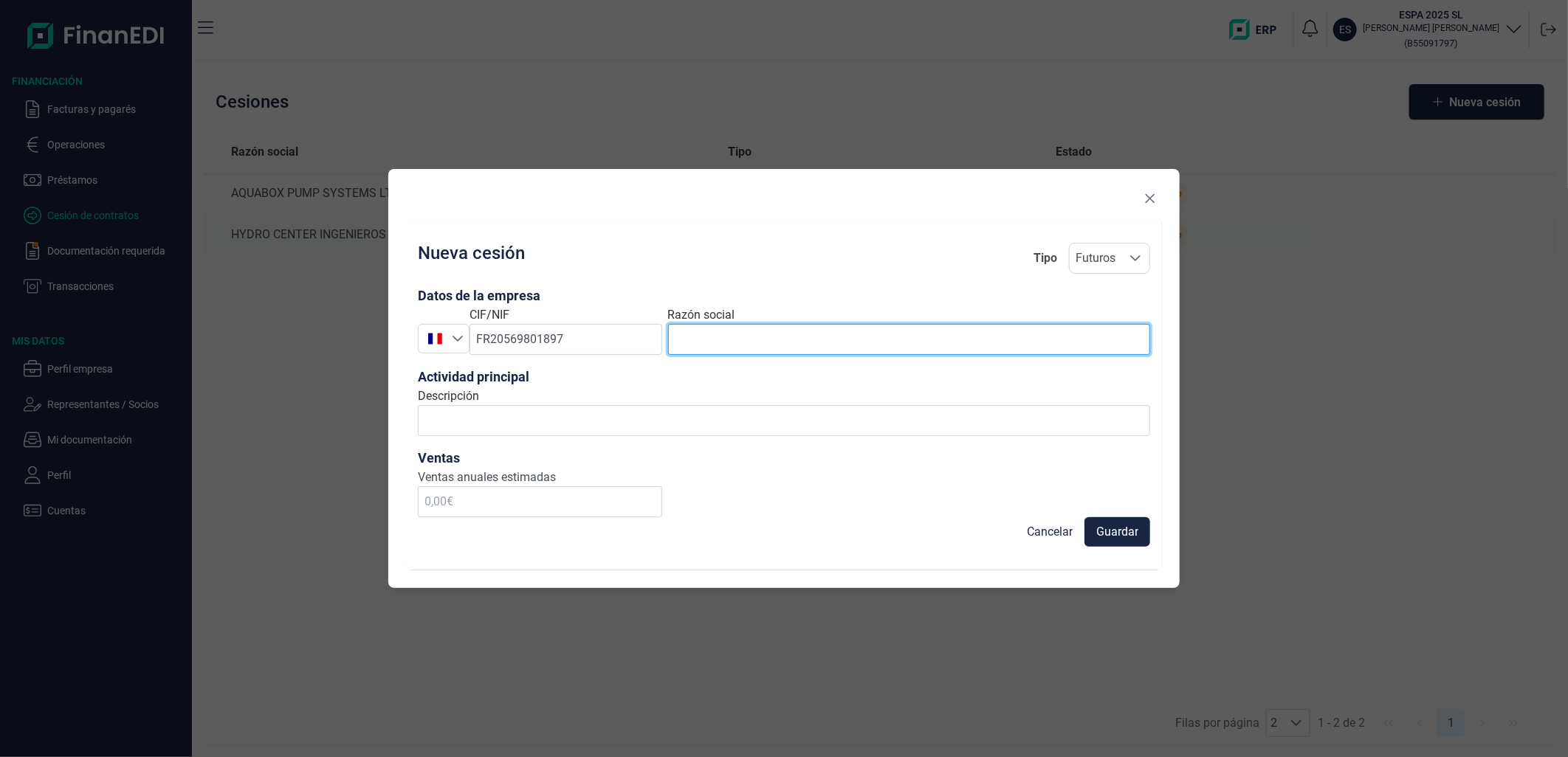
click at [822, 341] on input "text" at bounding box center [909, 339] width 482 height 31
paste input "KSB S.A.S."
type input "KSB S.A.S."
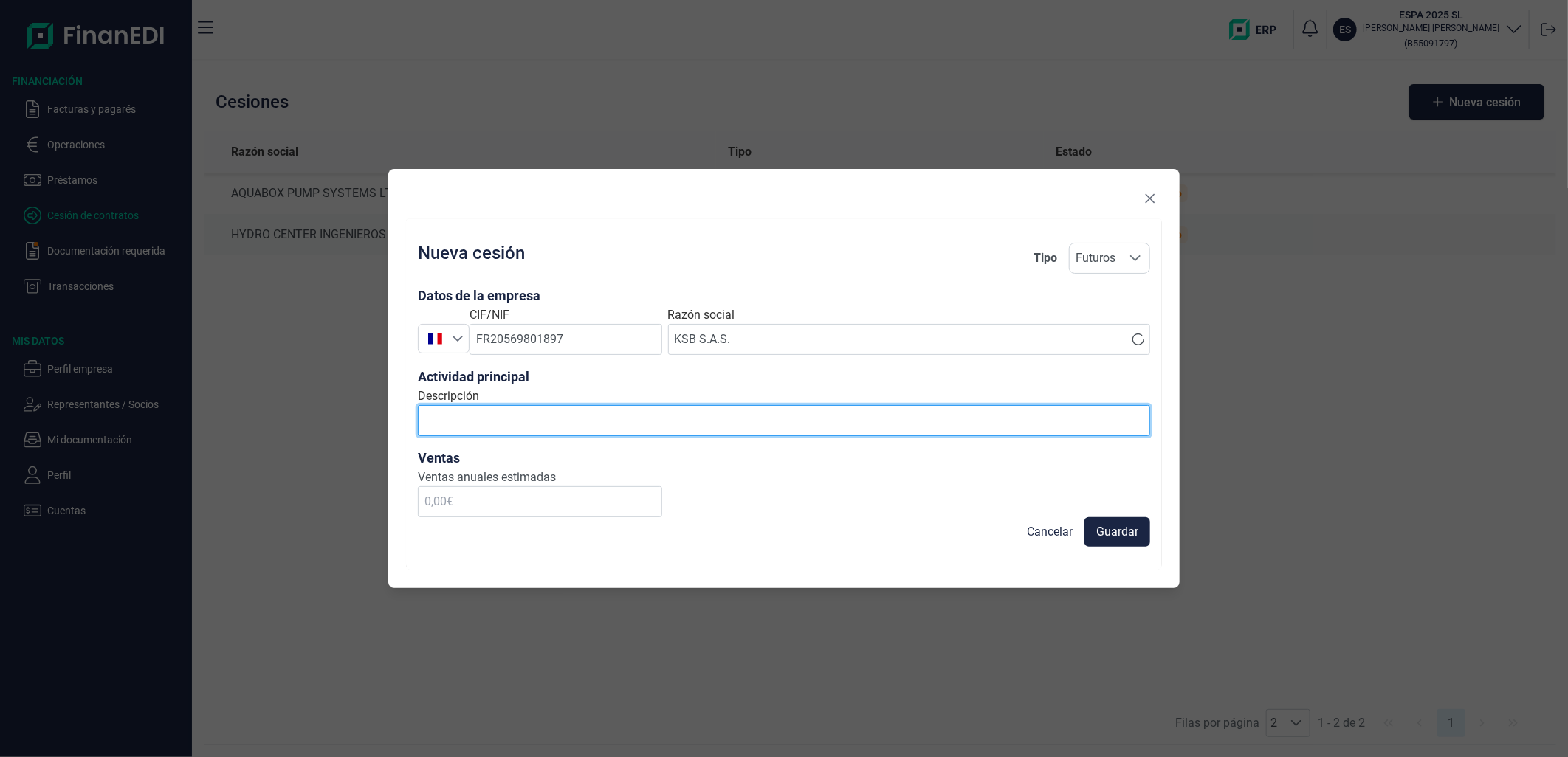
click at [797, 414] on input "Descripción" at bounding box center [784, 420] width 732 height 31
type input "productos para el bombeo y almacenamiento de agua"
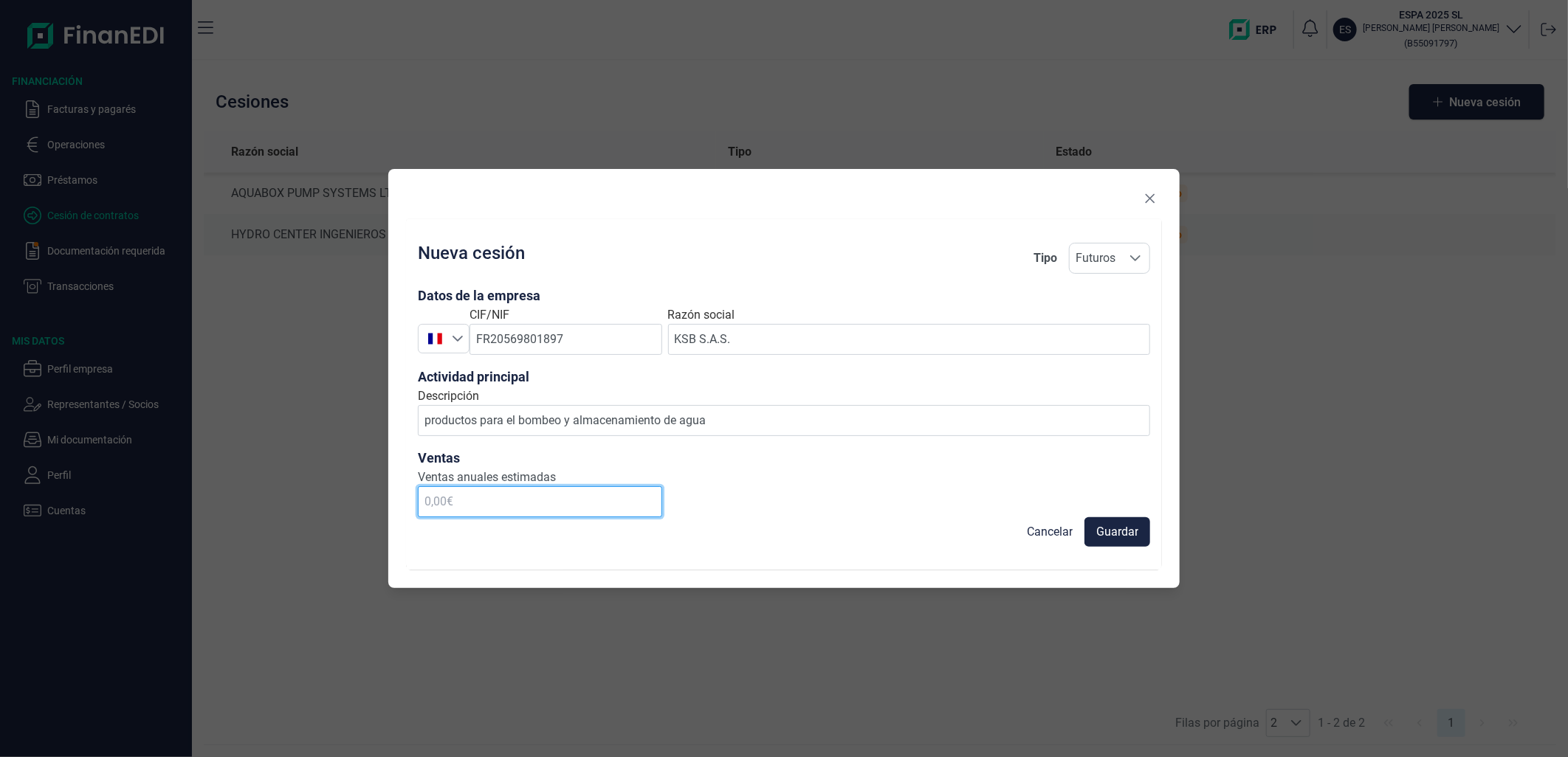
click at [555, 503] on input "text" at bounding box center [540, 502] width 244 height 31
type input "450.000,00 €"
click at [1127, 535] on span "Guardar" at bounding box center [1117, 532] width 42 height 18
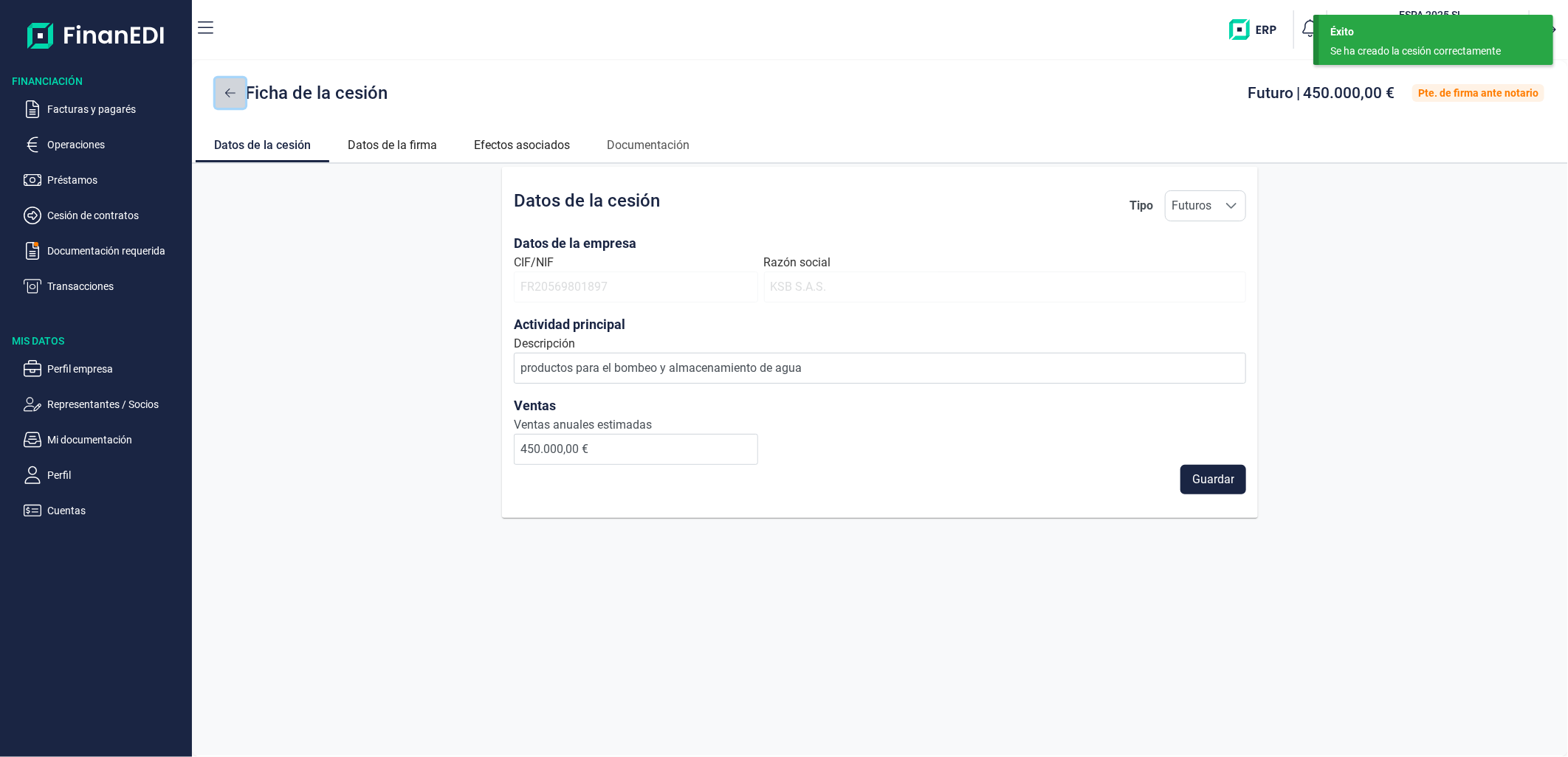
click at [220, 93] on button at bounding box center [231, 93] width 29 height 29
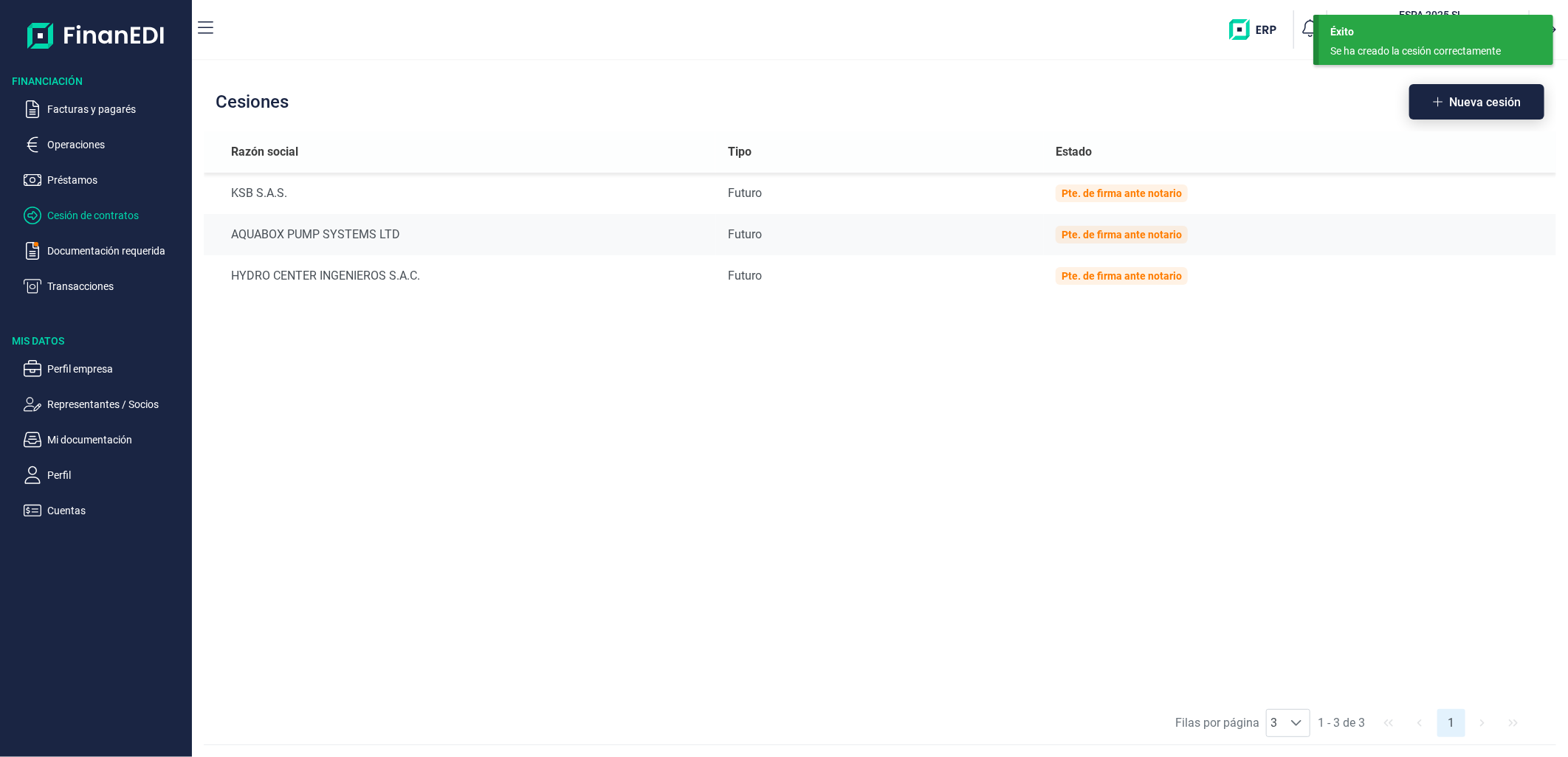
click at [1494, 92] on button "Nueva cesión" at bounding box center [1476, 101] width 135 height 35
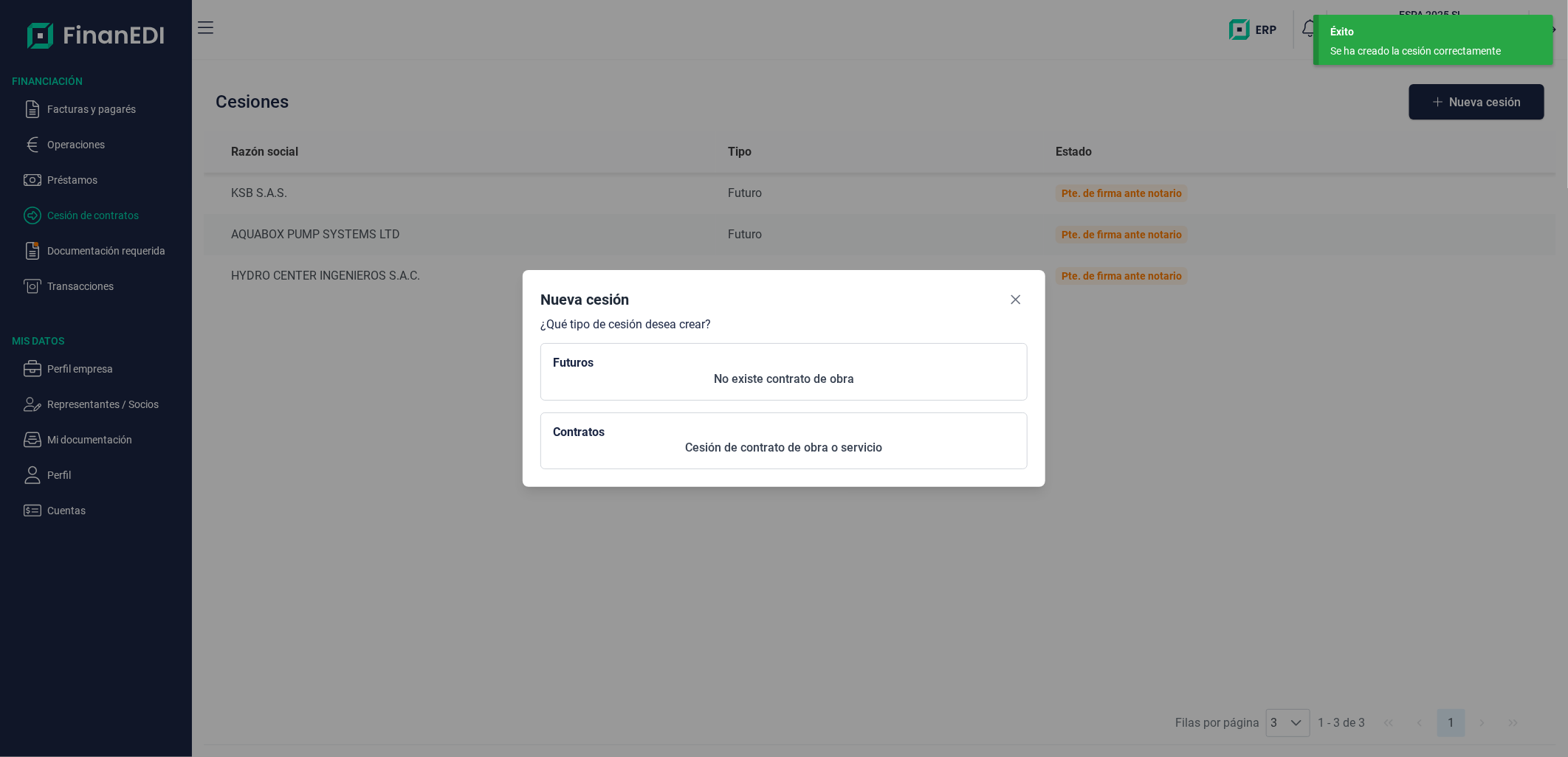
click at [695, 388] on p "No existe contrato de obra" at bounding box center [783, 379] width 462 height 18
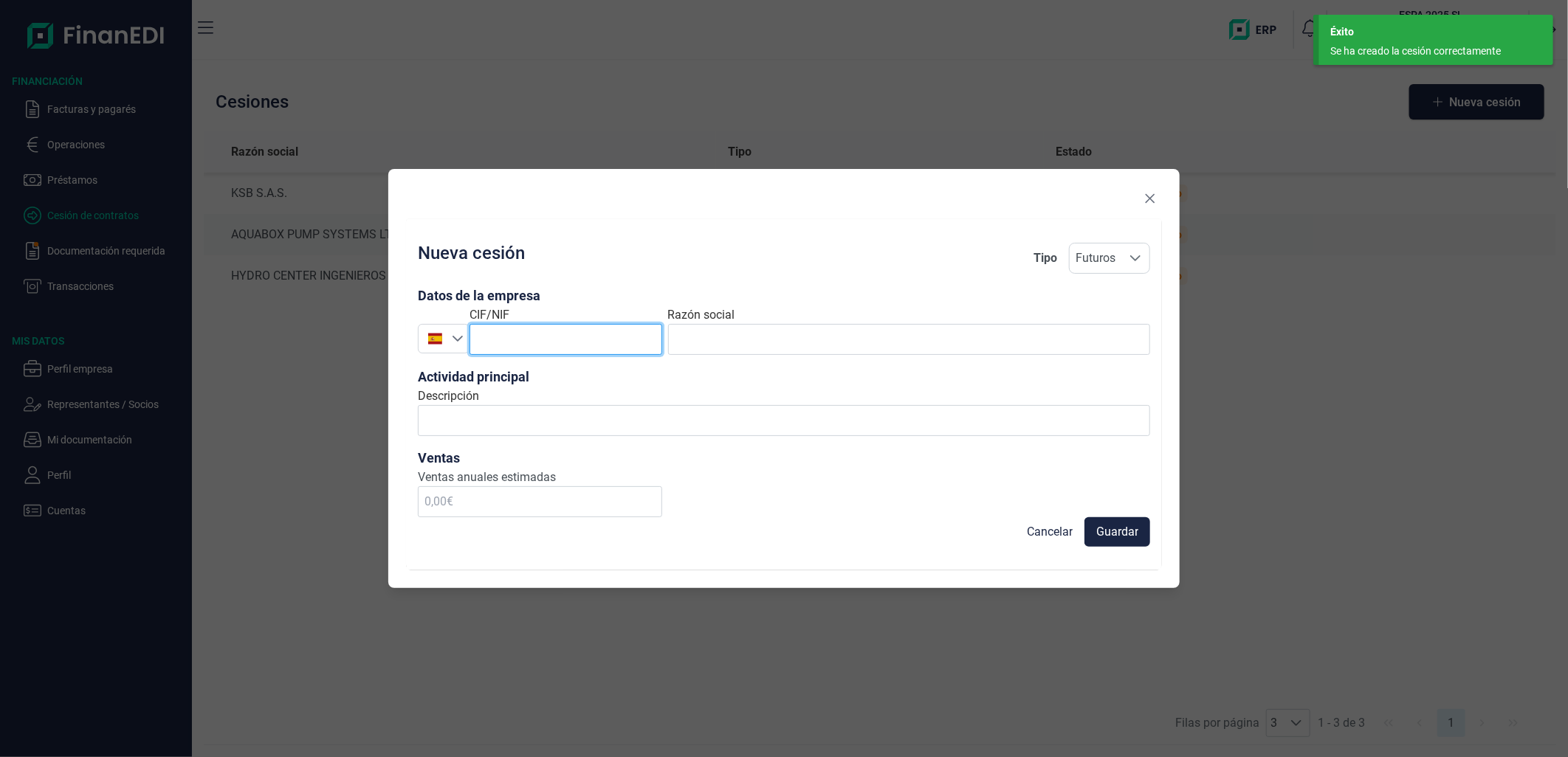
click at [541, 344] on input "text" at bounding box center [566, 339] width 193 height 31
paste input "B90213133"
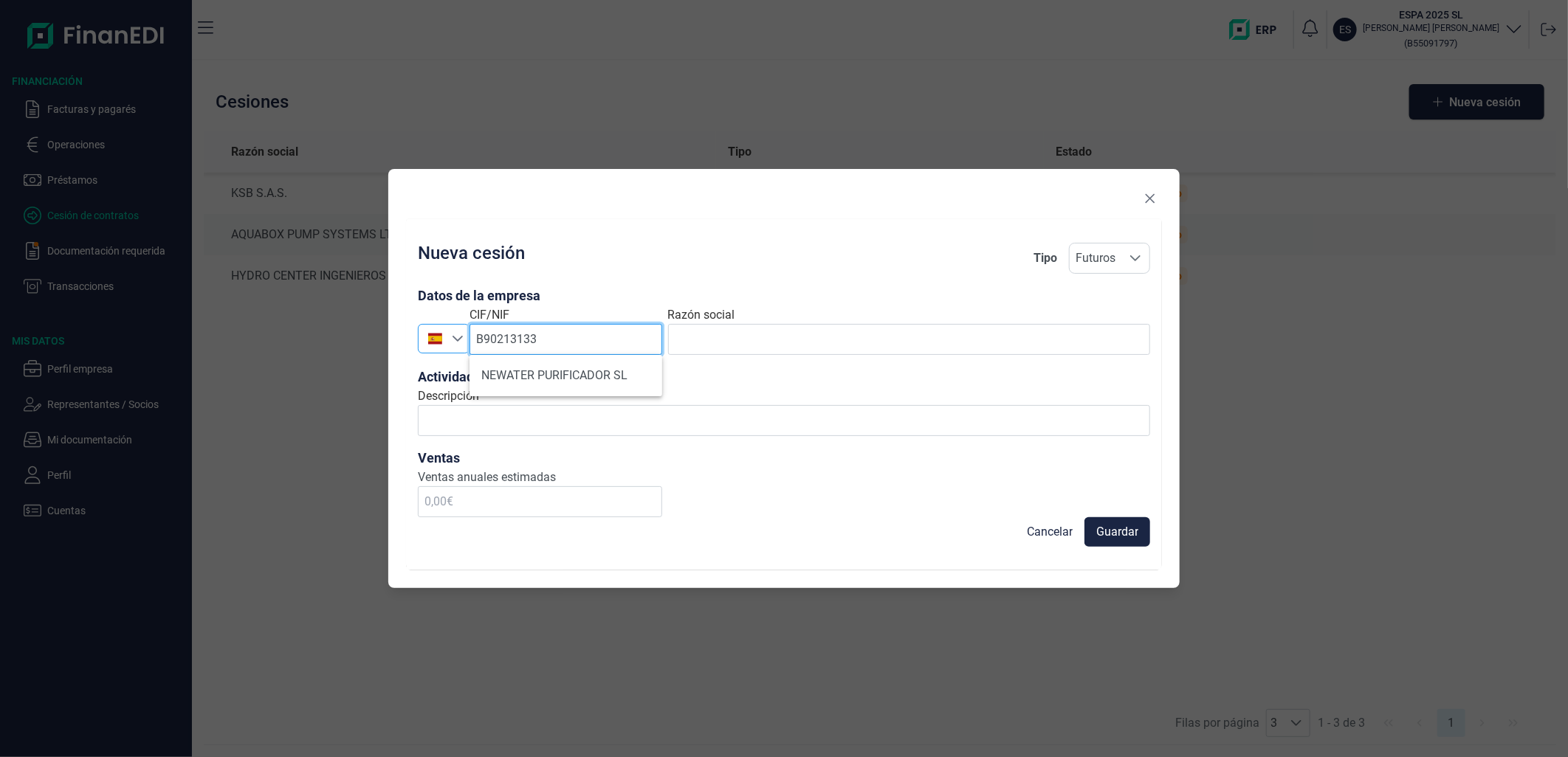
type input "B90213133"
click at [456, 338] on icon "Seleccione un país" at bounding box center [458, 338] width 10 height 6
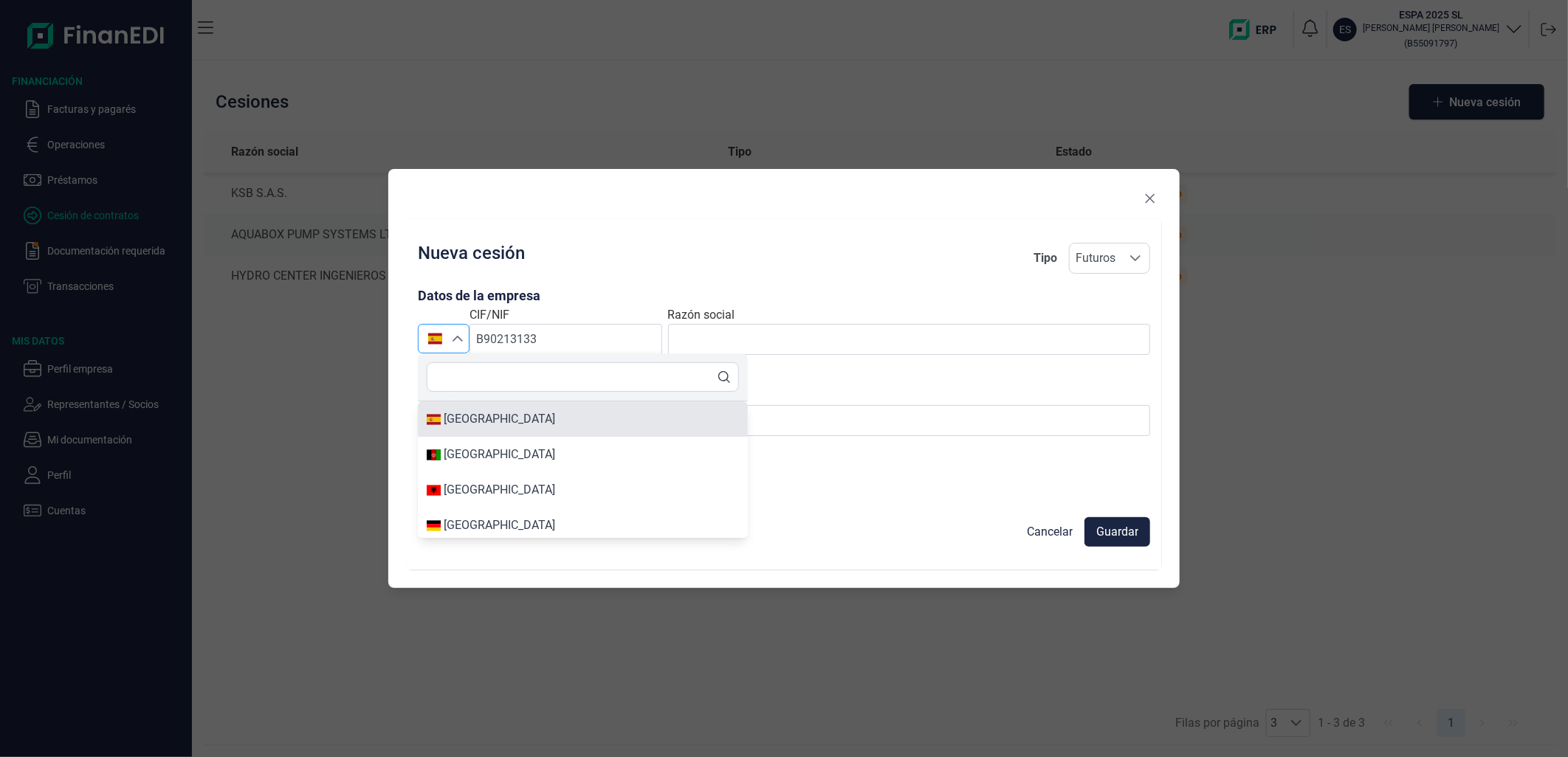
click at [480, 422] on div "[GEOGRAPHIC_DATA]" at bounding box center [499, 419] width 111 height 18
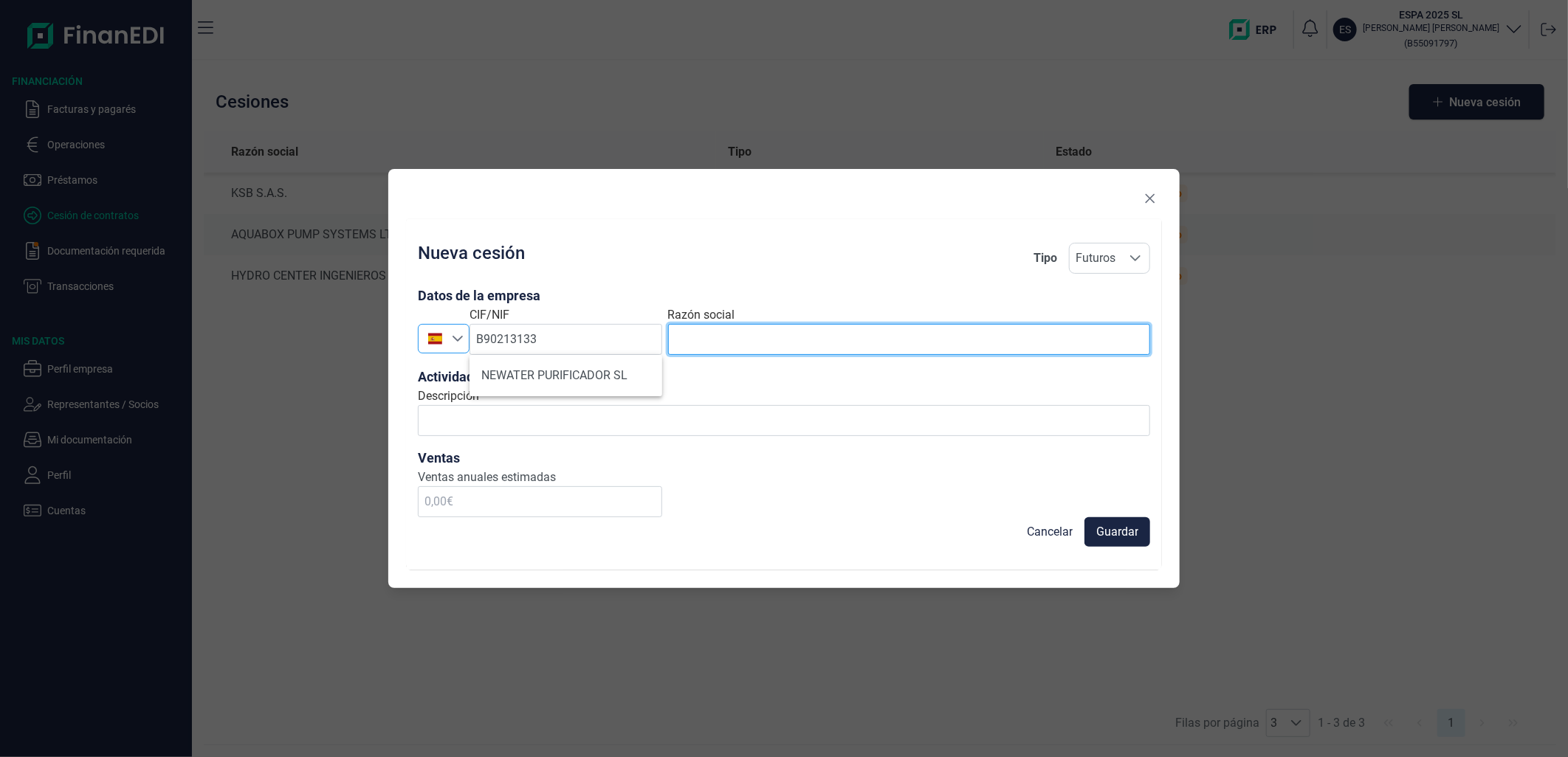
click at [839, 342] on input "text" at bounding box center [909, 339] width 482 height 31
paste input "NEWATER PURIFICADOR S.L.U."
type input "NEWATER PURIFICADOR S.L.U."
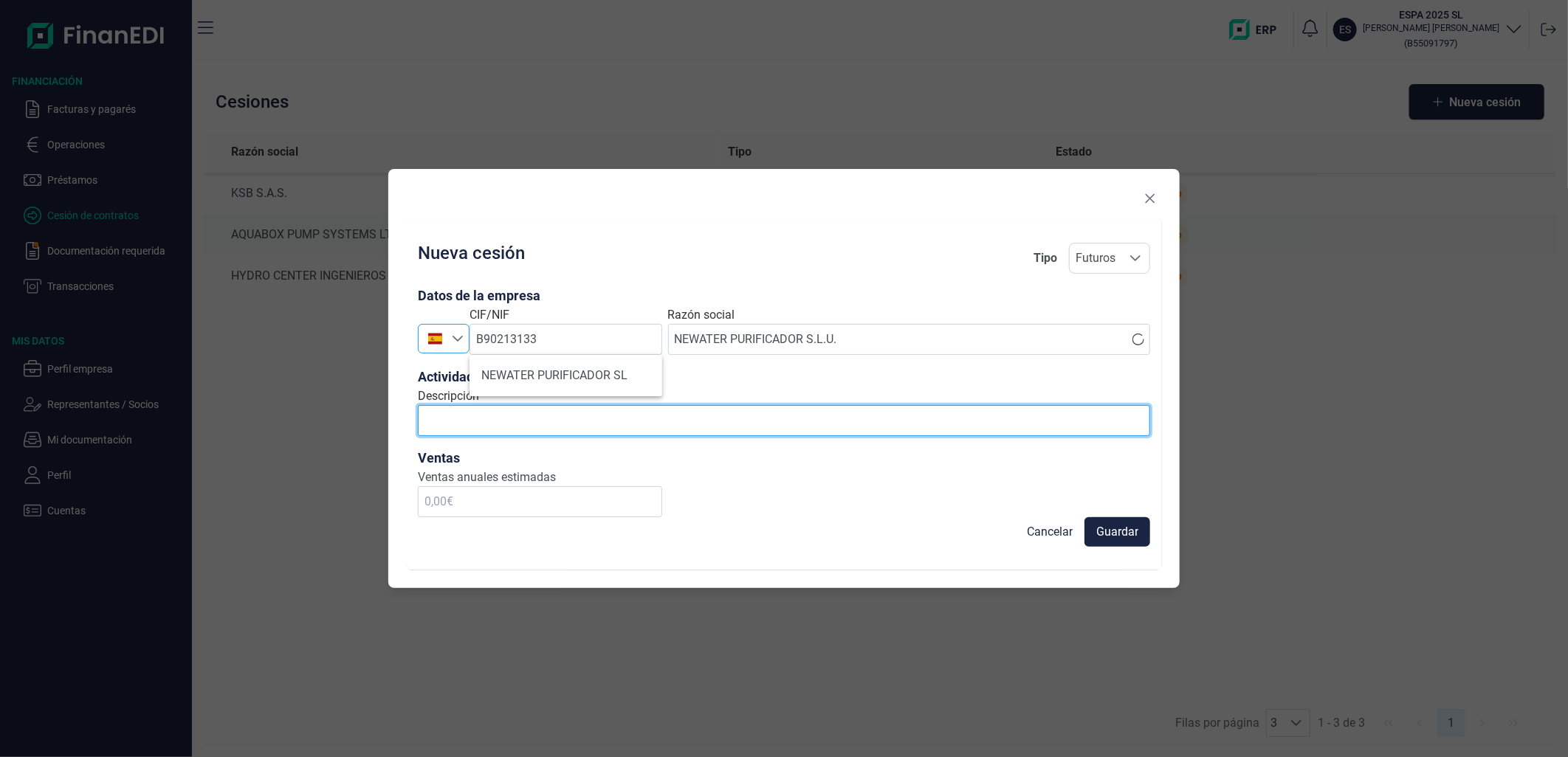
click at [812, 417] on input "Descripción" at bounding box center [784, 420] width 732 height 31
type input "productos para el bombeo y almacenamiento de agua"
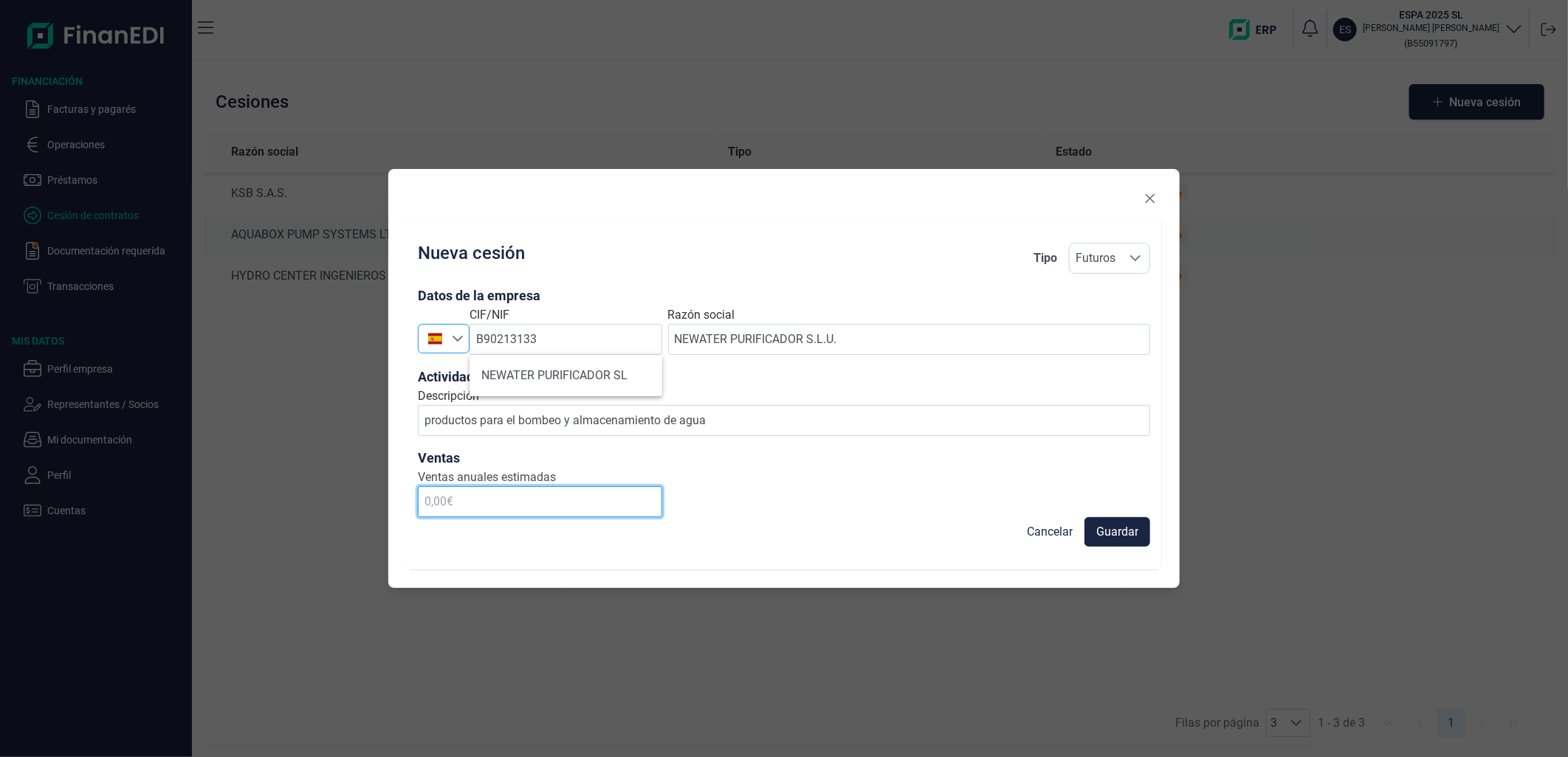
click at [487, 503] on input "text" at bounding box center [540, 502] width 244 height 31
type input "125.000,00 €"
click at [1138, 530] on span "Guardar" at bounding box center [1117, 532] width 42 height 18
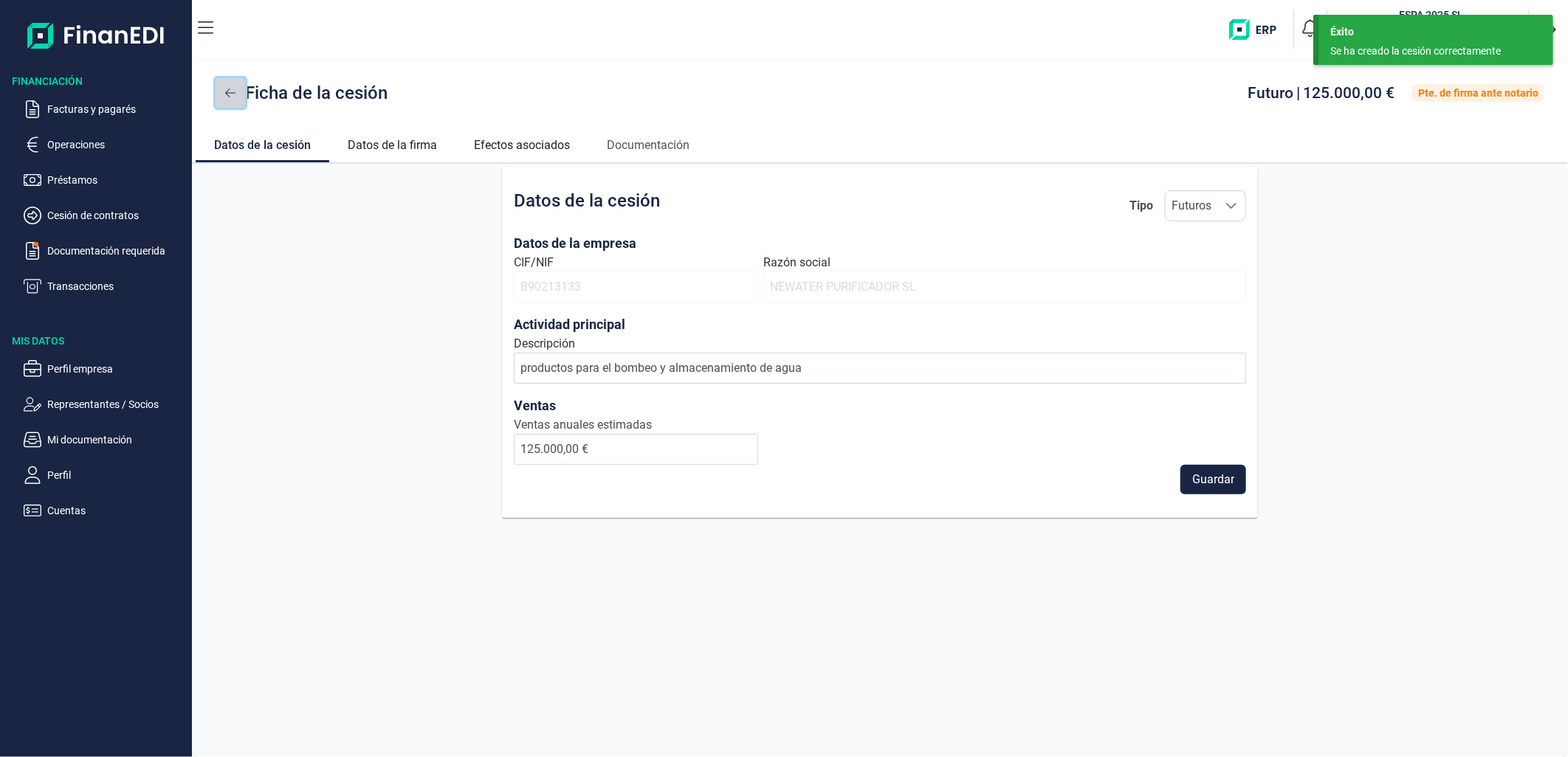
click at [223, 94] on button at bounding box center [231, 93] width 29 height 29
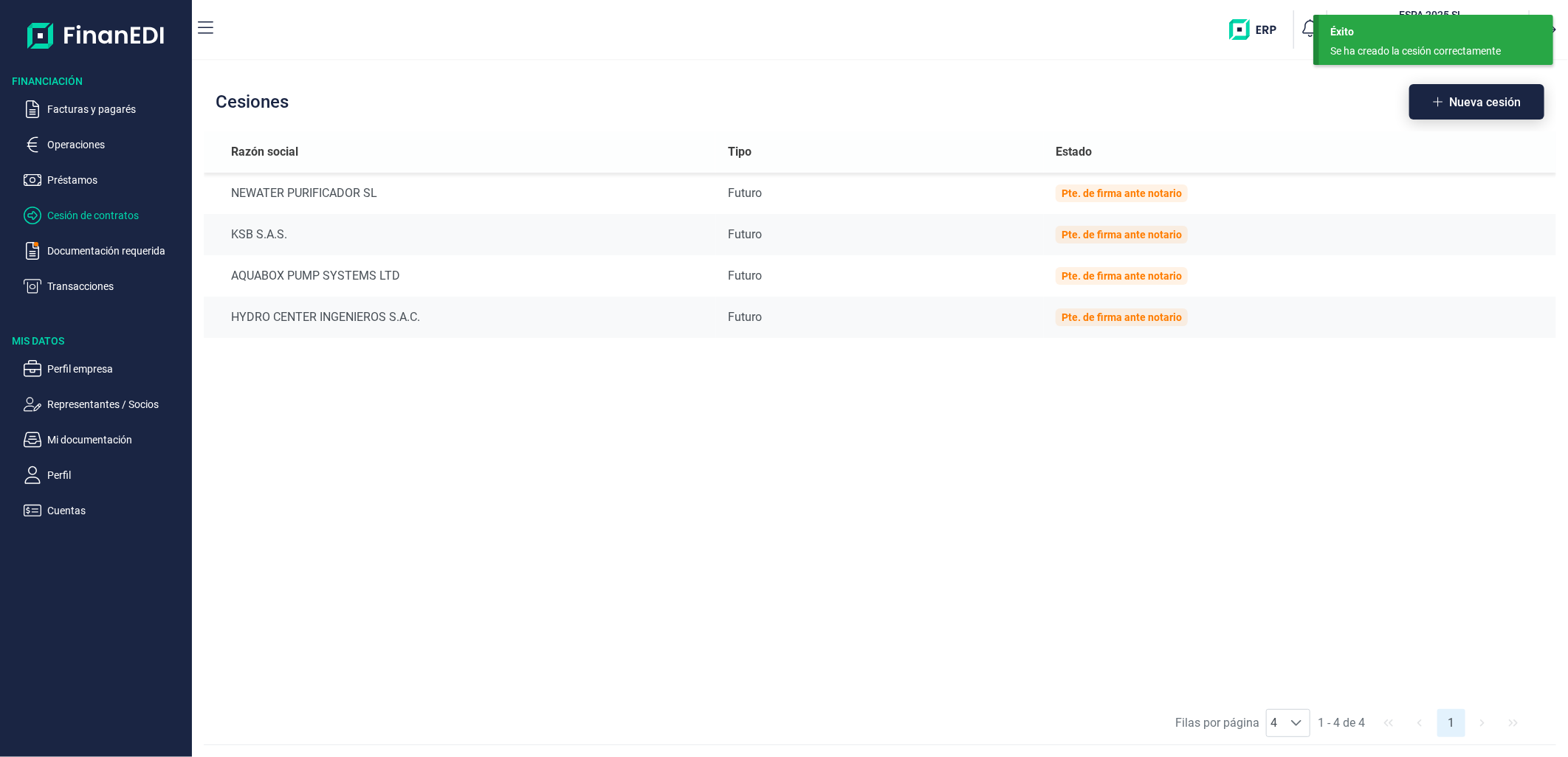
click at [1462, 106] on span "Nueva cesión" at bounding box center [1484, 102] width 72 height 11
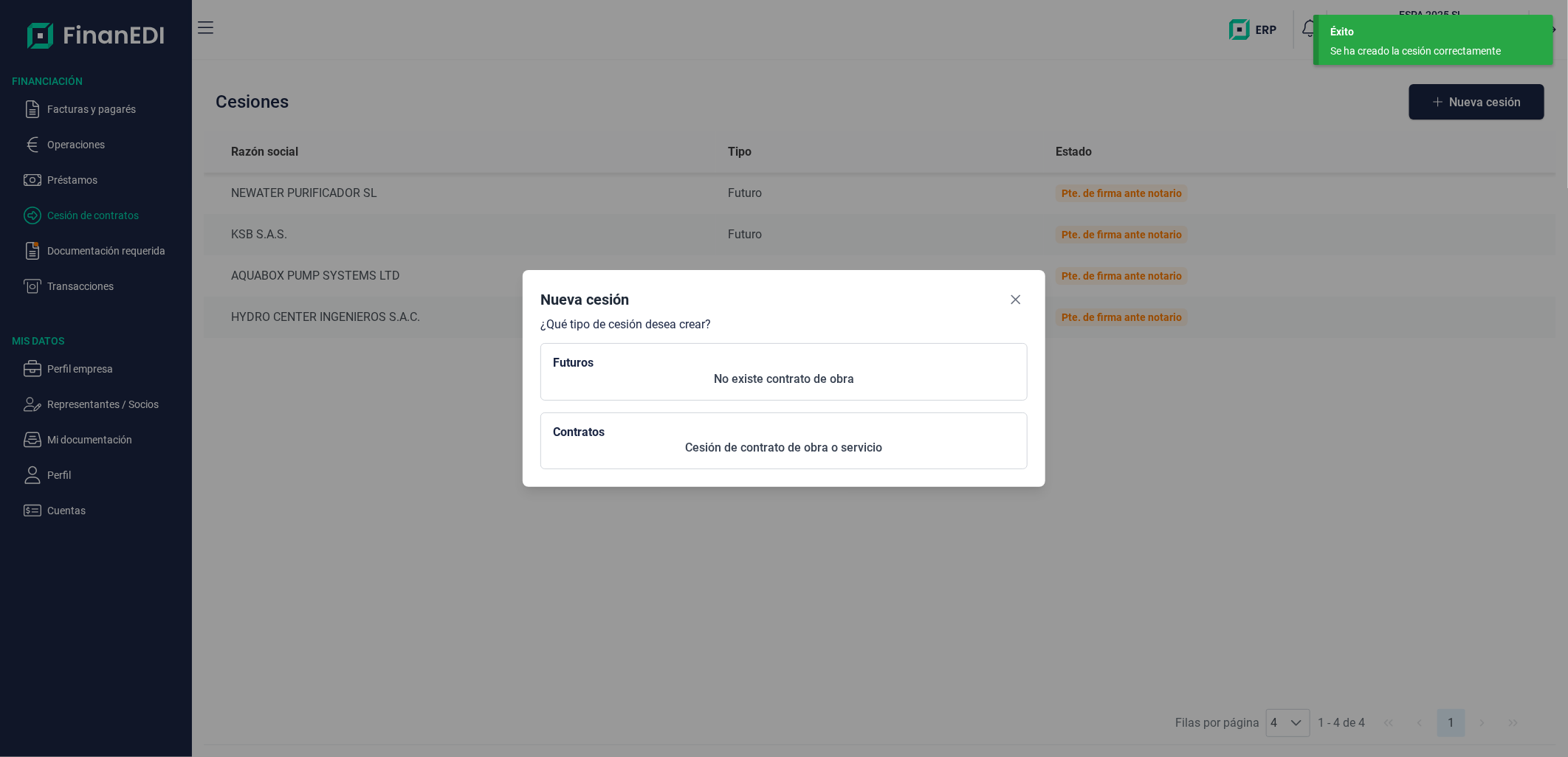
click at [633, 359] on h2 "Futuros" at bounding box center [783, 363] width 462 height 14
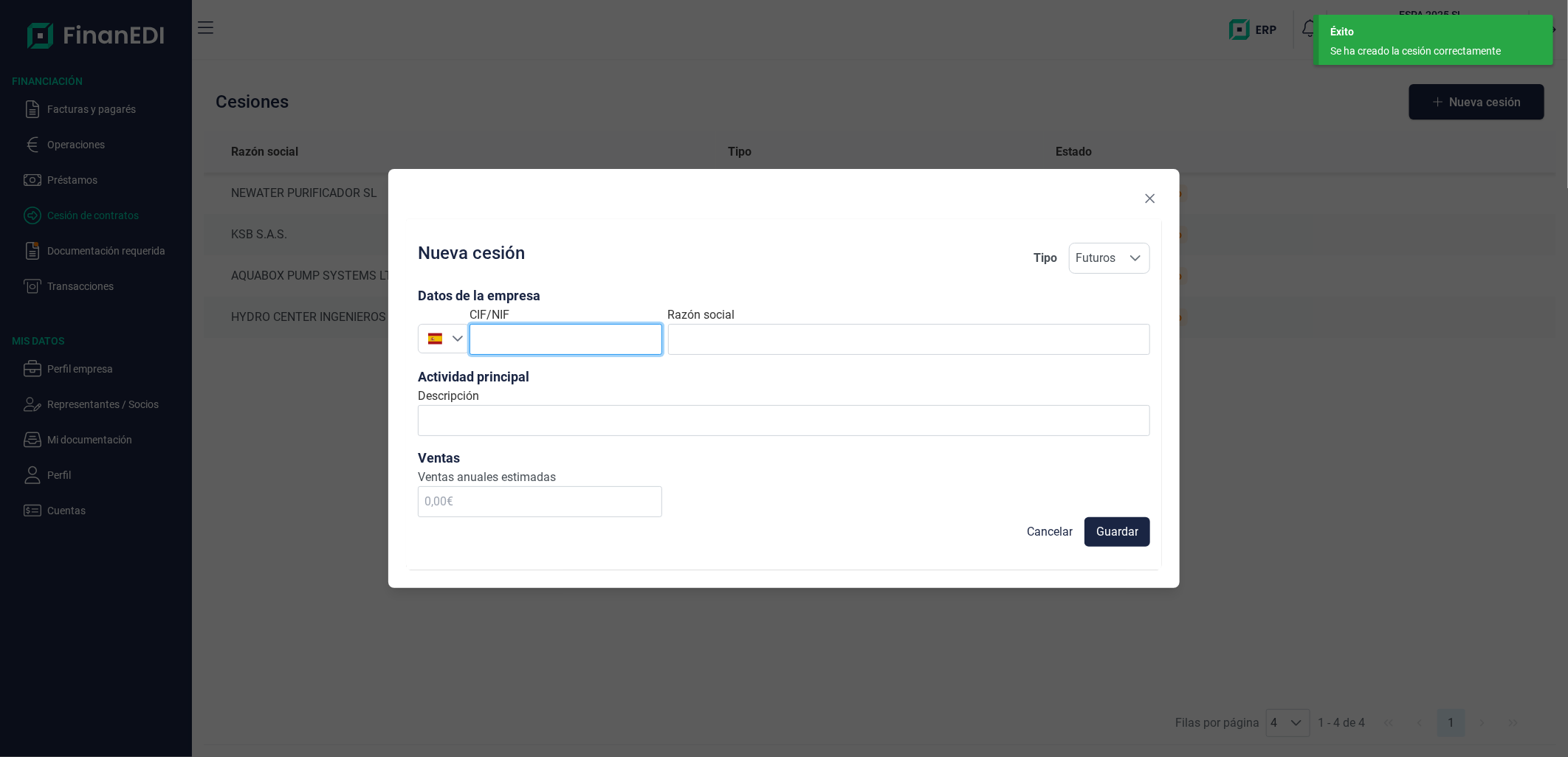
click at [585, 355] on input "text" at bounding box center [566, 339] width 193 height 31
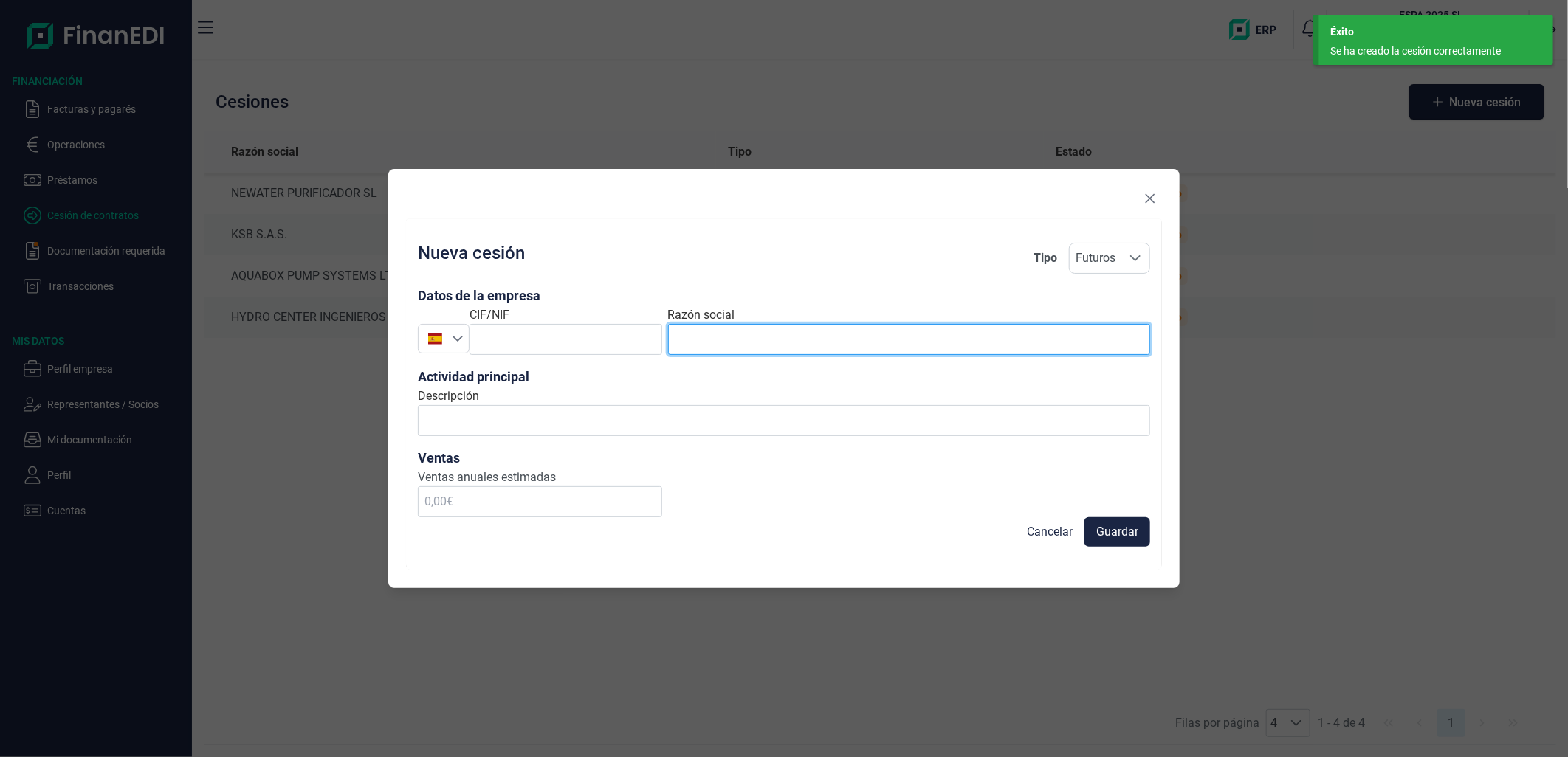
click at [720, 338] on input "text" at bounding box center [909, 339] width 482 height 31
paste input "BAMOTEC, SL"
type input "BAMOTEC, SL"
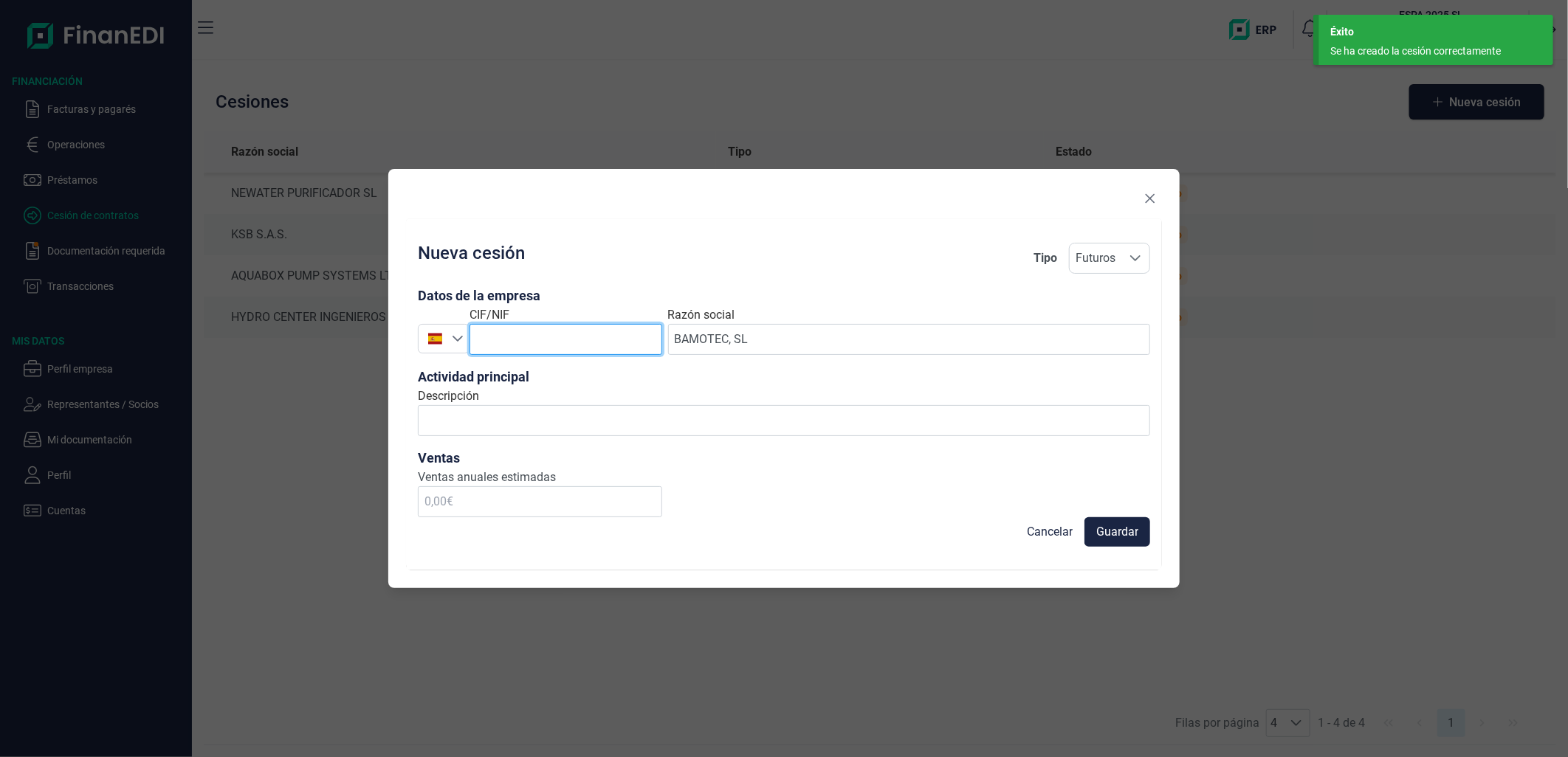
click at [557, 340] on input "text" at bounding box center [566, 339] width 193 height 31
click at [607, 337] on input "text" at bounding box center [566, 339] width 193 height 31
paste input "B55196349"
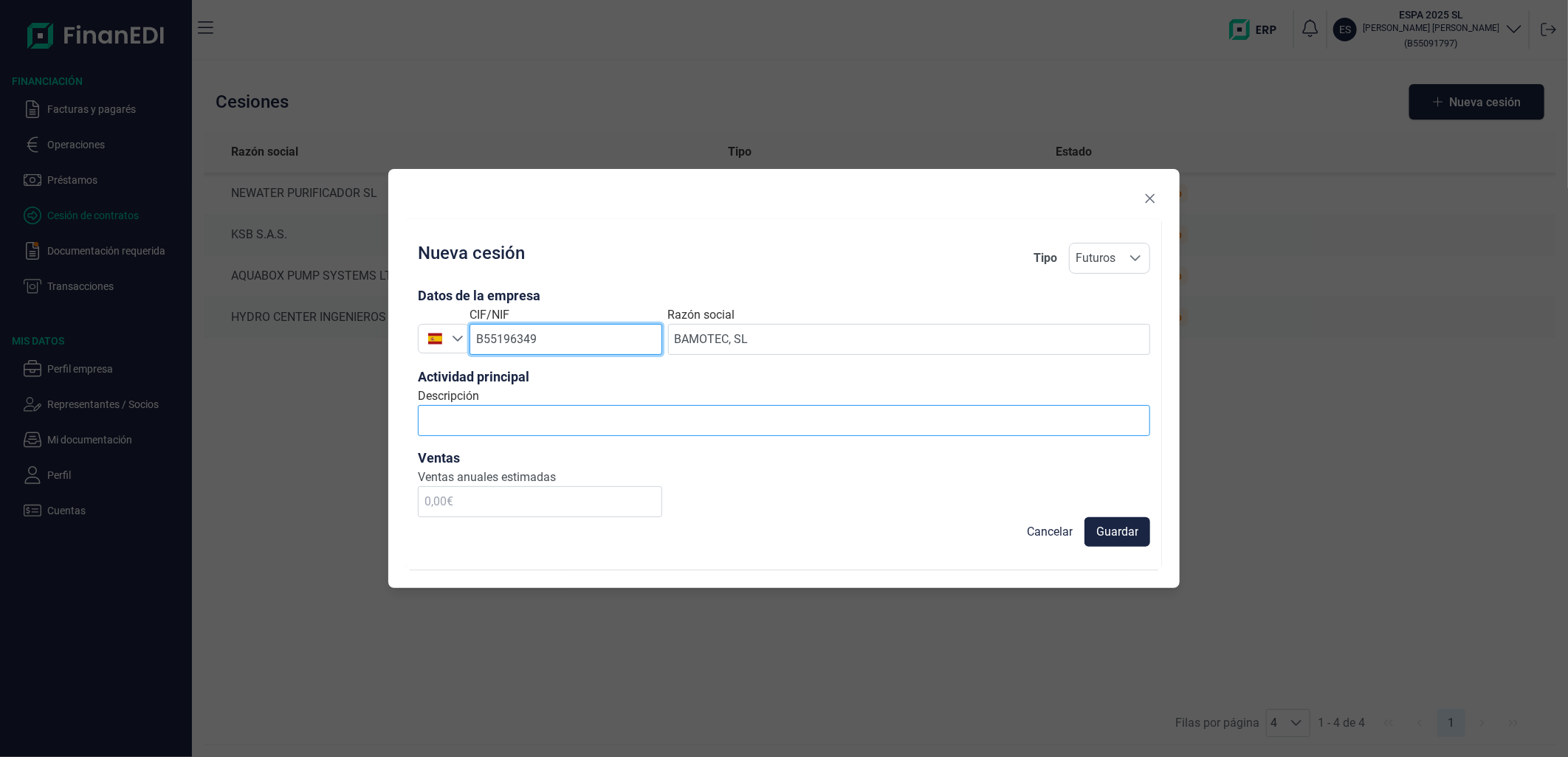
type input "B55196349"
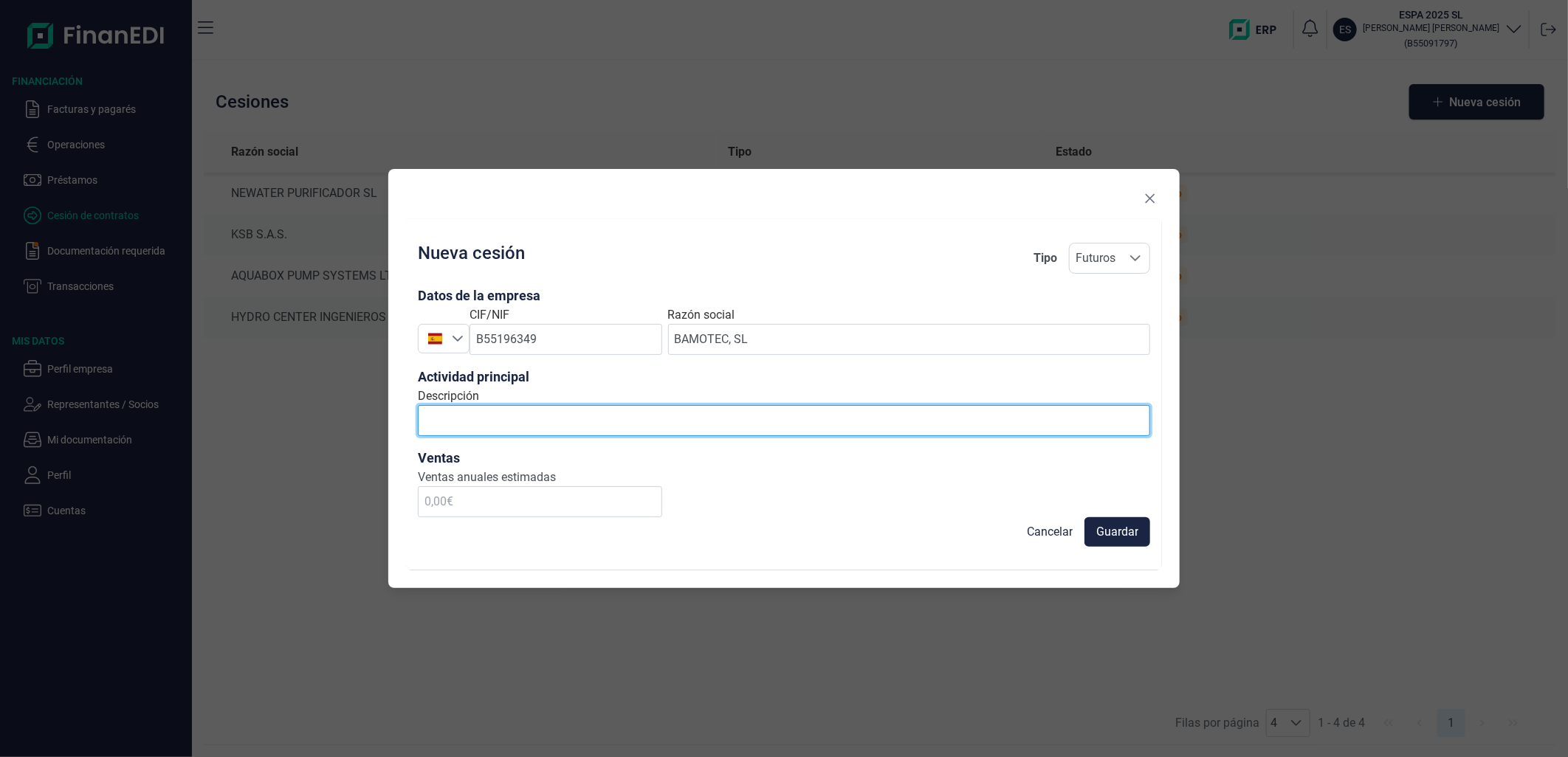
click at [565, 410] on input "Descripción" at bounding box center [784, 420] width 732 height 31
type input "productos para el bombeo y almacenamiento de agua"
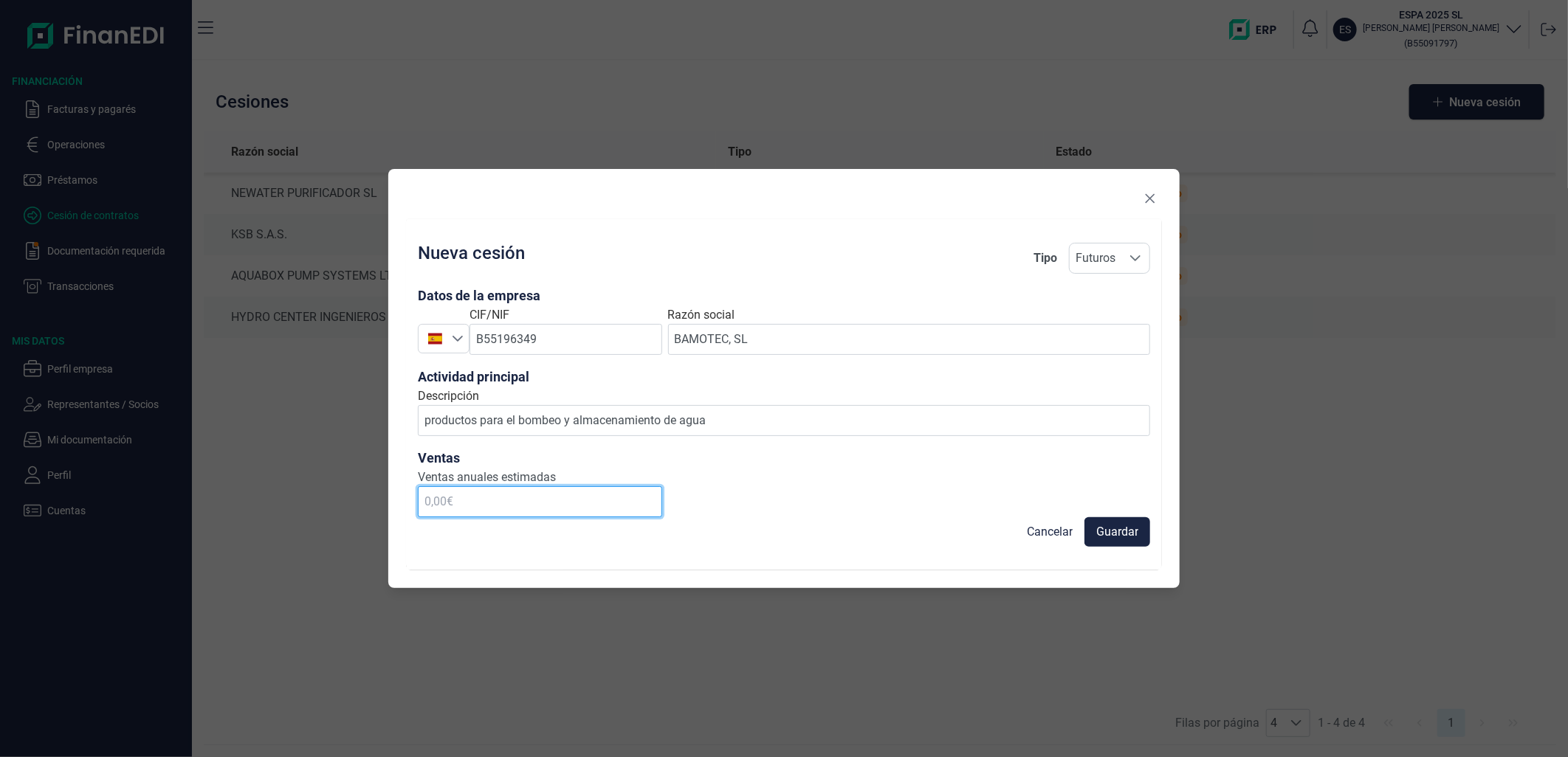
click at [541, 508] on input "text" at bounding box center [540, 502] width 244 height 31
type input "150.000,00 €"
drag, startPoint x: 1126, startPoint y: 533, endPoint x: 1130, endPoint y: 541, distance: 8.9
click at [1126, 533] on span "Guardar" at bounding box center [1117, 532] width 42 height 18
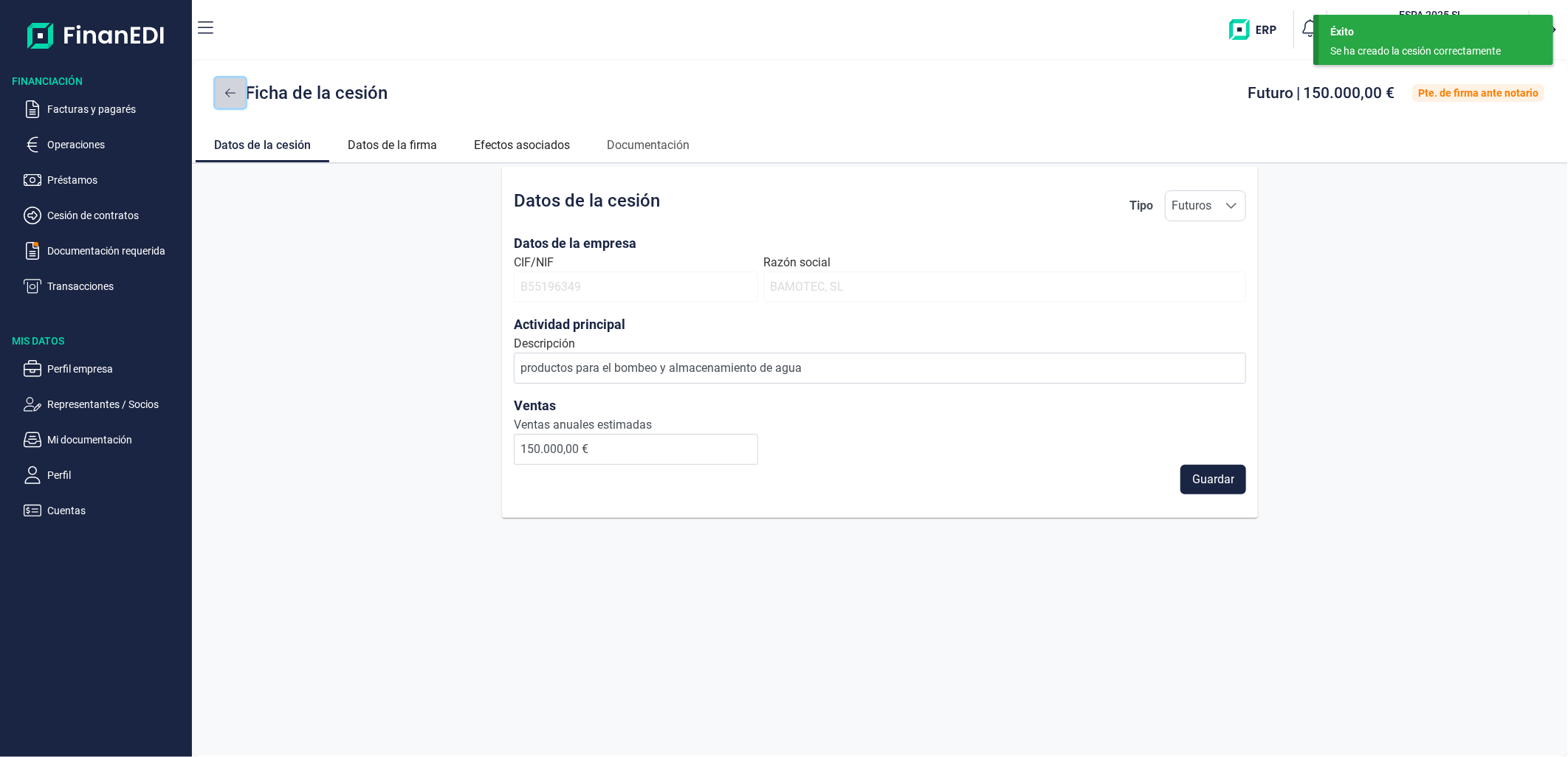
click at [227, 97] on icon at bounding box center [231, 93] width 10 height 12
